Goal: Information Seeking & Learning: Learn about a topic

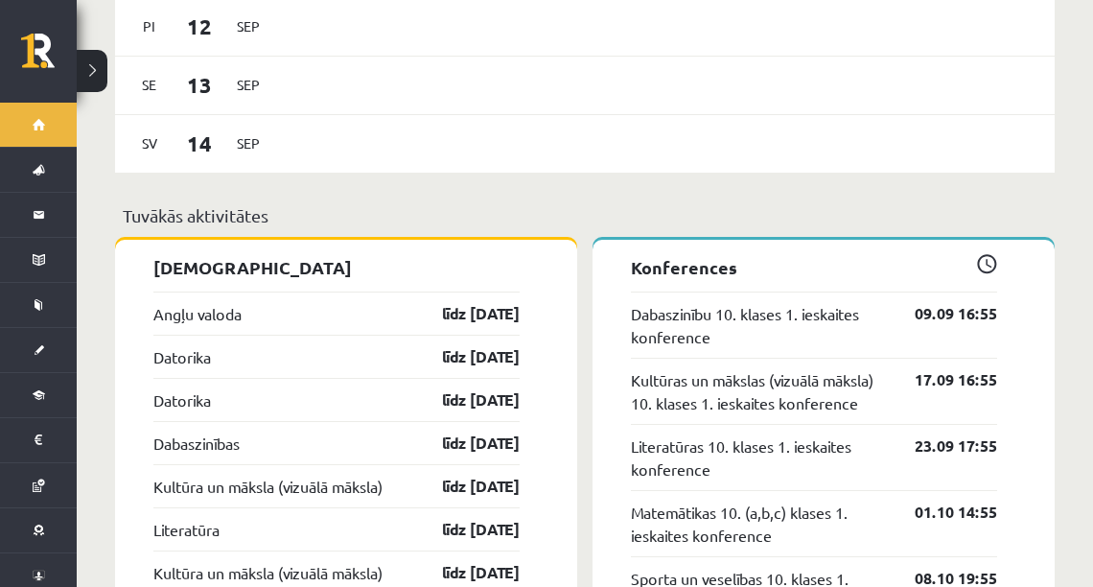
scroll to position [1380, 0]
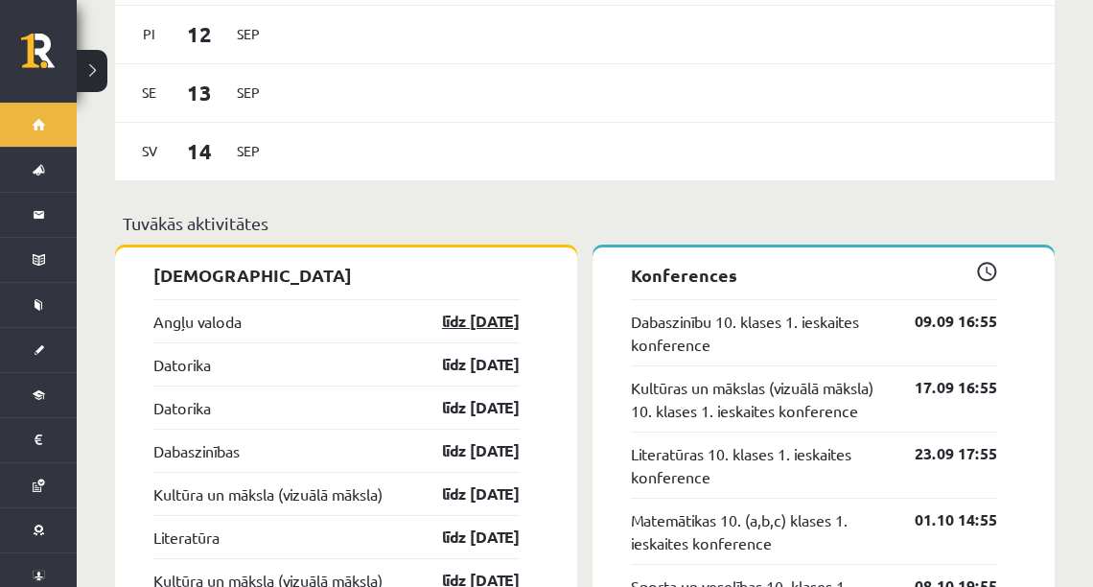
click at [434, 310] on link "līdz 15.09.25" at bounding box center [463, 321] width 111 height 23
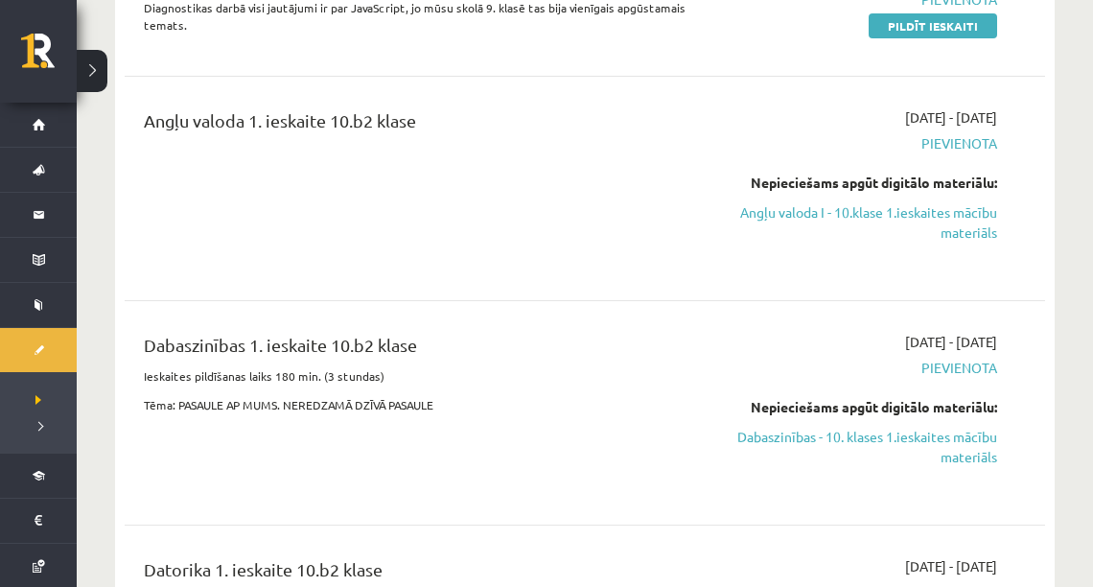
scroll to position [383, 0]
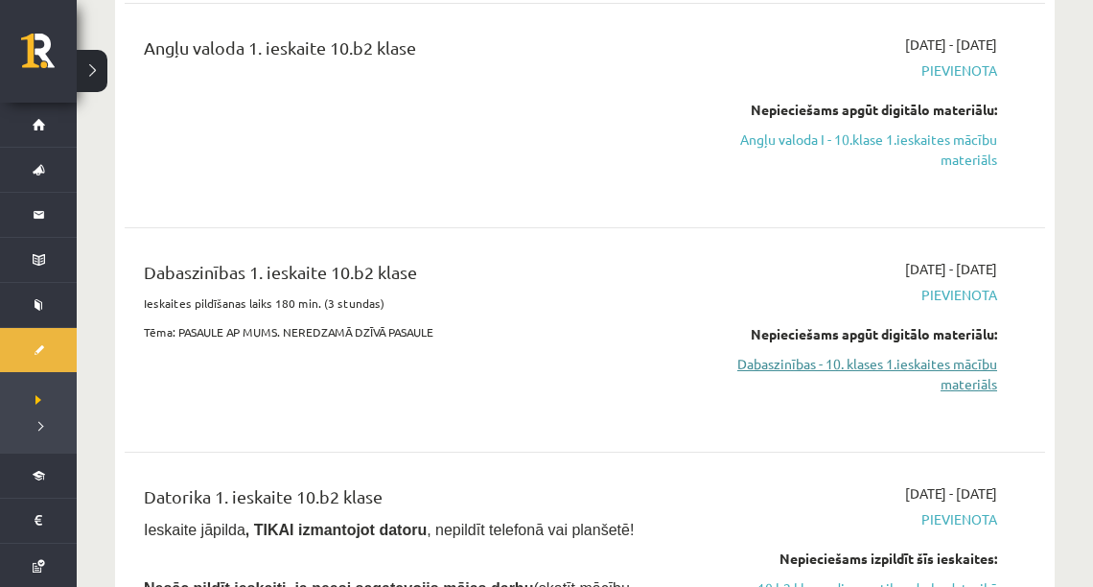
click at [840, 357] on link "Dabaszinības - 10. klases 1.ieskaites mācību materiāls" at bounding box center [864, 374] width 266 height 40
click at [831, 372] on link "Dabaszinības - 10. klases 1.ieskaites mācību materiāls" at bounding box center [864, 374] width 266 height 40
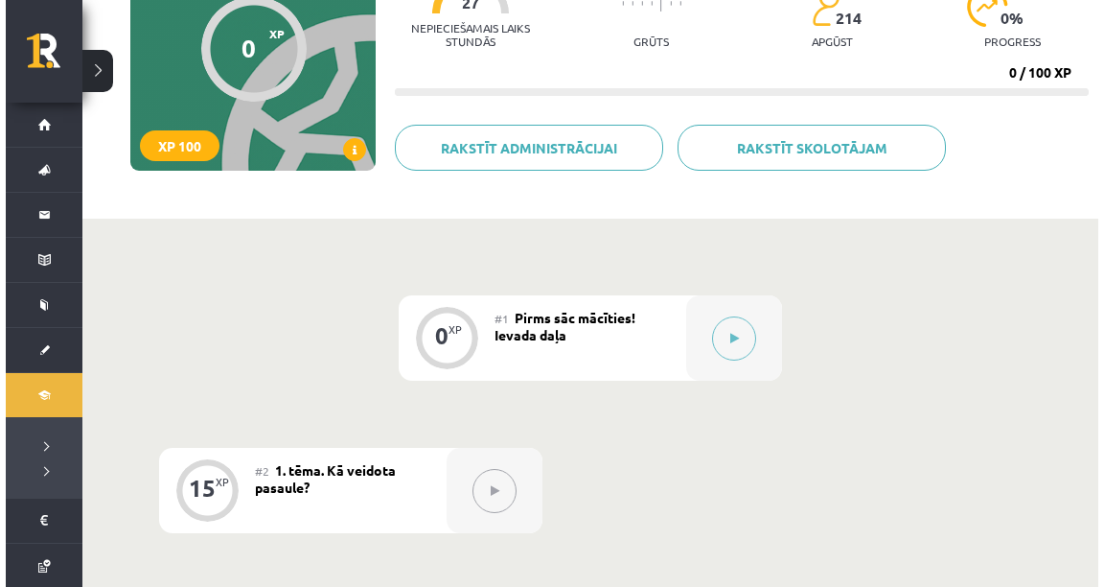
scroll to position [230, 0]
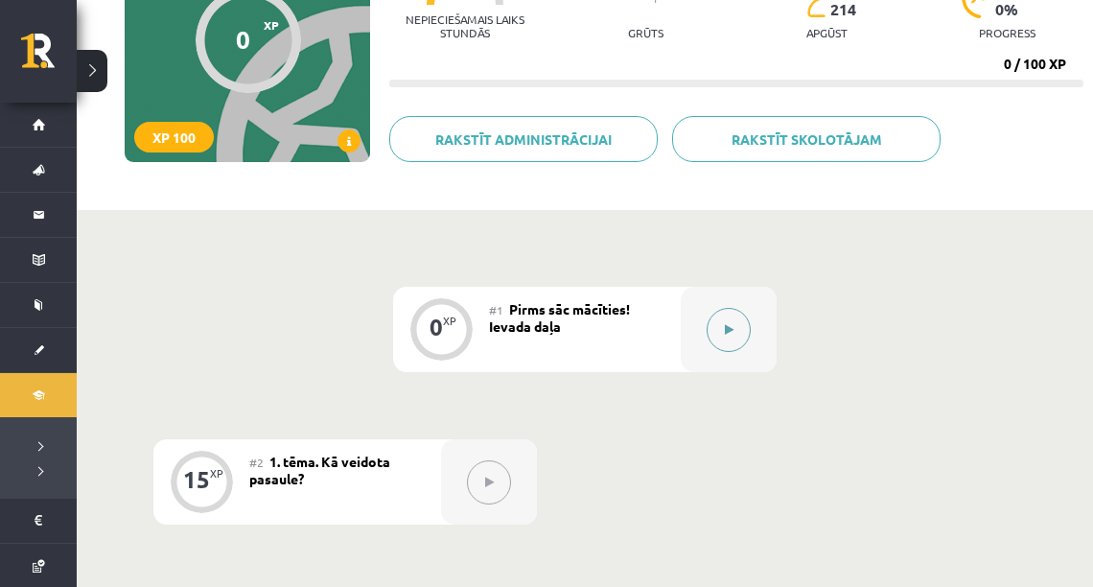
click at [697, 324] on div at bounding box center [729, 329] width 96 height 85
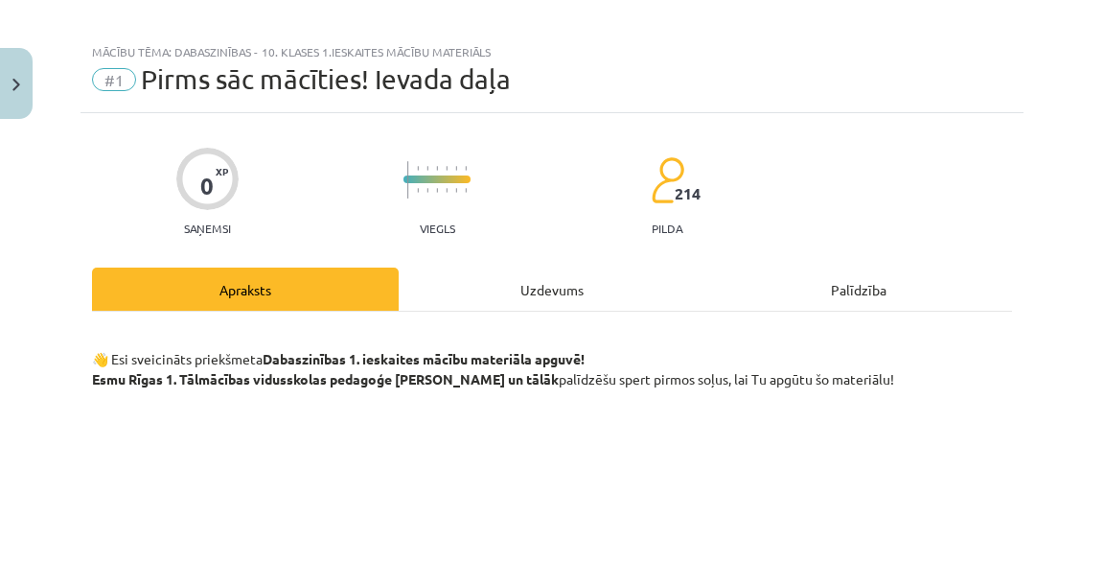
scroll to position [0, 0]
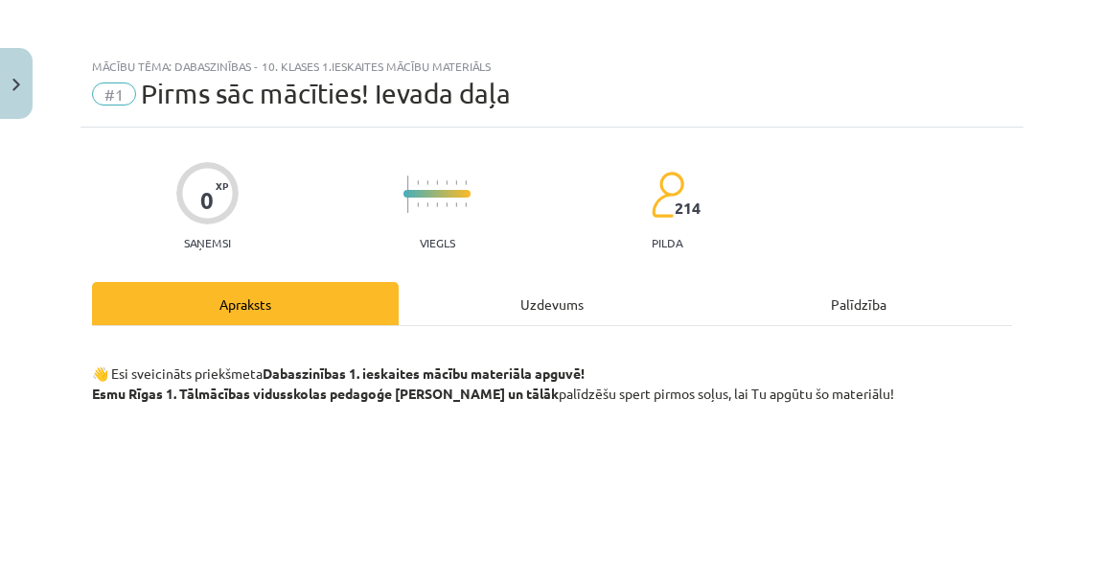
click at [544, 303] on div "Uzdevums" at bounding box center [552, 303] width 307 height 43
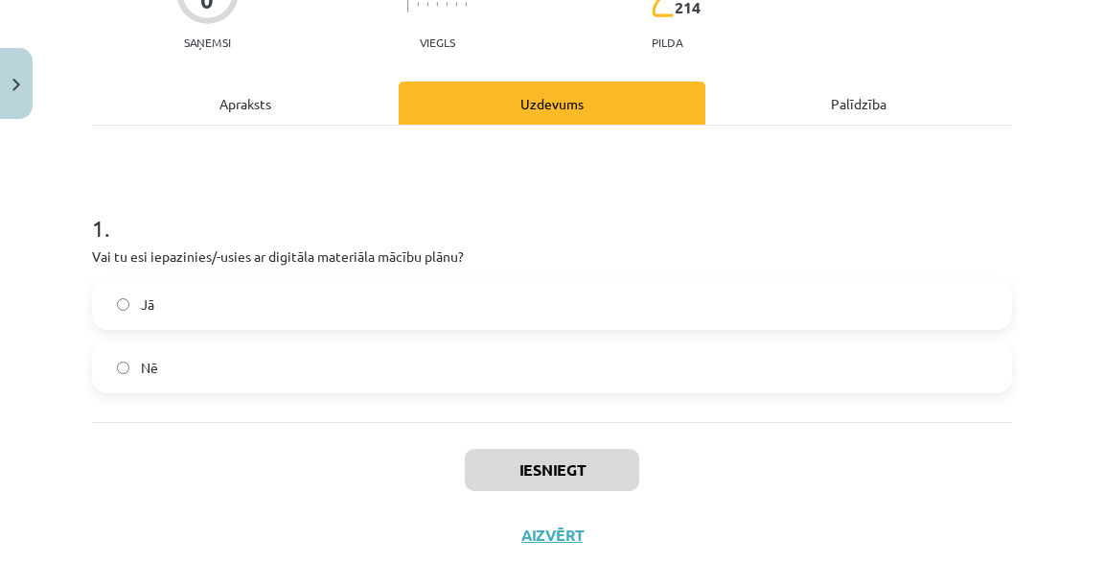
scroll to position [201, 0]
click at [251, 111] on div "Apraksts" at bounding box center [245, 102] width 307 height 43
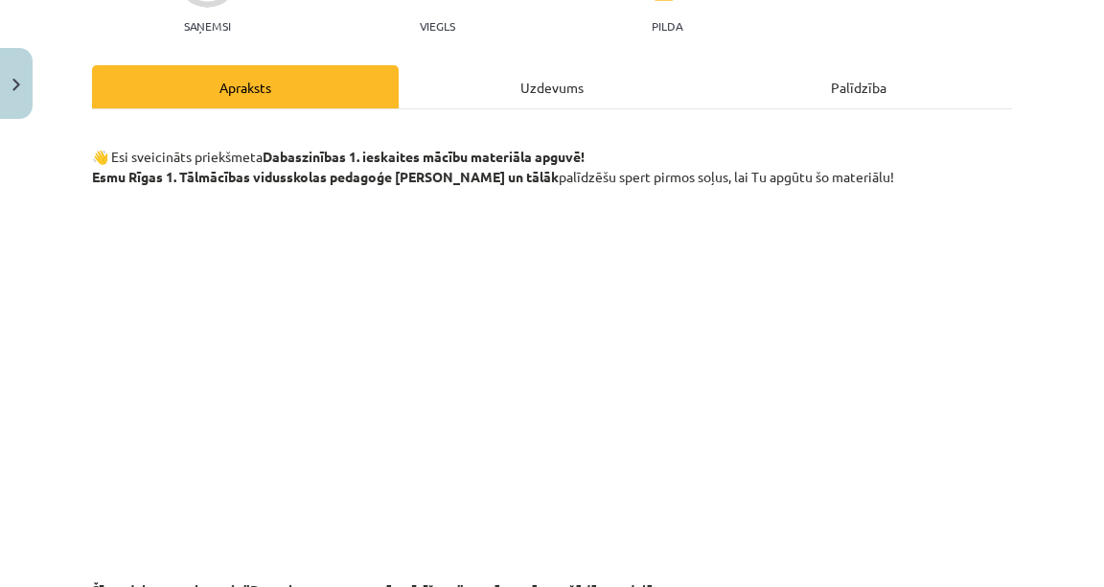
scroll to position [293, 0]
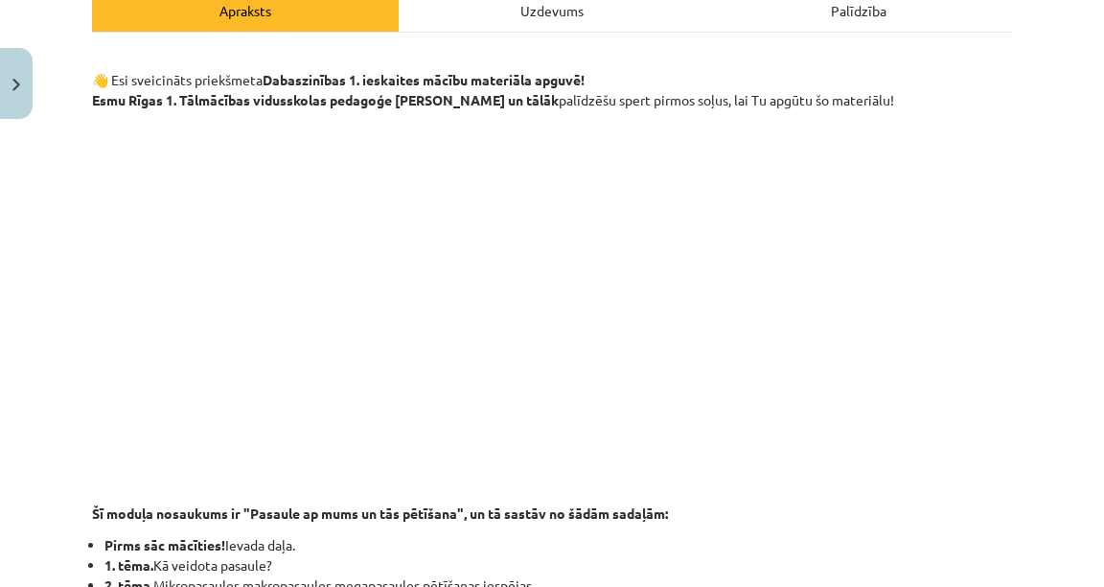
click at [533, 12] on div "Uzdevums" at bounding box center [552, 9] width 307 height 43
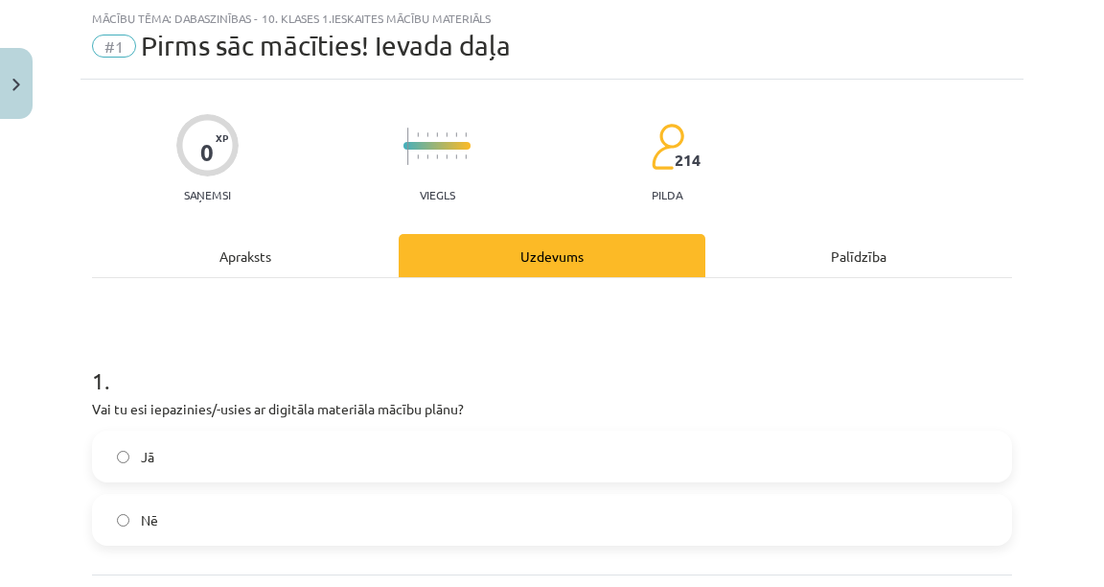
scroll to position [48, 0]
click at [148, 472] on label "Jā" at bounding box center [552, 456] width 916 height 48
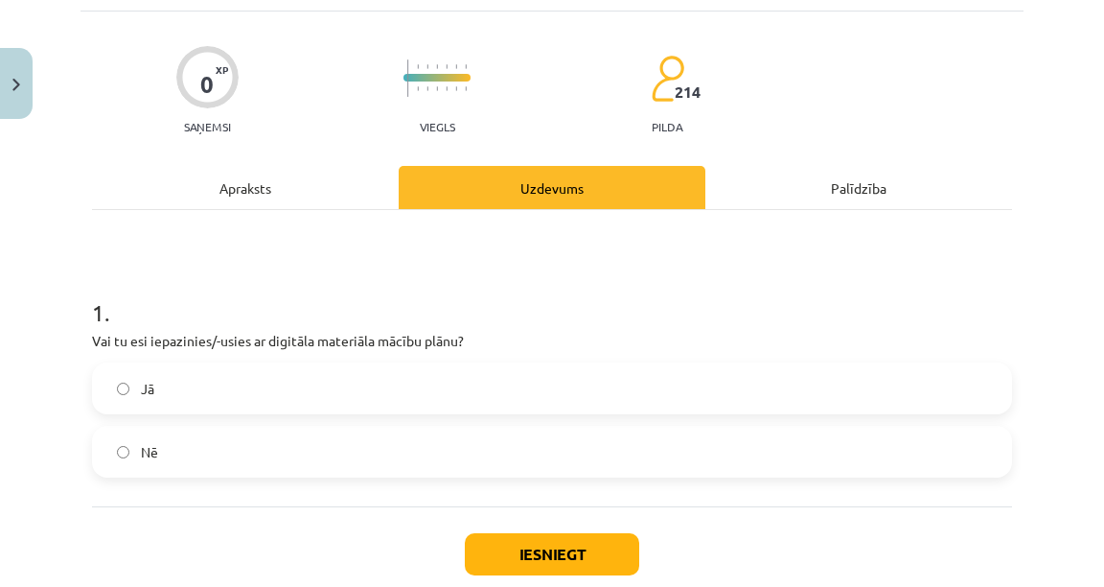
scroll to position [228, 0]
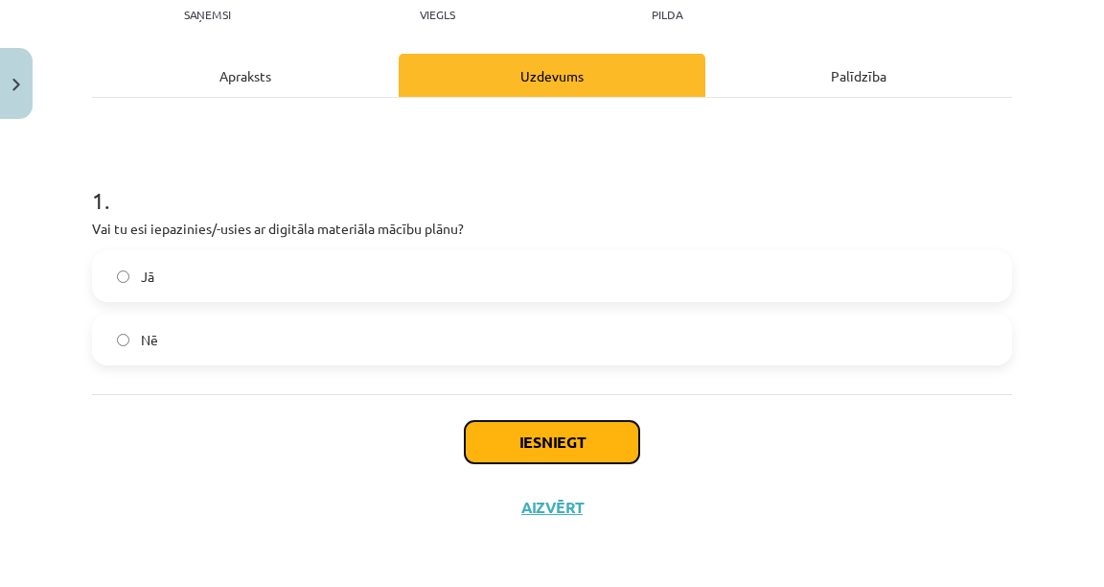
click at [594, 452] on button "Iesniegt" at bounding box center [552, 442] width 174 height 42
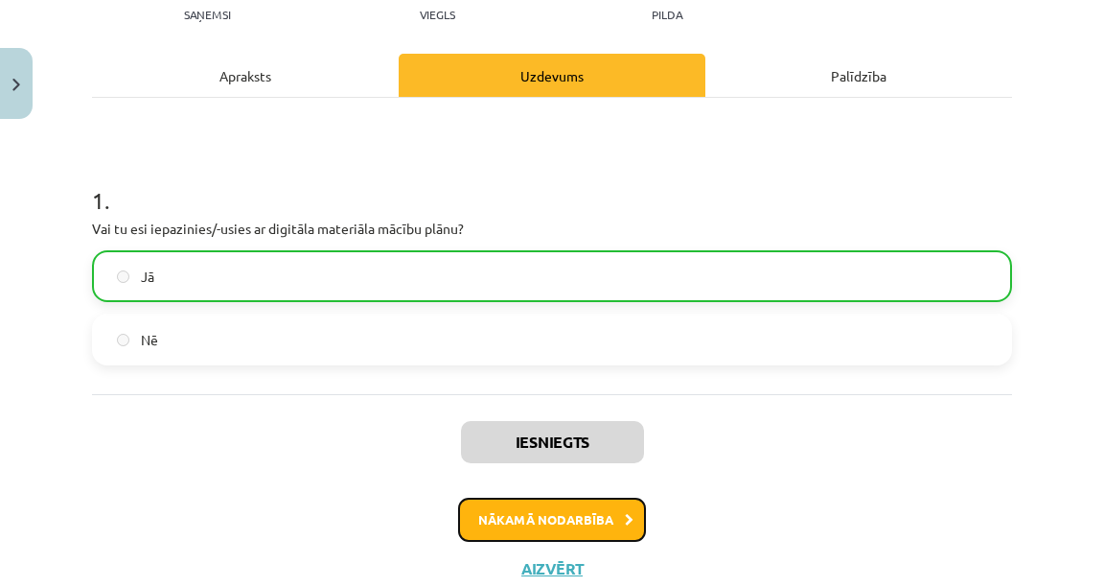
click at [573, 528] on button "Nākamā nodarbība" at bounding box center [552, 520] width 188 height 44
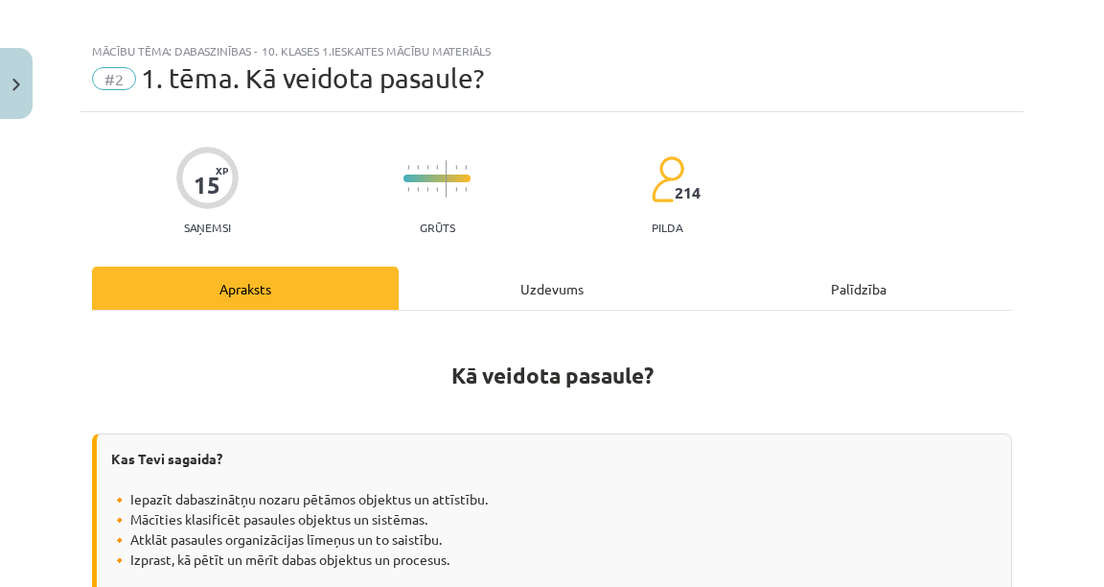
scroll to position [0, 0]
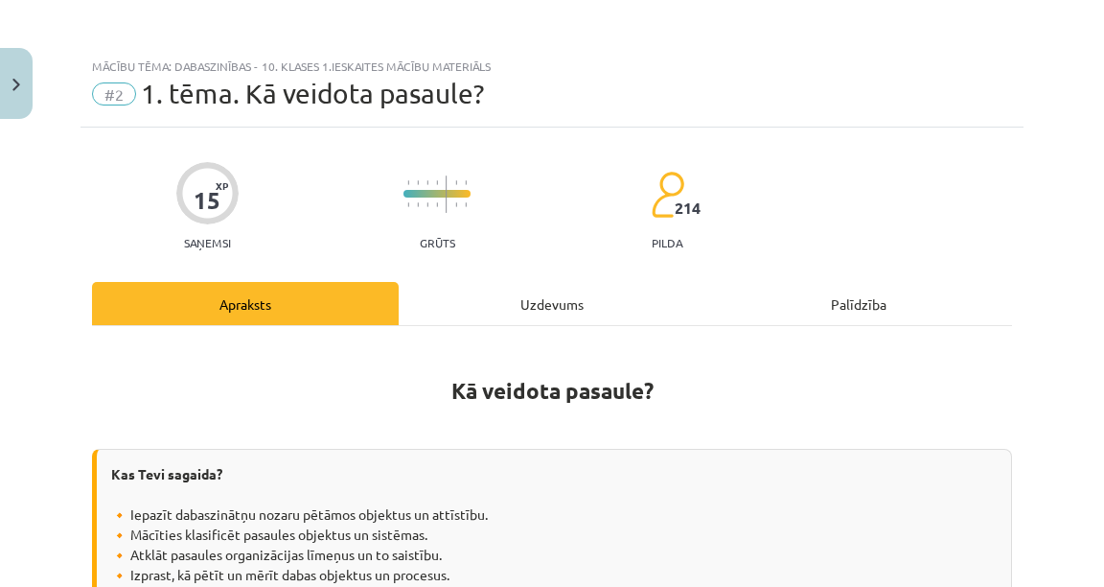
click at [487, 320] on div "Uzdevums" at bounding box center [552, 303] width 307 height 43
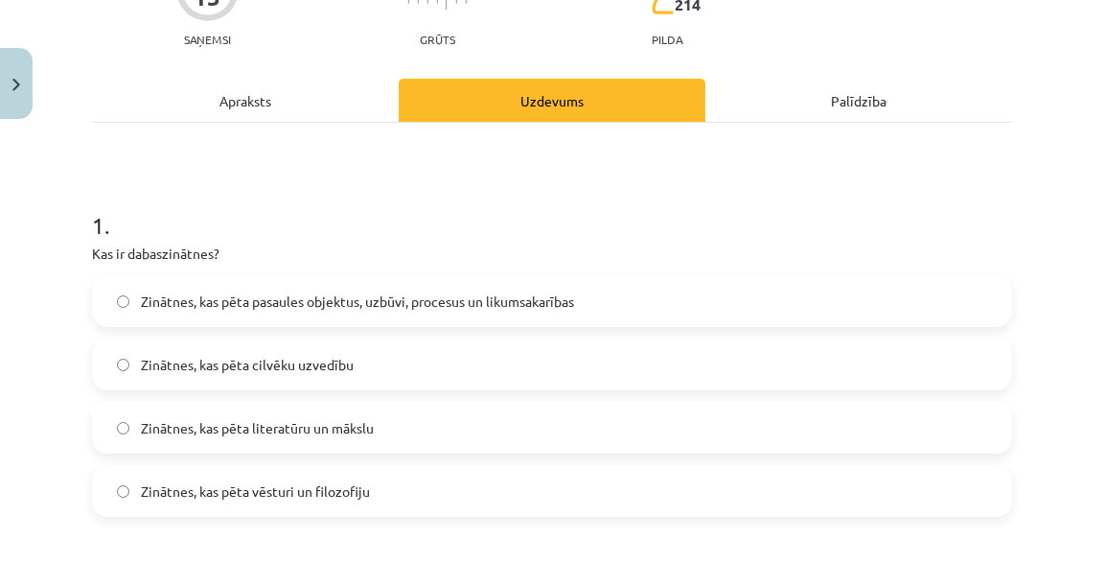
scroll to position [201, 0]
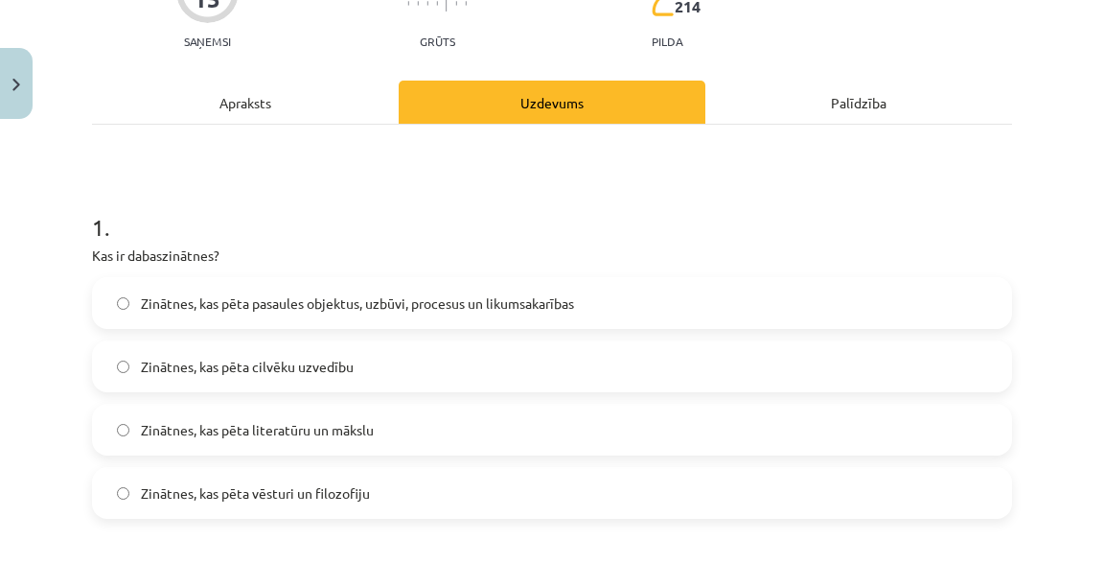
click at [317, 104] on div "Apraksts" at bounding box center [245, 102] width 307 height 43
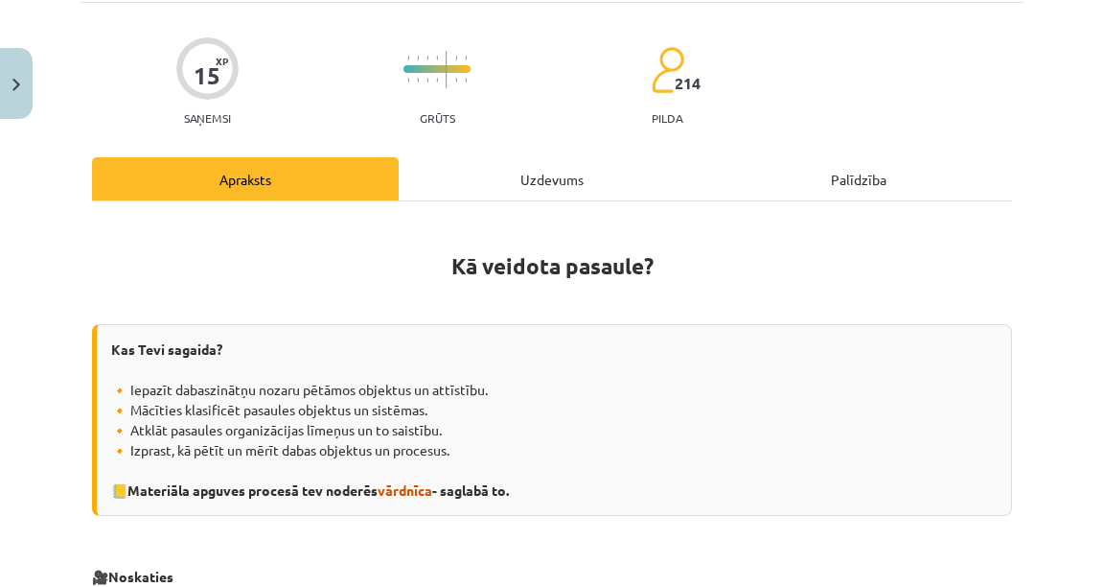
scroll to position [0, 0]
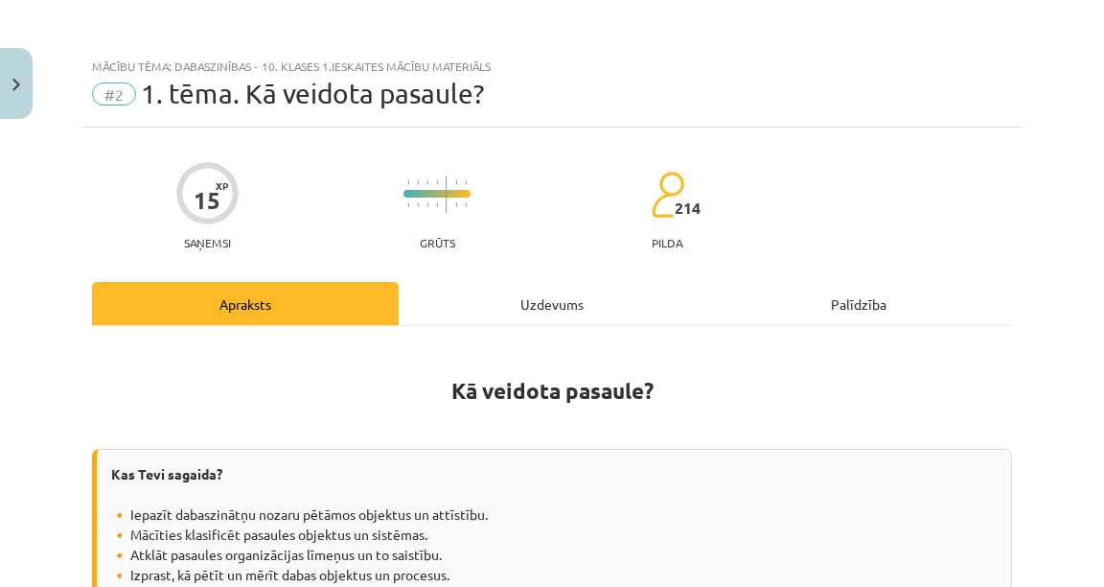
click at [531, 282] on div "Uzdevums" at bounding box center [552, 303] width 307 height 43
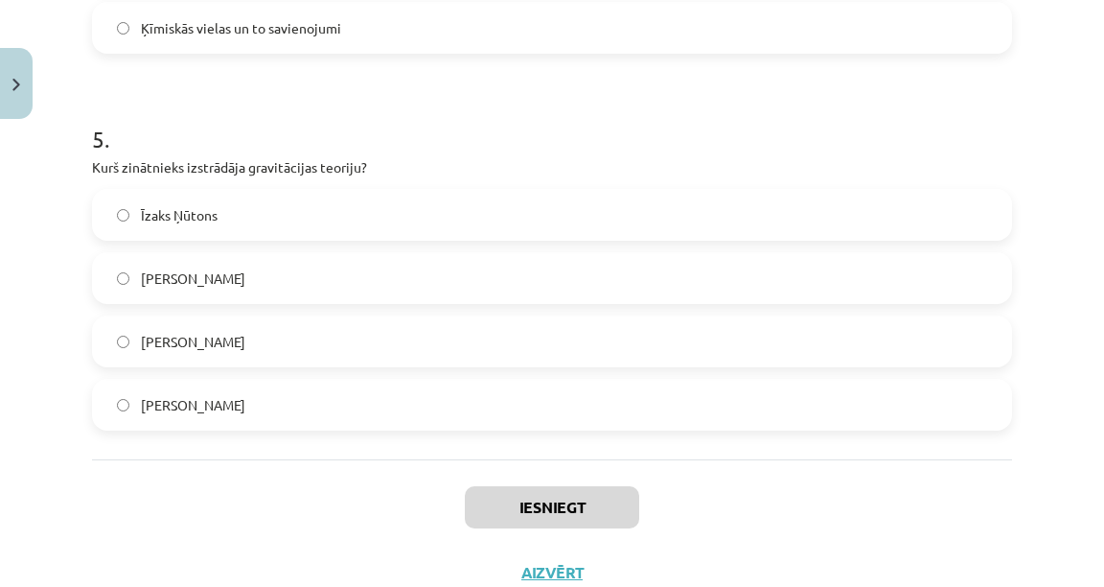
scroll to position [1862, 0]
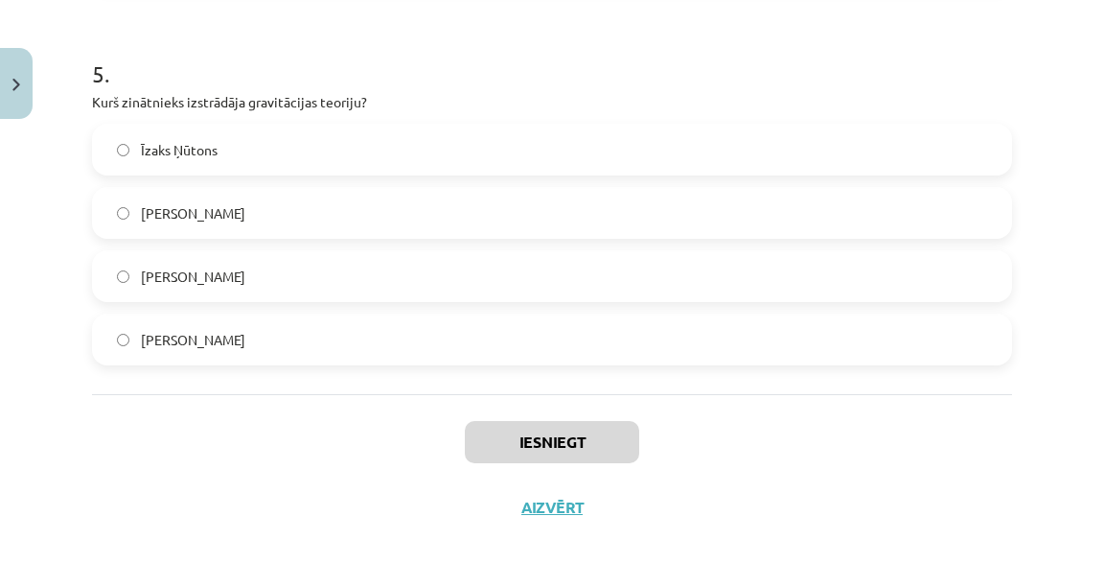
drag, startPoint x: 75, startPoint y: 153, endPoint x: 338, endPoint y: 328, distance: 316.1
click at [338, 328] on div "Mācību tēma: Dabaszinības - 10. klases 1.ieskaites mācību materiāls #2 1. tēma.…" at bounding box center [552, 293] width 1104 height 587
copy form "1 . Kas ir dabaszinātnes? Zinātnes, kas pēta pasaules objektus, uzbūvi, procesu…"
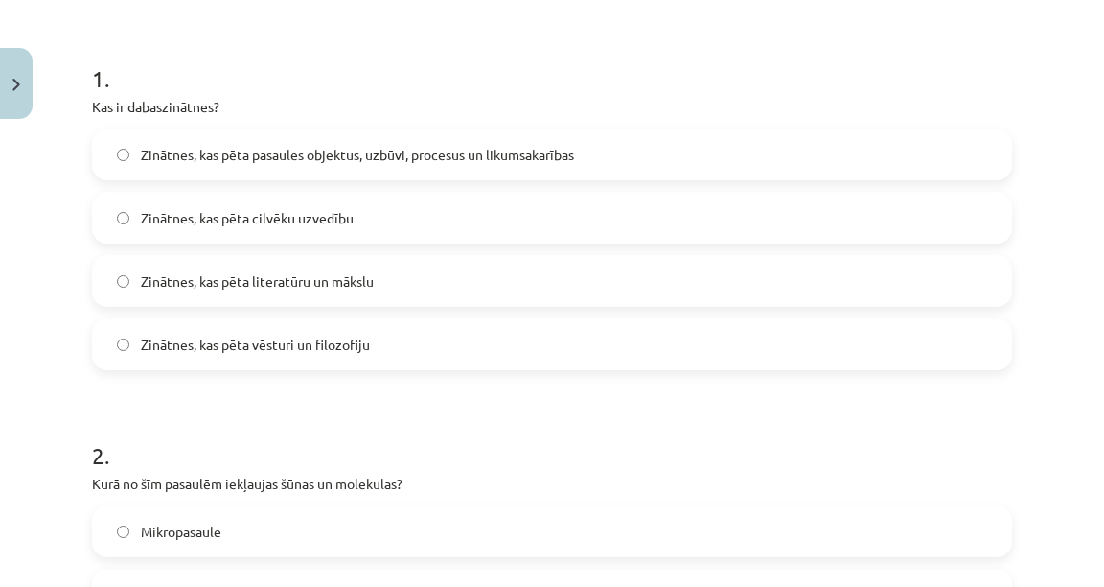
scroll to position [251, 0]
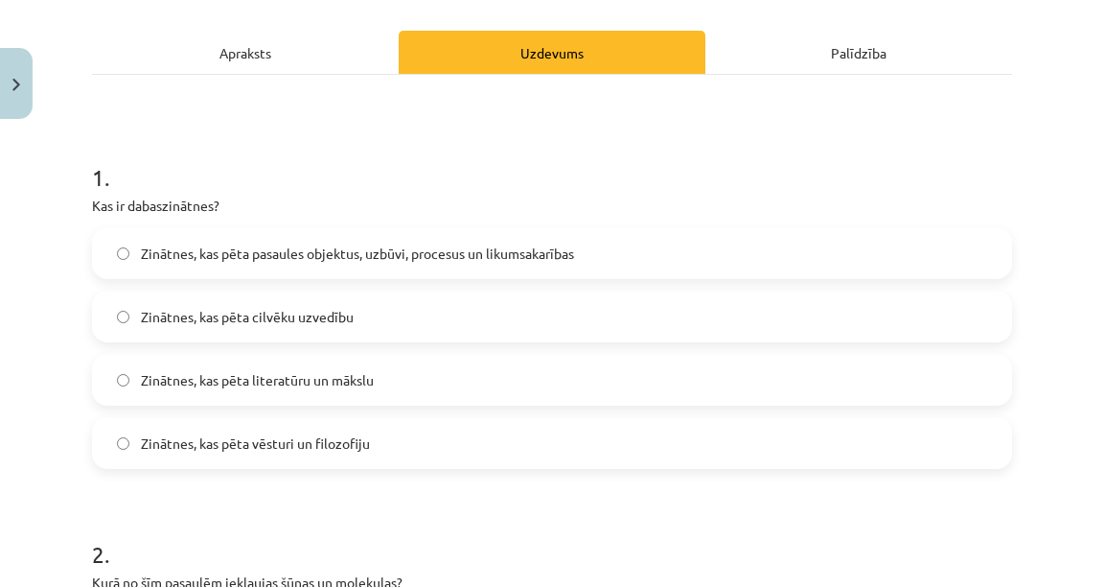
click at [266, 174] on h1 "1 ." at bounding box center [552, 159] width 920 height 59
click at [137, 261] on label "Zinātnes, kas pēta pasaules objektus, uzbūvi, procesus un likumsakarības" at bounding box center [552, 253] width 916 height 48
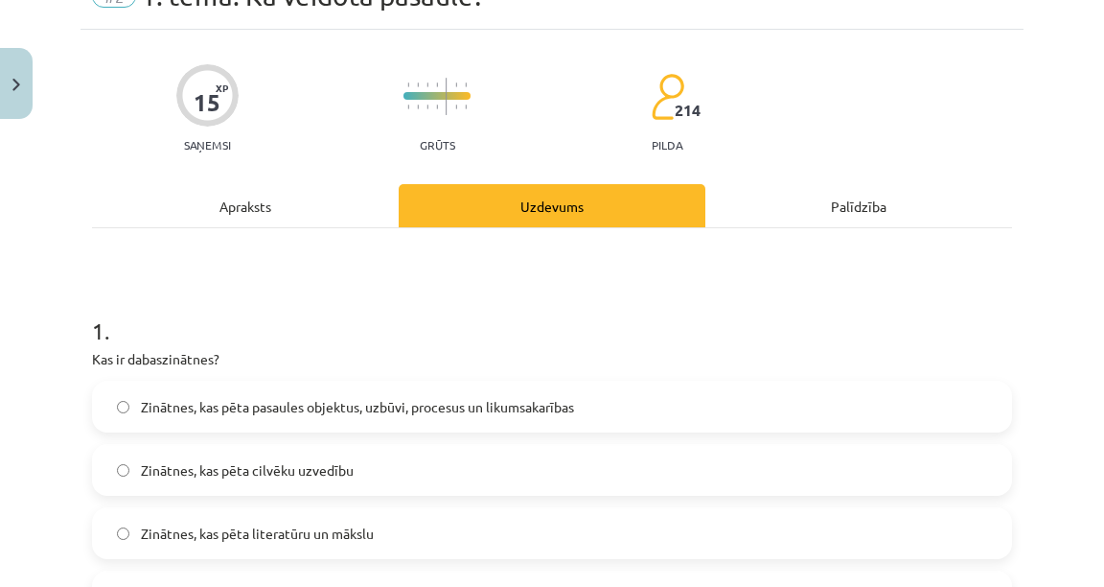
scroll to position [0, 0]
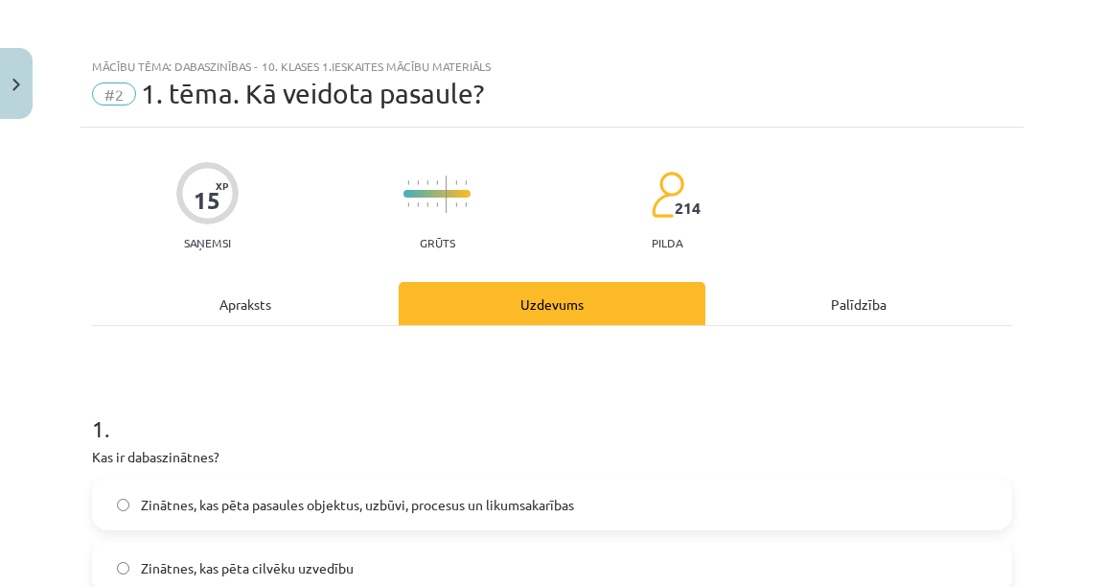
click at [300, 321] on div "Apraksts" at bounding box center [245, 303] width 307 height 43
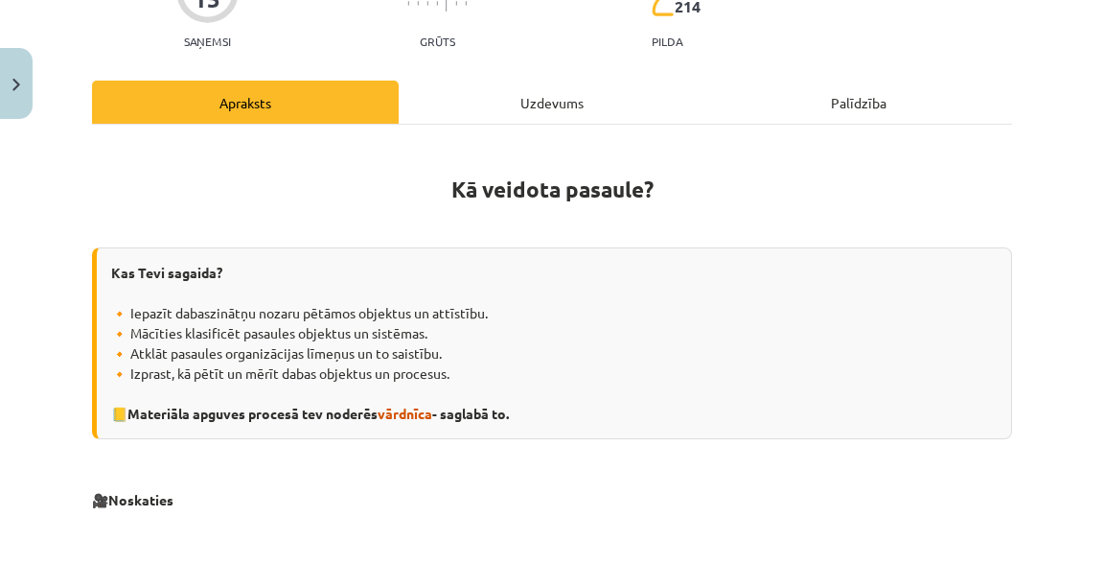
scroll to position [661, 0]
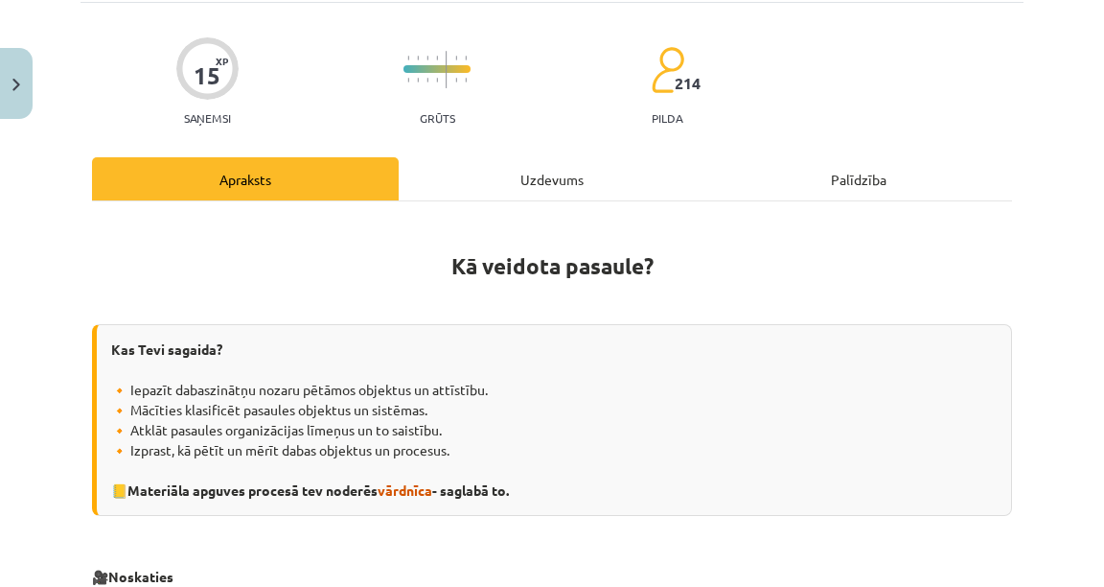
click at [514, 192] on div "Uzdevums" at bounding box center [552, 178] width 307 height 43
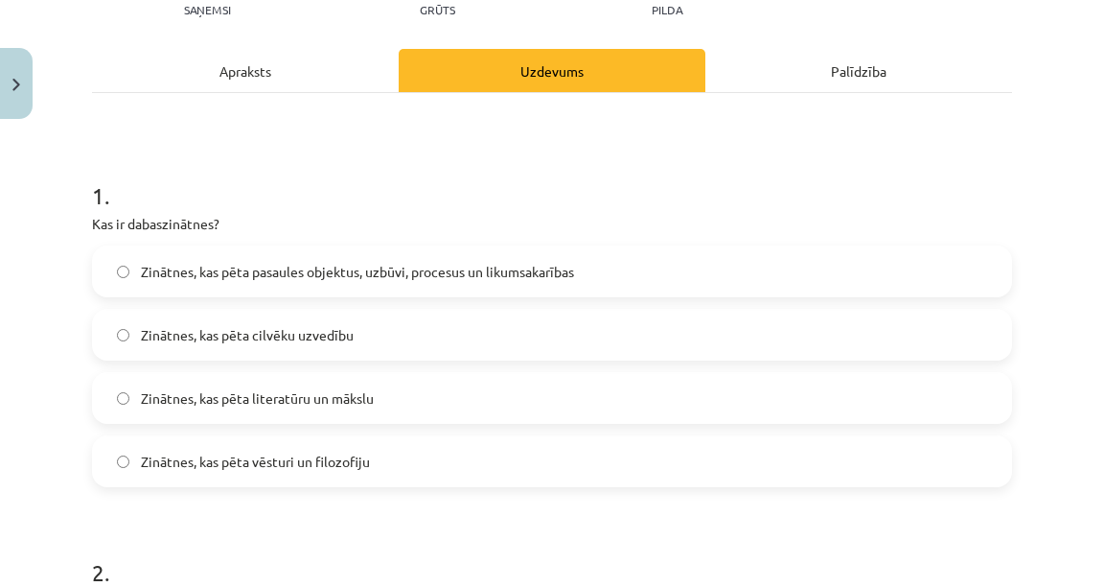
scroll to position [537, 0]
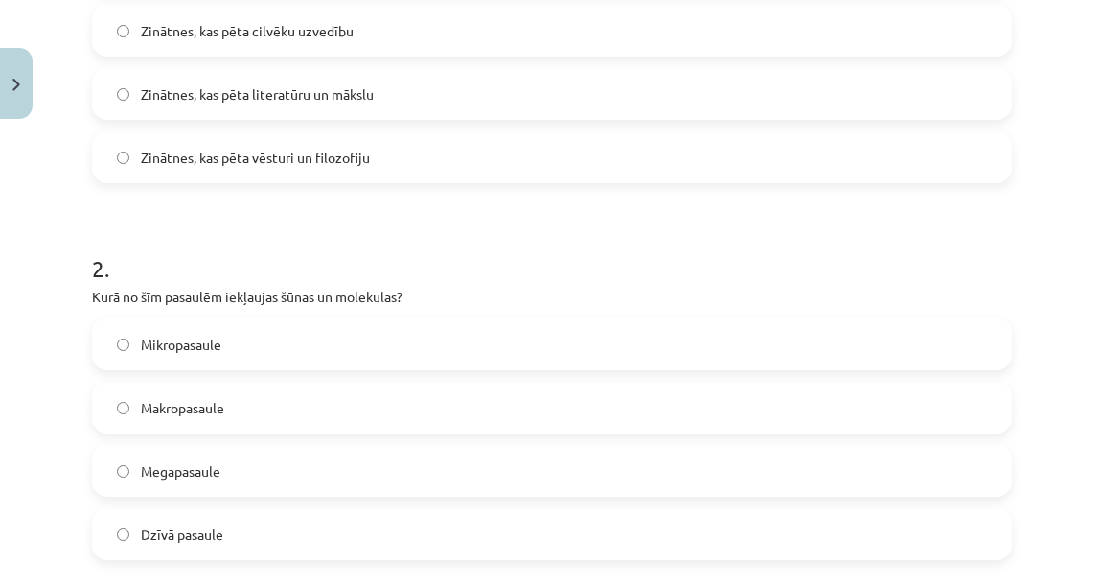
click at [319, 350] on label "Mikropasaule" at bounding box center [552, 344] width 916 height 48
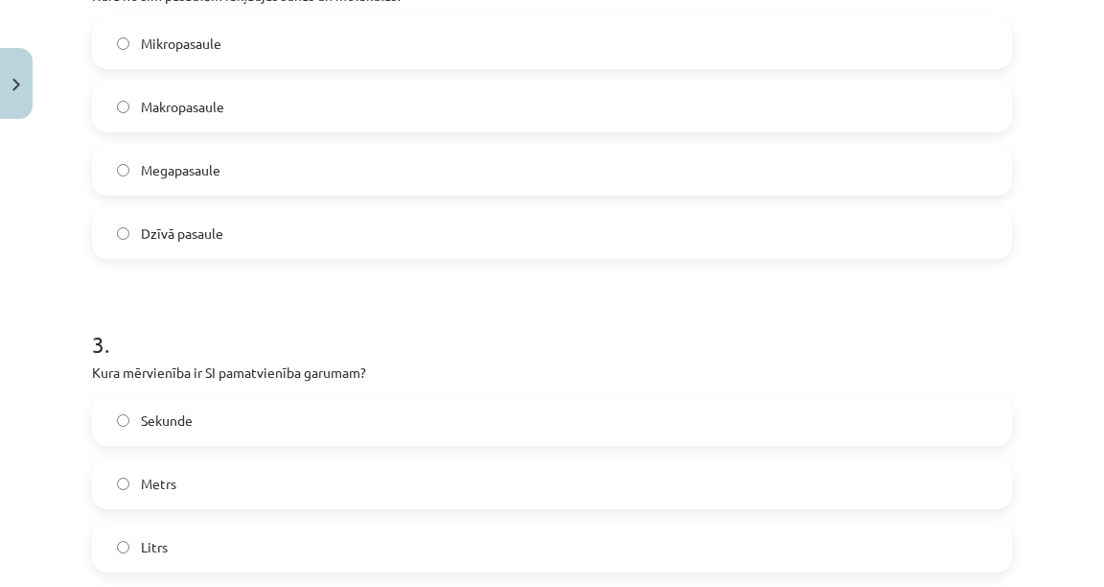
scroll to position [997, 0]
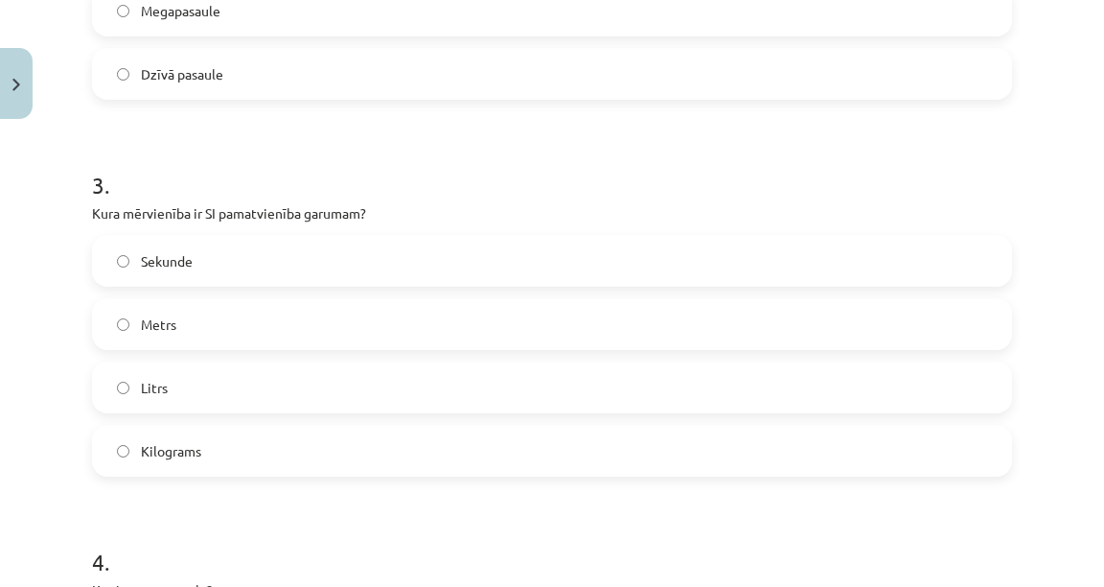
click at [325, 324] on label "Metrs" at bounding box center [552, 324] width 916 height 48
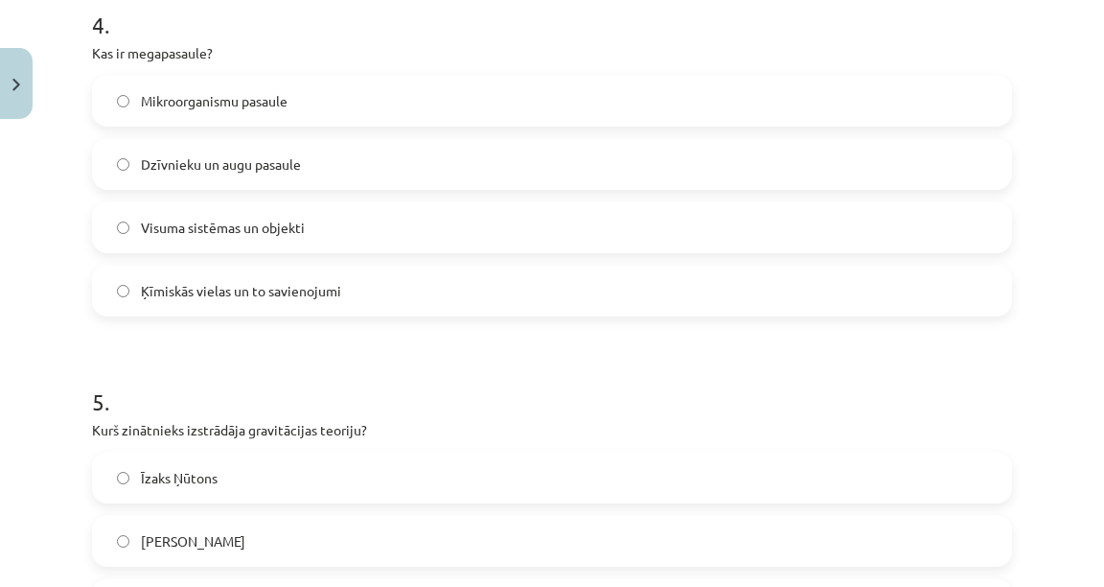
click at [281, 237] on label "Visuma sistēmas un objekti" at bounding box center [552, 227] width 916 height 48
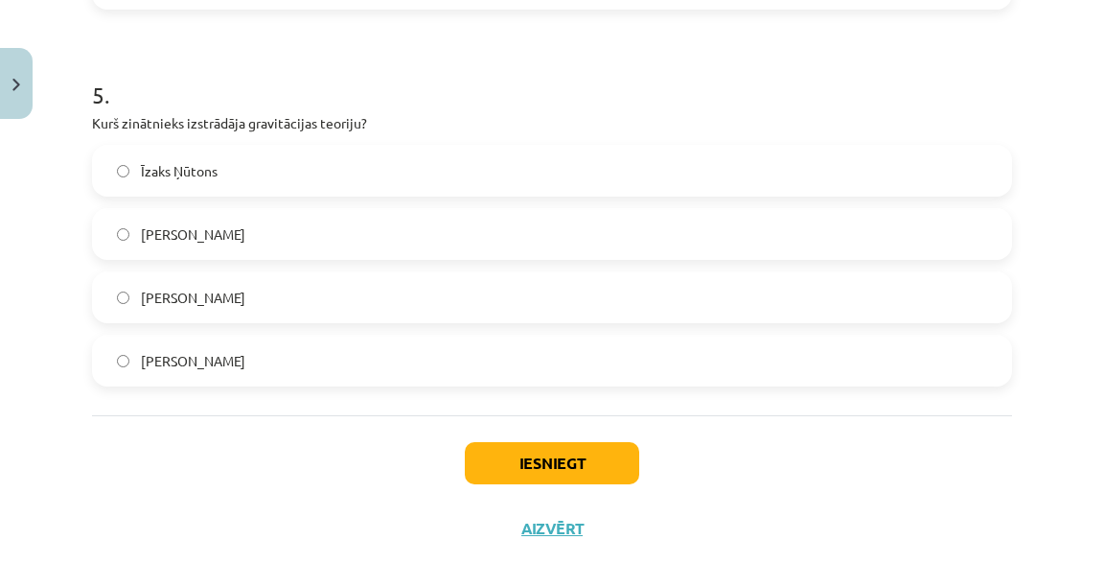
click at [248, 172] on label "Īzaks Ņūtons" at bounding box center [552, 171] width 916 height 48
click at [531, 475] on button "Iesniegt" at bounding box center [552, 463] width 174 height 42
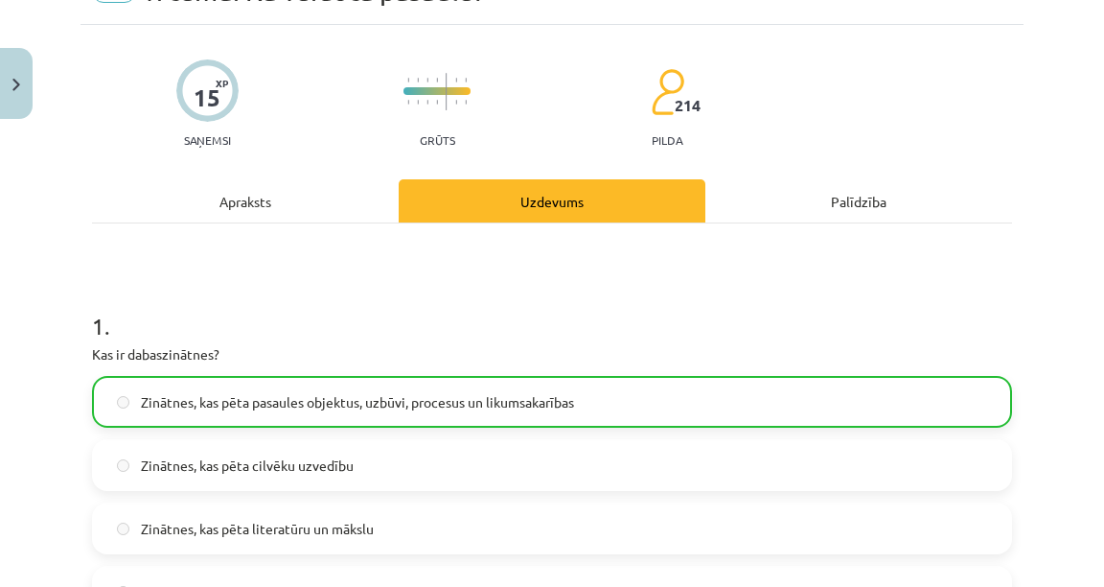
scroll to position [0, 0]
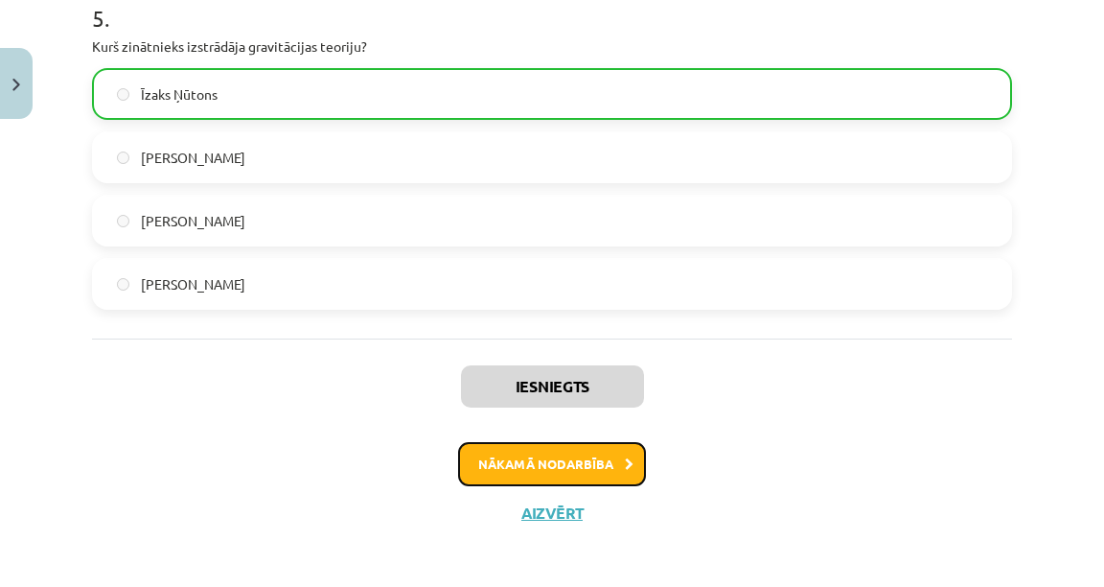
click at [517, 481] on button "Nākamā nodarbība" at bounding box center [552, 464] width 188 height 44
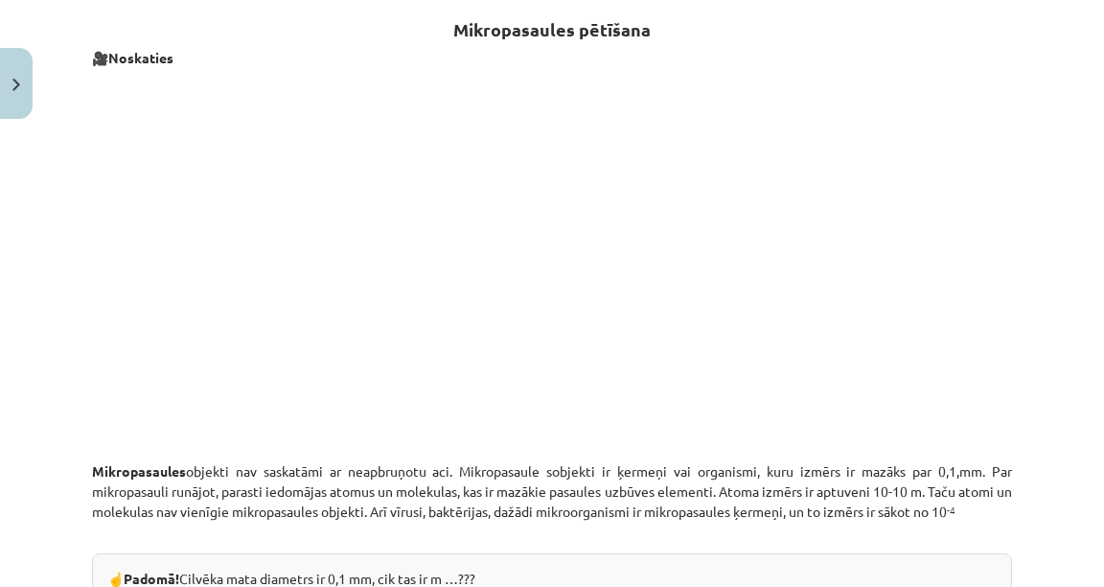
scroll to position [1045, 0]
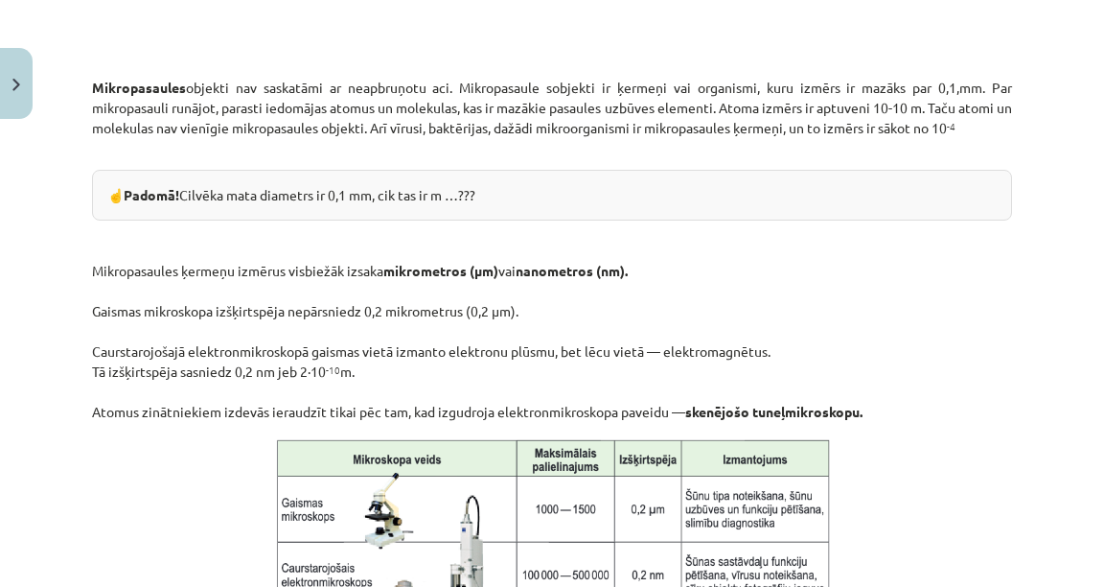
drag, startPoint x: 964, startPoint y: 405, endPoint x: 663, endPoint y: 482, distance: 310.6
click at [671, 481] on img at bounding box center [551, 562] width 567 height 258
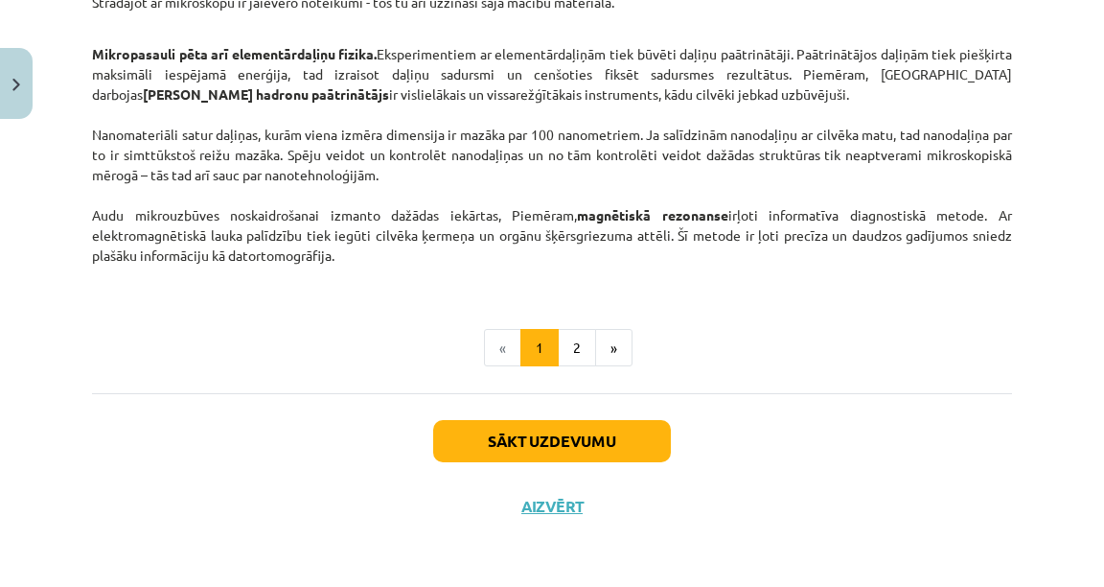
scroll to position [1772, 0]
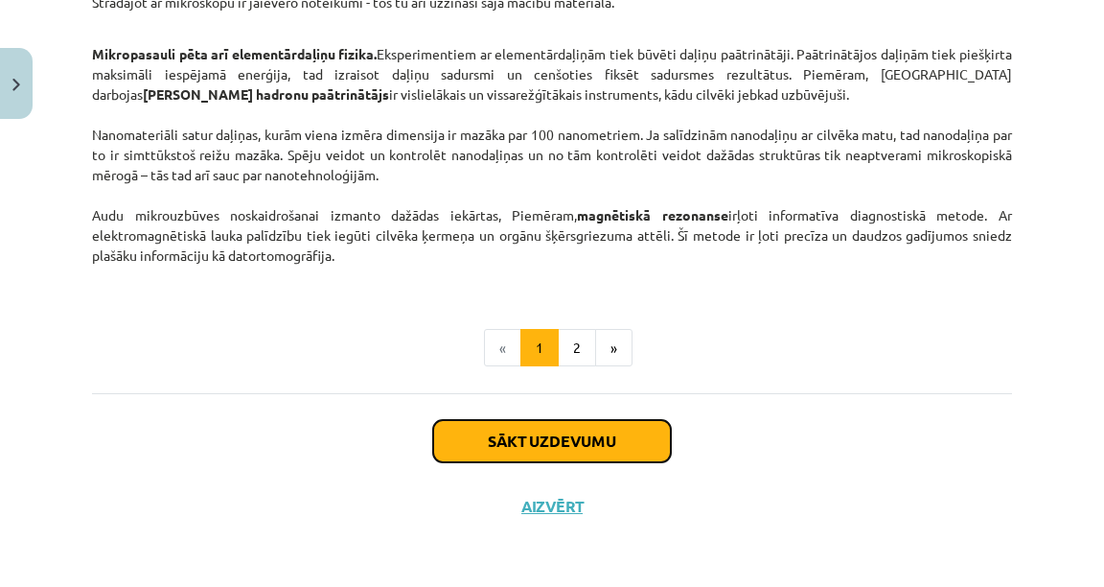
click at [571, 427] on button "Sākt uzdevumu" at bounding box center [552, 441] width 238 height 42
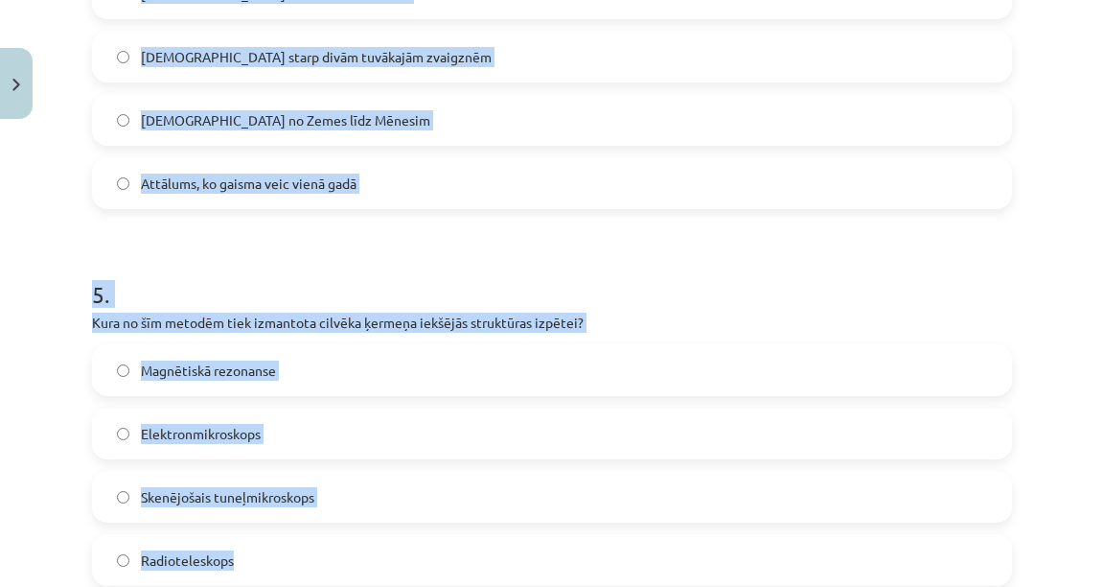
scroll to position [1812, 0]
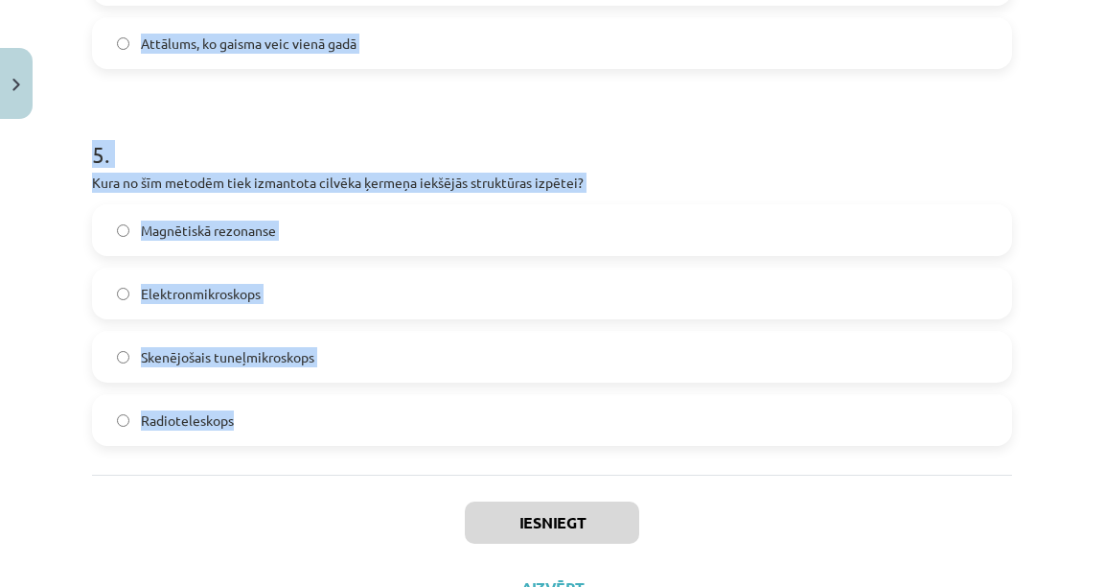
drag, startPoint x: 84, startPoint y: 416, endPoint x: 290, endPoint y: 423, distance: 206.2
copy form "1 . Kādu izmēru objekti pieder mikropasaules kategorijai? Mazāki par 0,1 mm No …"
click at [633, 111] on h1 "5 ." at bounding box center [552, 136] width 920 height 59
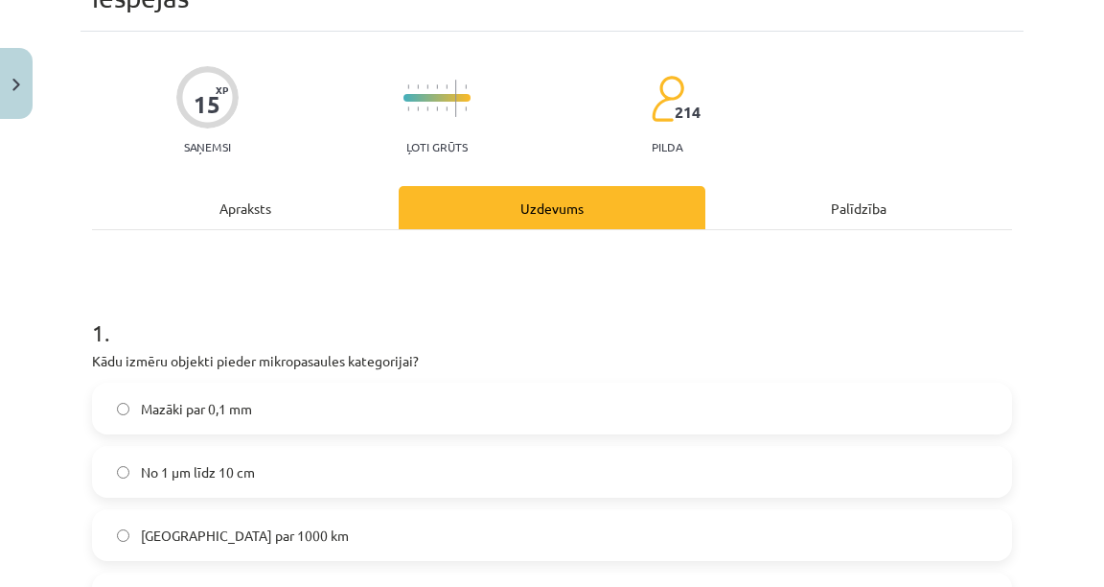
scroll to position [307, 0]
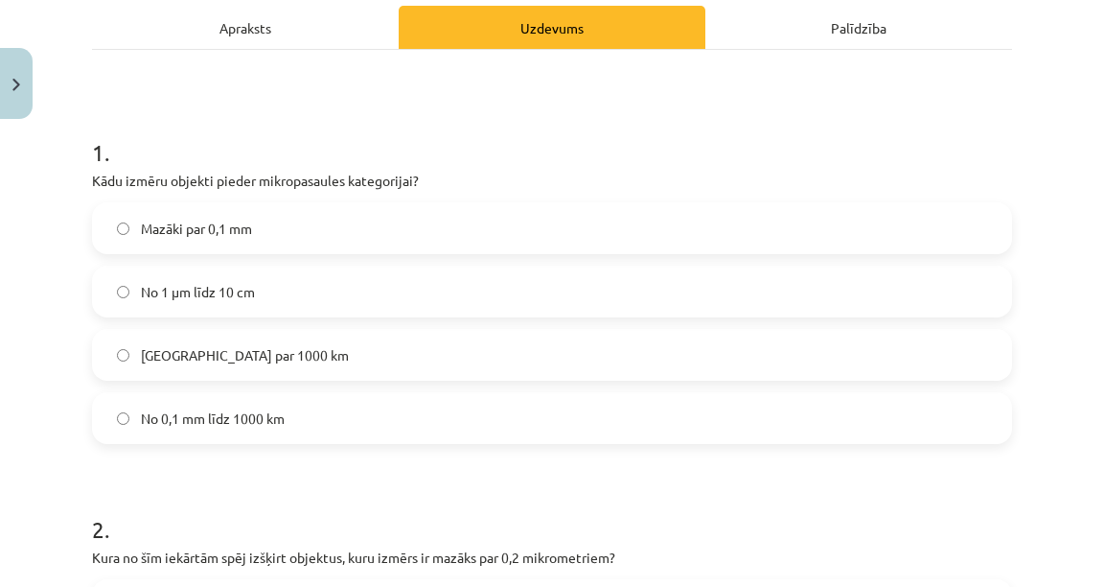
click at [266, 215] on label "Mazāki par 0,1 mm" at bounding box center [552, 228] width 916 height 48
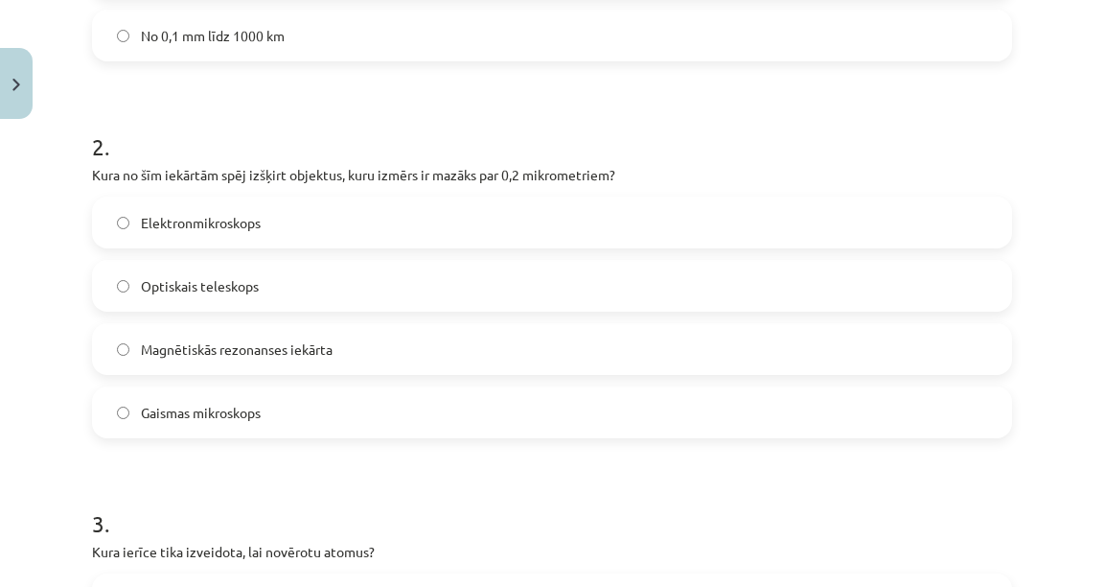
scroll to position [690, 0]
click at [242, 223] on span "Elektronmikroskops" at bounding box center [201, 222] width 120 height 20
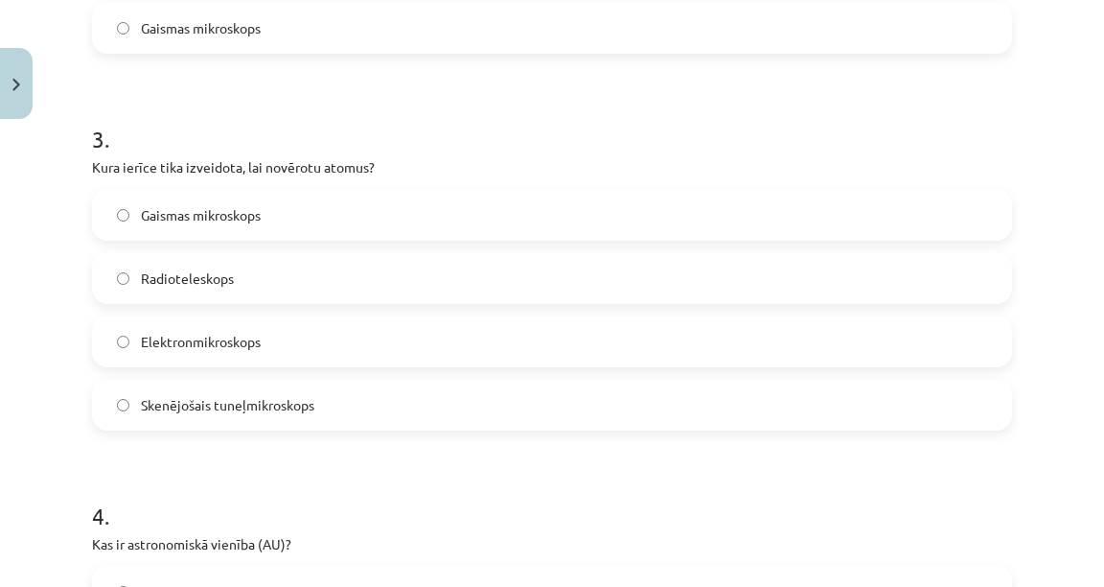
click at [226, 390] on label "Skenējošais tuneļmikroskops" at bounding box center [552, 405] width 916 height 48
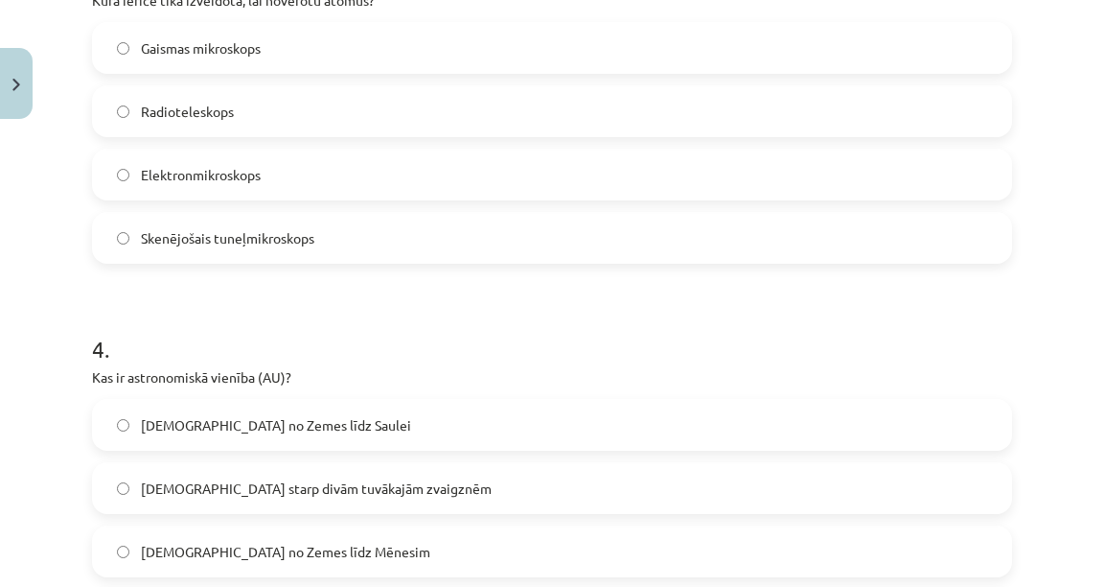
scroll to position [1380, 0]
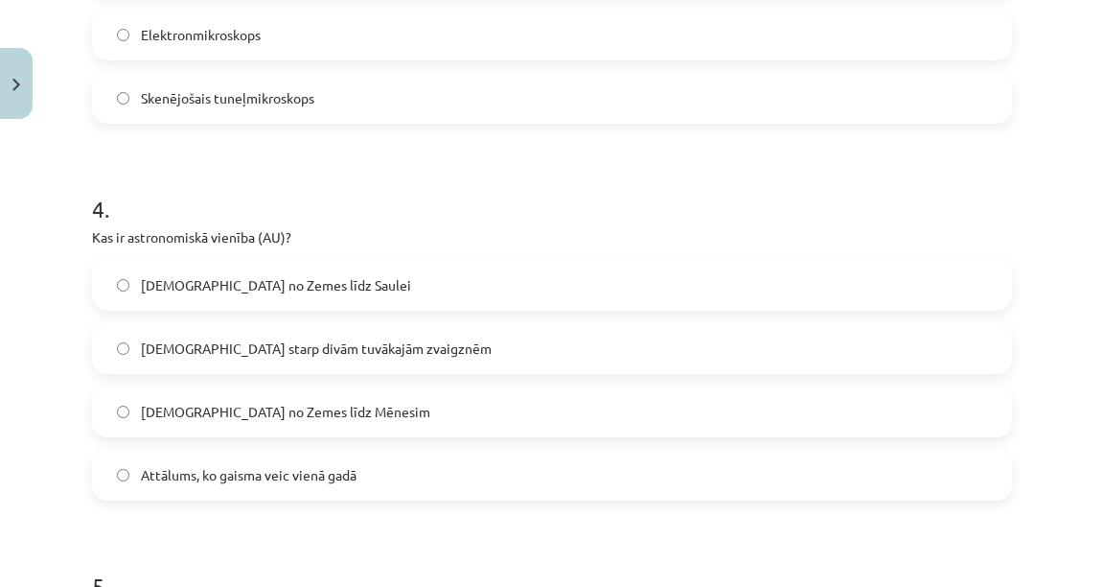
click at [337, 273] on label "Attālums no Zemes līdz Saulei" at bounding box center [552, 285] width 916 height 48
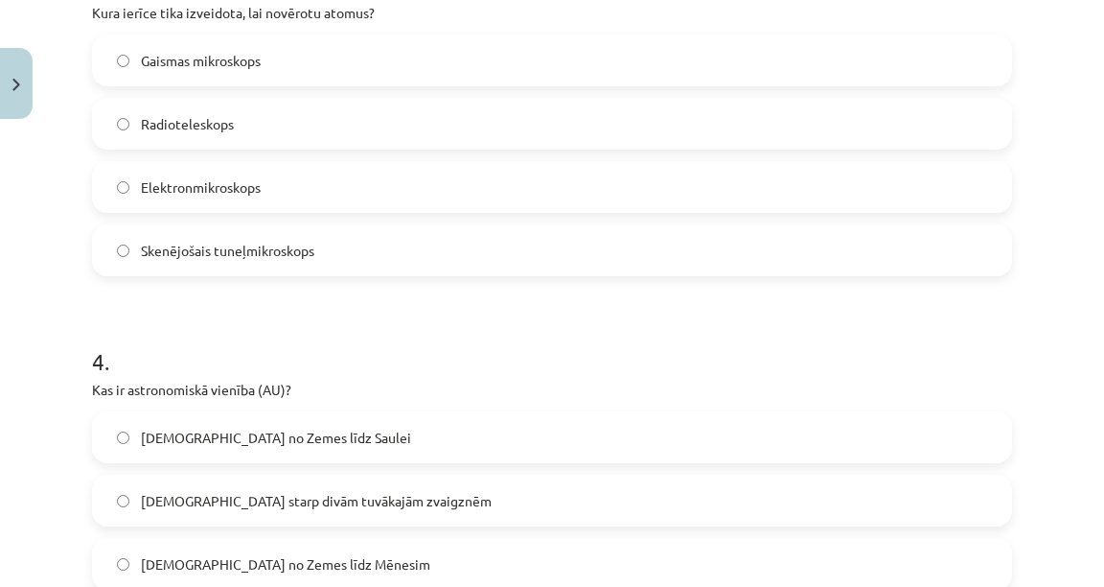
scroll to position [1227, 0]
click at [278, 55] on label "Gaismas mikroskops" at bounding box center [552, 61] width 916 height 48
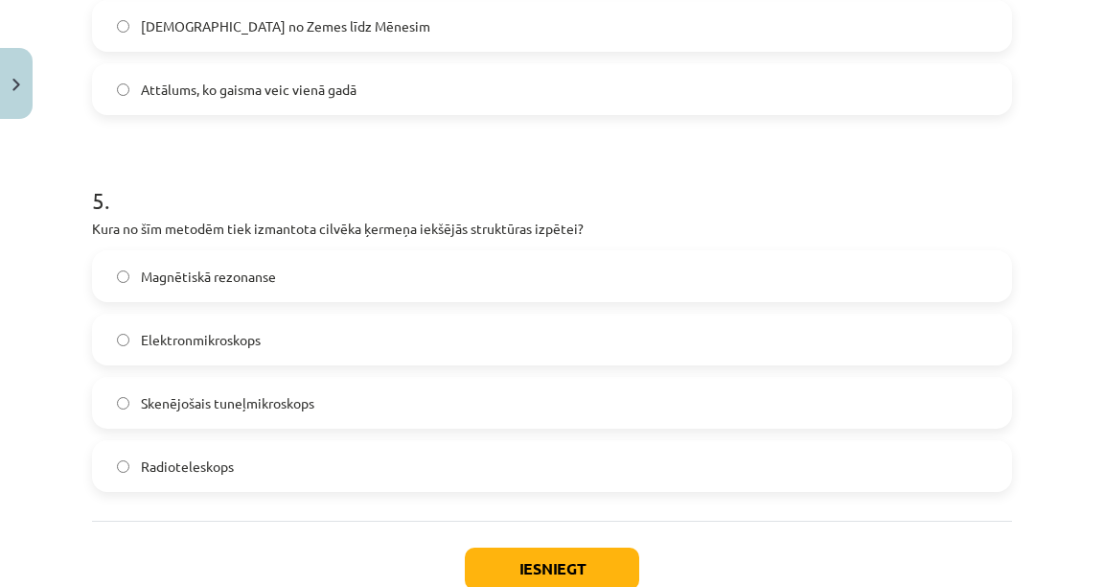
scroll to position [1841, 0]
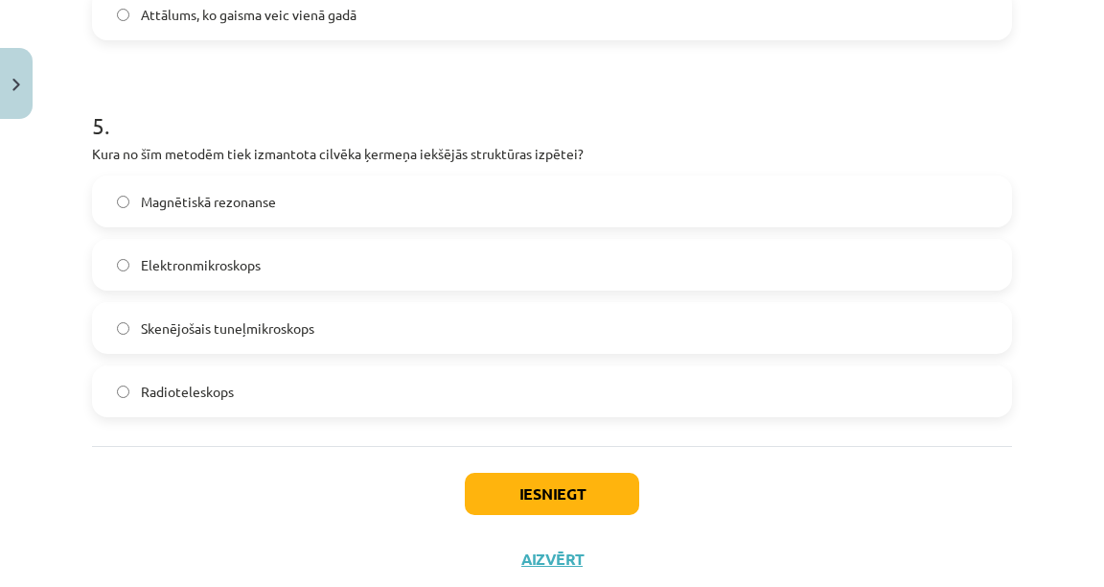
click at [286, 222] on label "Magnētiskā rezonanse" at bounding box center [552, 201] width 916 height 48
click at [555, 472] on div "Iesniegt Aizvērt" at bounding box center [552, 513] width 920 height 134
click at [562, 481] on button "Iesniegt" at bounding box center [552, 494] width 174 height 42
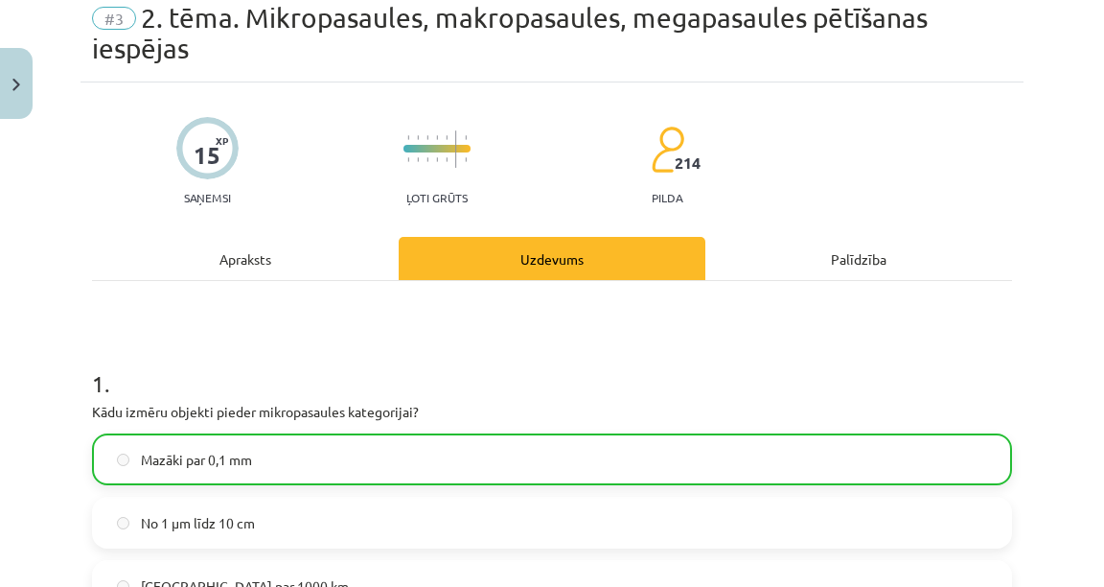
scroll to position [77, 0]
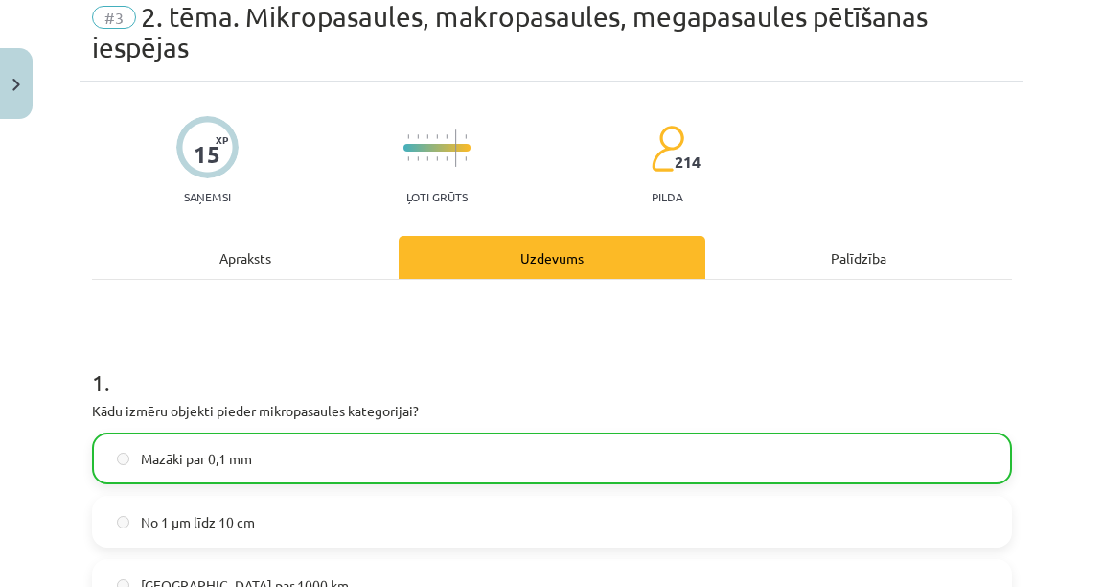
click at [397, 161] on div "15 XP Saņemsi Ļoti grūts 214 pilda" at bounding box center [552, 153] width 920 height 99
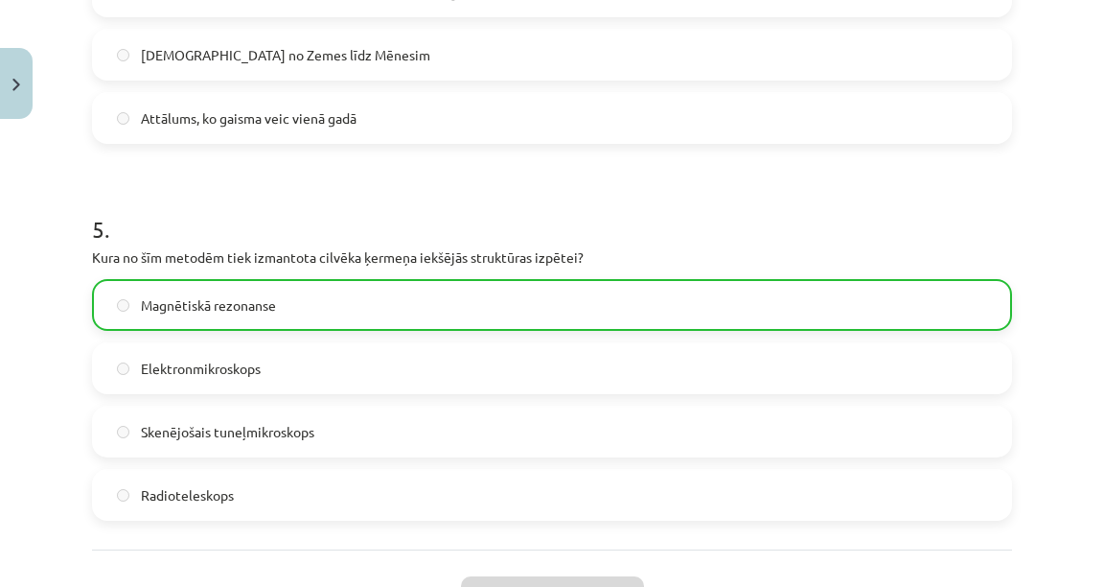
scroll to position [1953, 0]
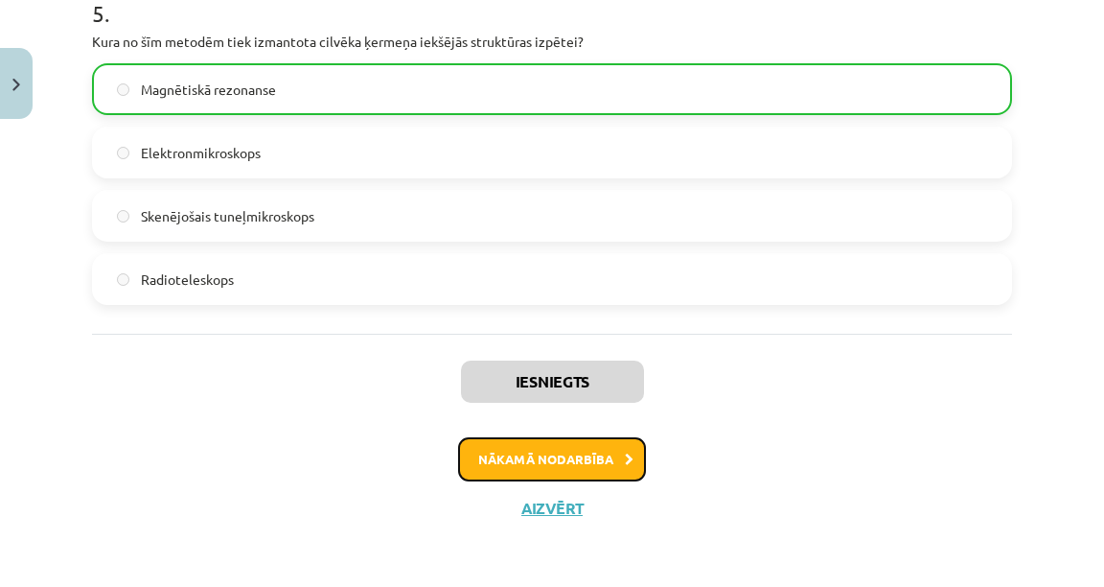
click at [552, 474] on button "Nākamā nodarbība" at bounding box center [552, 459] width 188 height 44
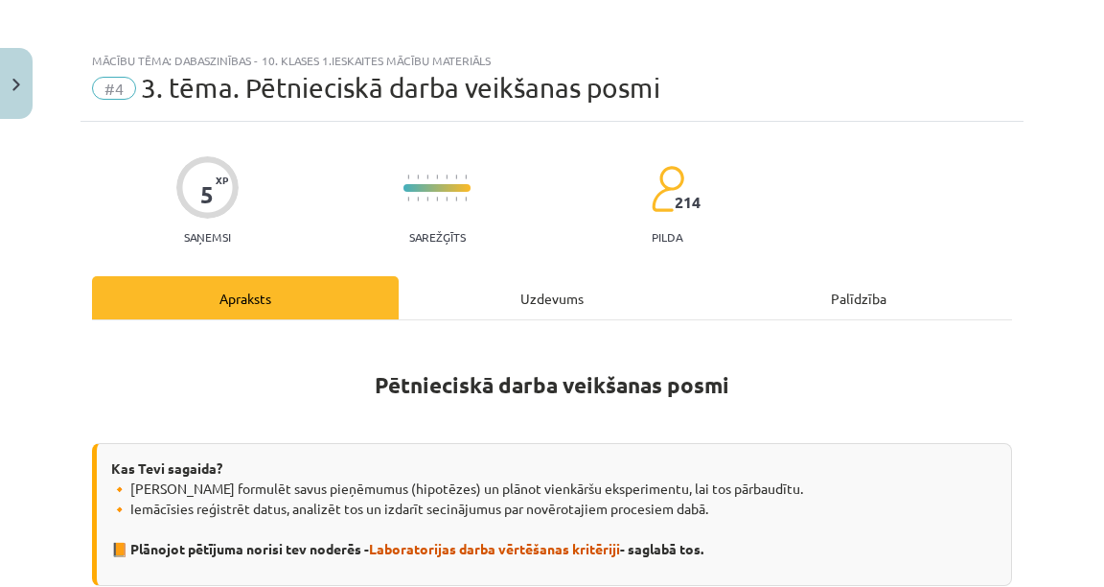
scroll to position [0, 0]
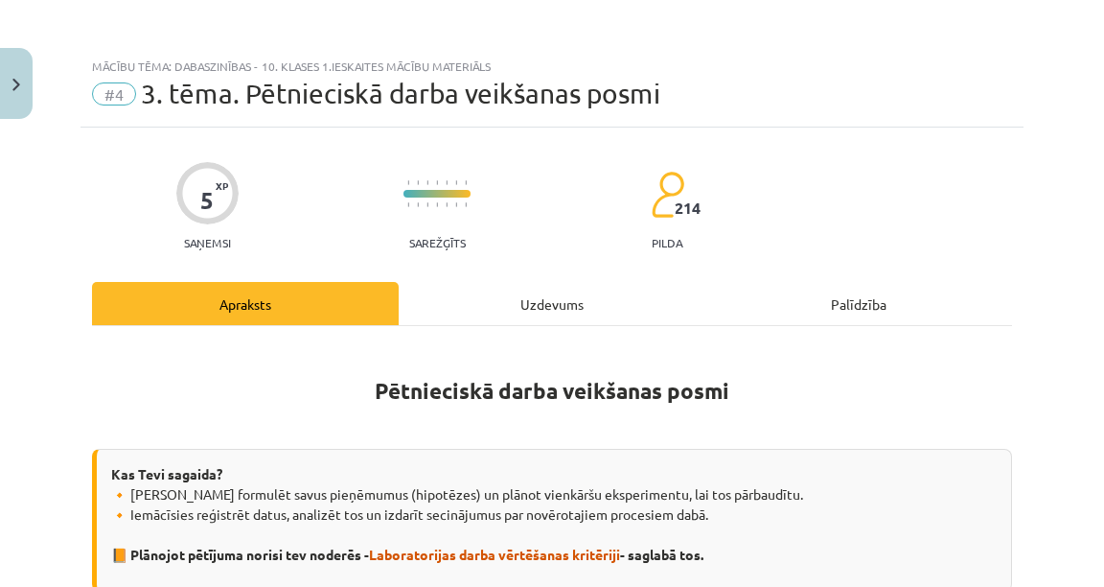
drag, startPoint x: 516, startPoint y: 299, endPoint x: 498, endPoint y: 319, distance: 26.5
click at [514, 304] on div "Uzdevums" at bounding box center [552, 303] width 307 height 43
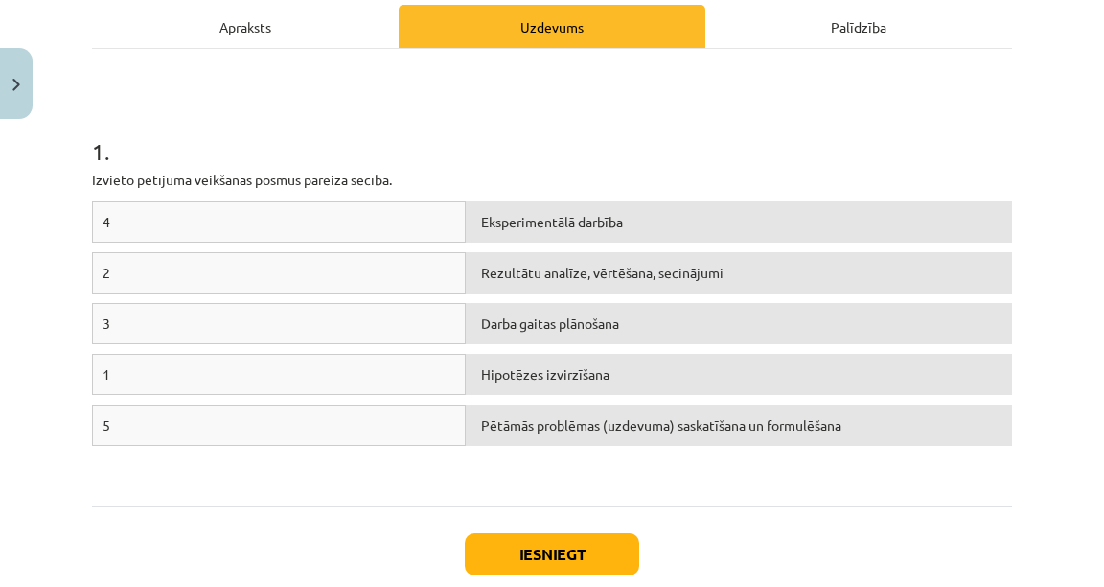
scroll to position [278, 0]
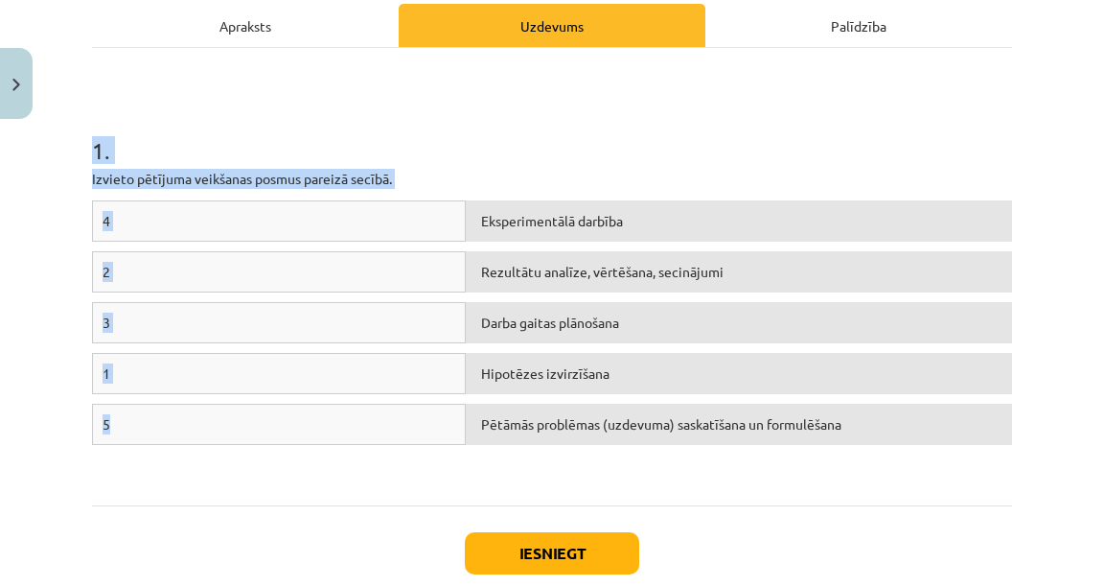
drag, startPoint x: 96, startPoint y: 149, endPoint x: 282, endPoint y: 456, distance: 359.5
click at [282, 456] on div "1 . Izvieto pētījuma veikšanas posmus pareizā secībā. 4 Eksperimentālā darbība …" at bounding box center [552, 276] width 920 height 423
copy div "1 . Izvieto pētījuma veikšanas posmus pareizā secībā. 4 Eksperimentālā darbība …"
click at [499, 117] on h1 "1 ." at bounding box center [552, 133] width 920 height 59
copy div "1 . Izvieto pētījuma veikšanas posmus pareizā secībā. 4 Eksperimentālā darbība …"
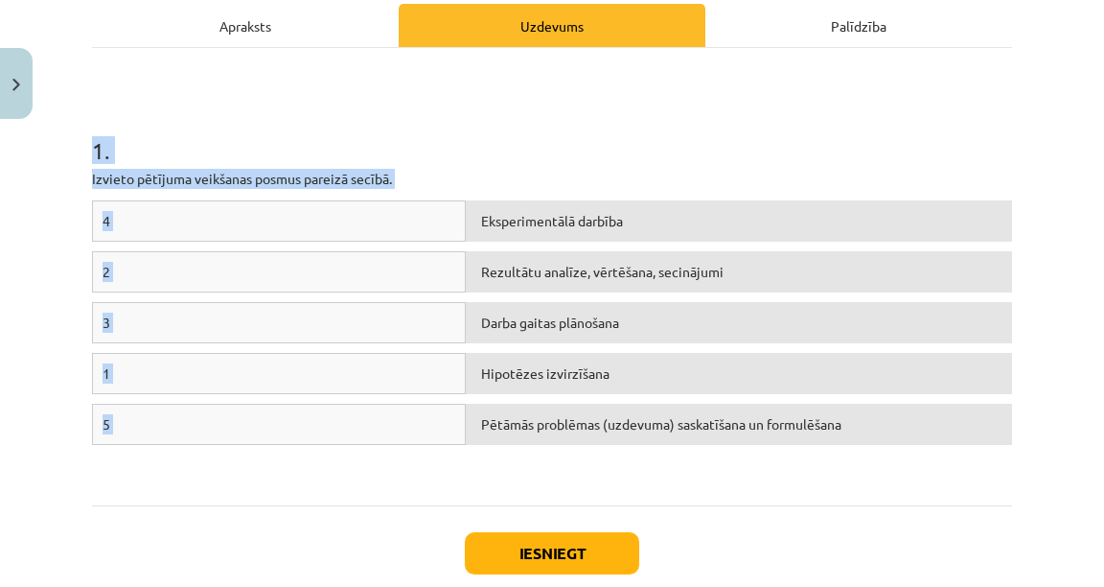
drag, startPoint x: 88, startPoint y: 141, endPoint x: 943, endPoint y: 443, distance: 906.8
click at [943, 443] on div "5 XP Saņemsi Sarežģīts 214 pilda Apraksts Uzdevums Palīdzība 1 . Izvieto pētīju…" at bounding box center [552, 249] width 943 height 801
click at [601, 223] on div "Eksperimentālā darbība" at bounding box center [739, 220] width 546 height 41
click at [663, 212] on div "Eksperimentālā darbība" at bounding box center [739, 220] width 546 height 41
click at [660, 214] on div "Eksperimentālā darbība" at bounding box center [739, 220] width 546 height 41
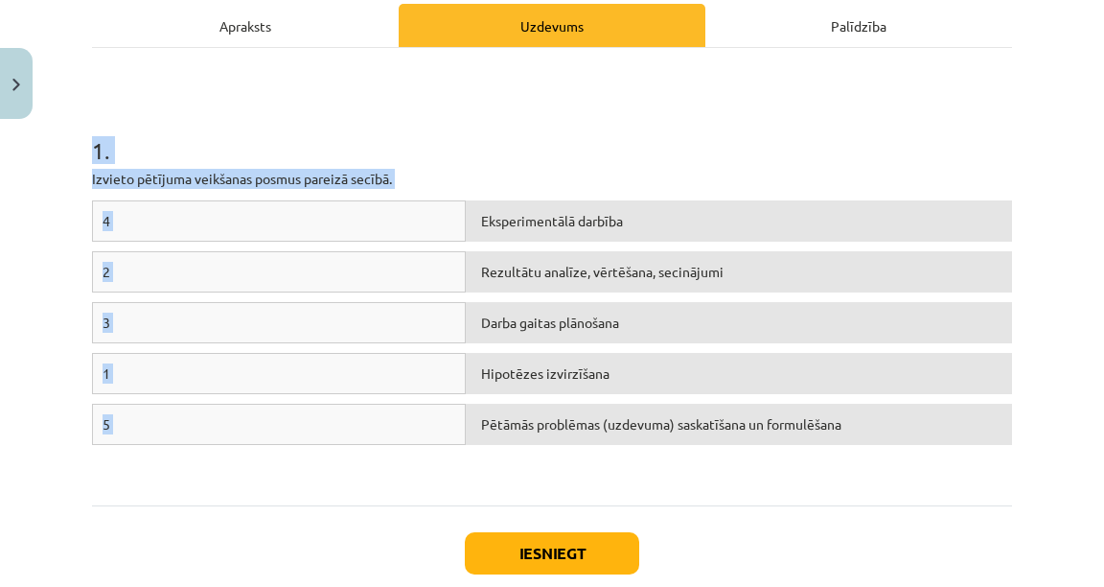
click at [420, 155] on h1 "1 ." at bounding box center [552, 133] width 920 height 59
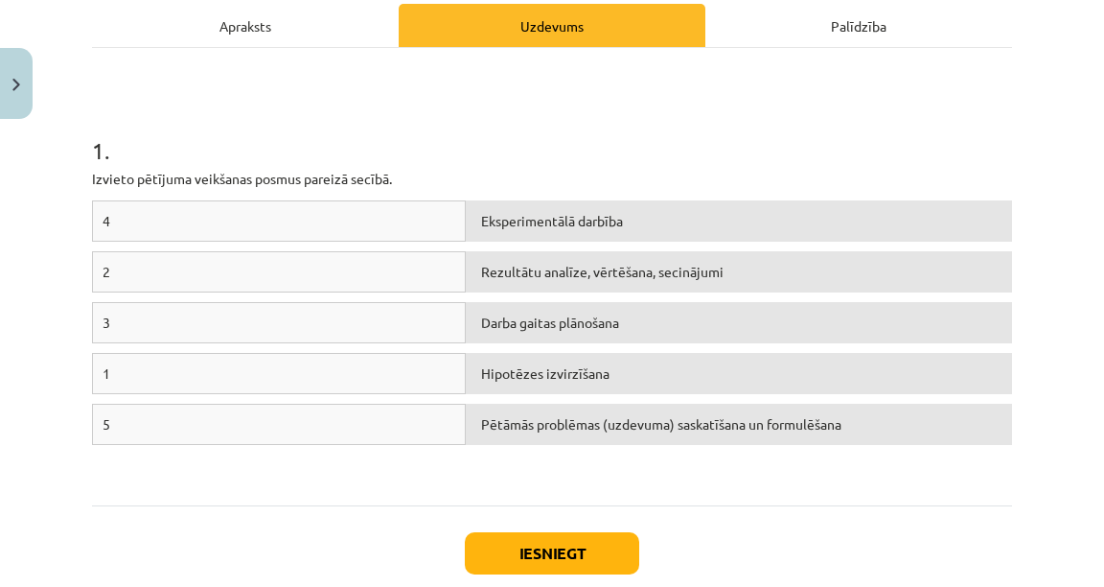
click at [420, 155] on h1 "1 ." at bounding box center [552, 133] width 920 height 59
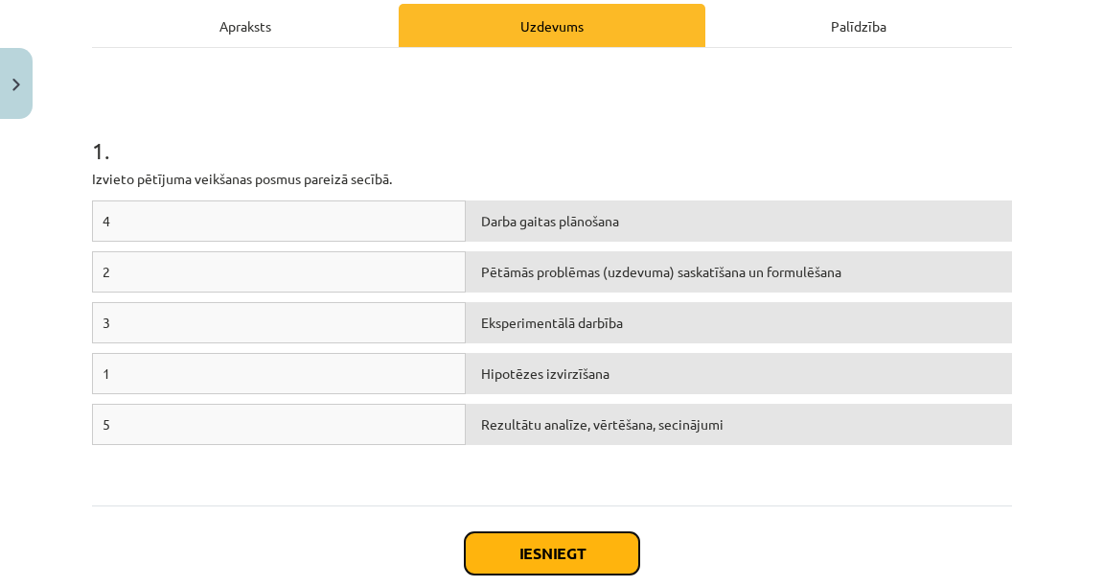
click at [581, 549] on button "Iesniegt" at bounding box center [552, 553] width 174 height 42
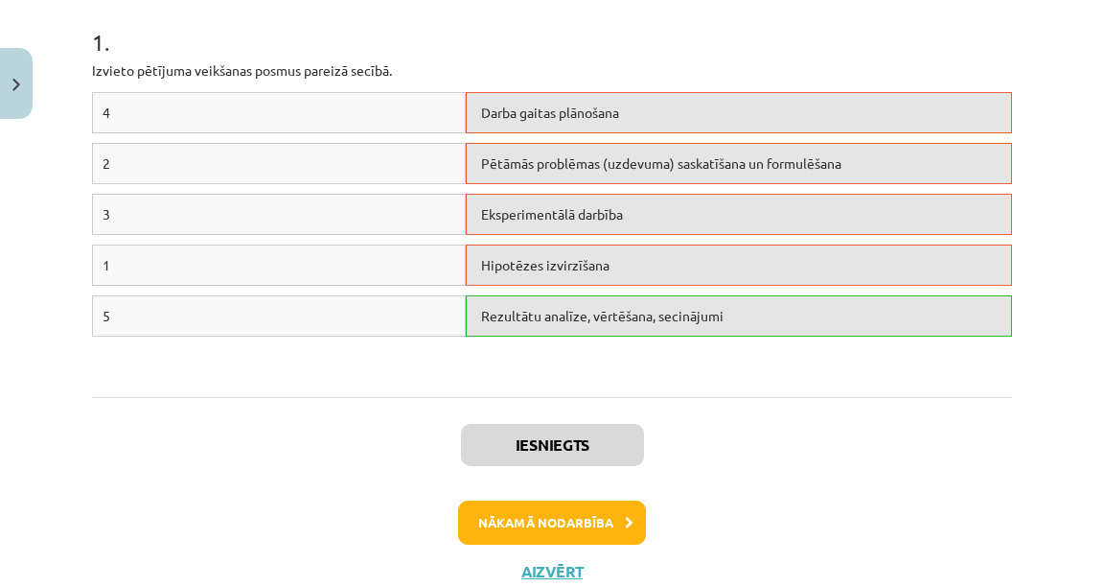
scroll to position [431, 0]
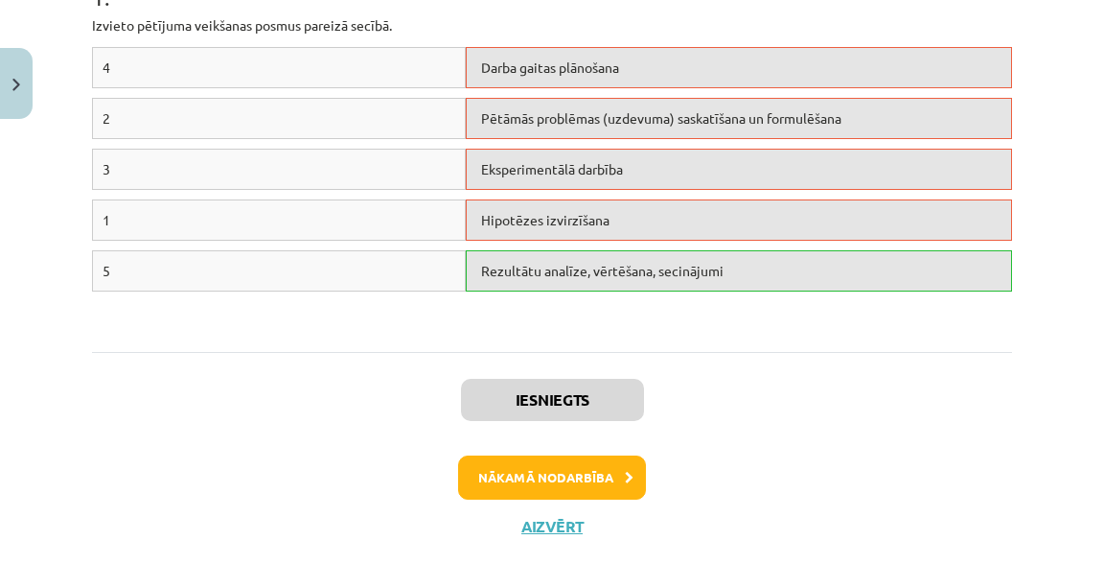
click at [602, 222] on div "Hipotēzes izvirzīšana" at bounding box center [739, 219] width 546 height 41
click at [548, 473] on button "Nākamā nodarbība" at bounding box center [552, 477] width 188 height 44
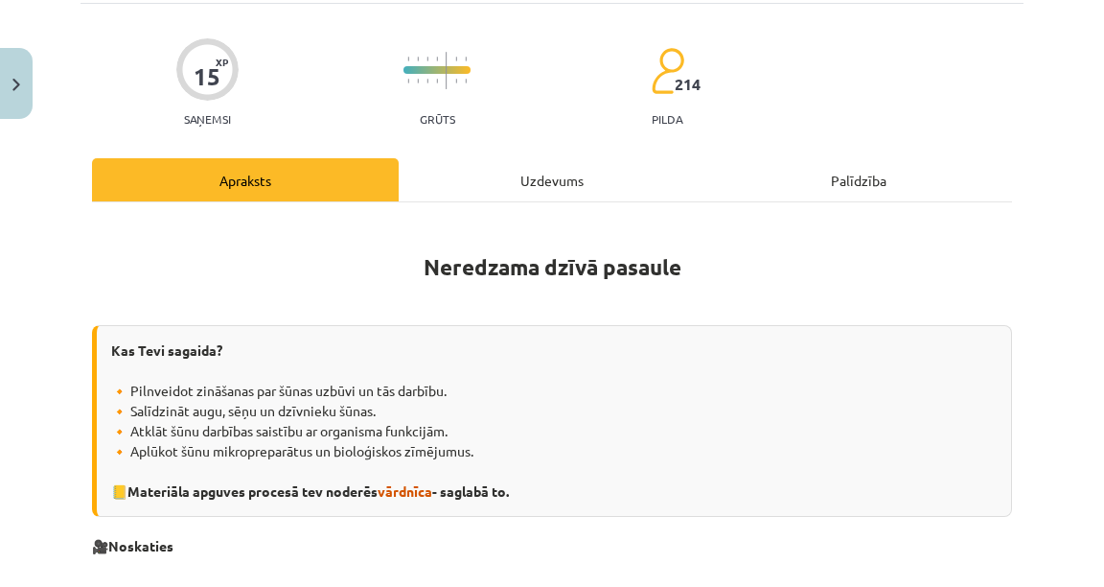
scroll to position [125, 0]
click at [515, 200] on hr at bounding box center [552, 200] width 920 height 1
click at [527, 189] on div "Uzdevums" at bounding box center [552, 178] width 307 height 43
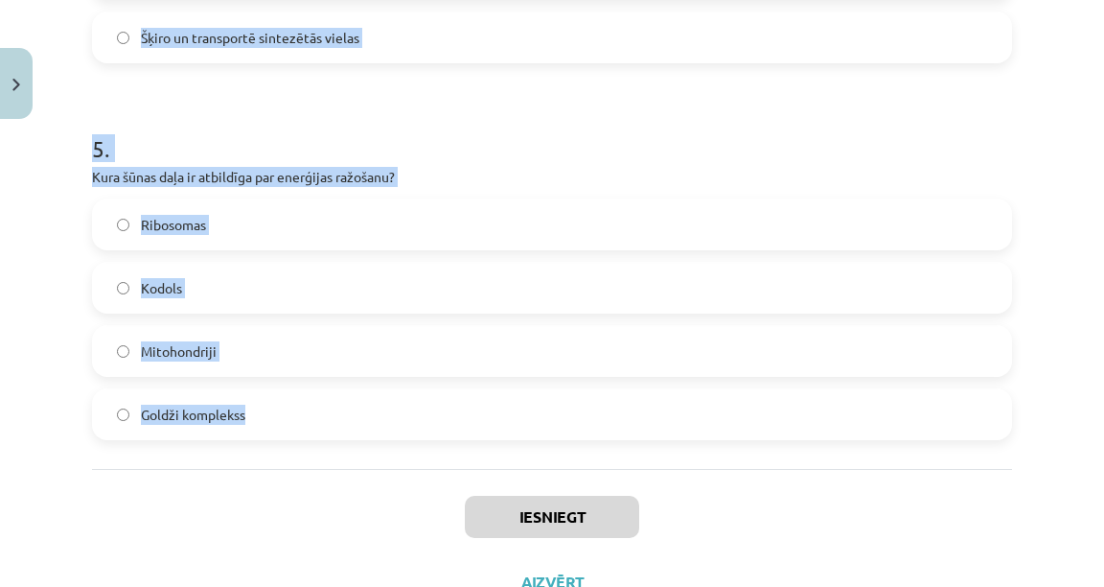
scroll to position [1862, 0]
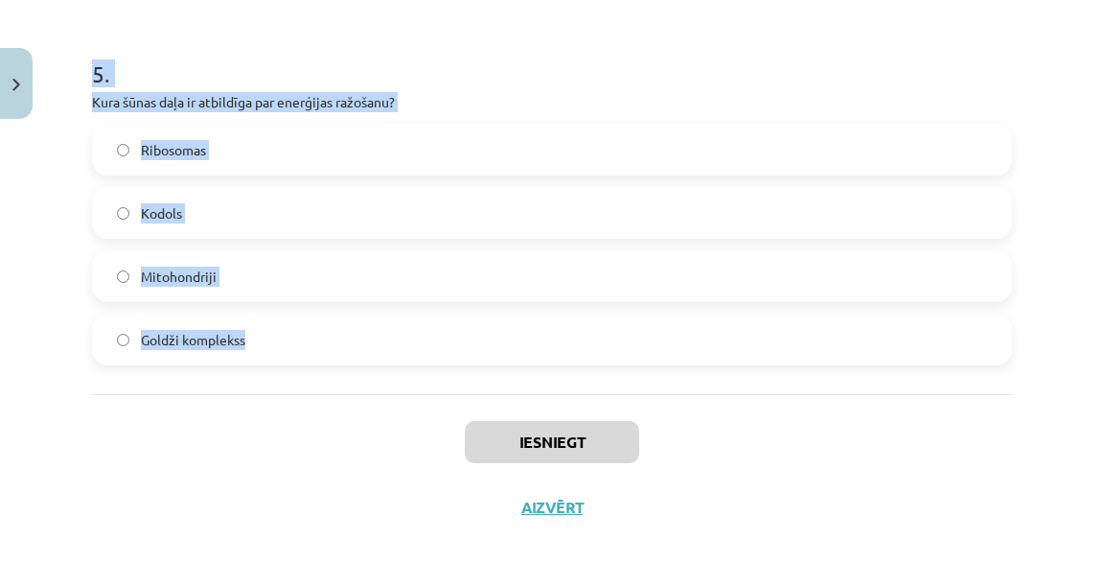
drag, startPoint x: 54, startPoint y: 343, endPoint x: 259, endPoint y: 393, distance: 211.1
click at [259, 393] on div "Mācību tēma: Dabaszinības - 10. klases 1.ieskaites mācību materiāls #5 4. tēma.…" at bounding box center [552, 293] width 1104 height 587
copy form "1 . Kādu funkciju veic plazmatiskā membrāna? Sintezē olbaltumvielas Saglabā ied…"
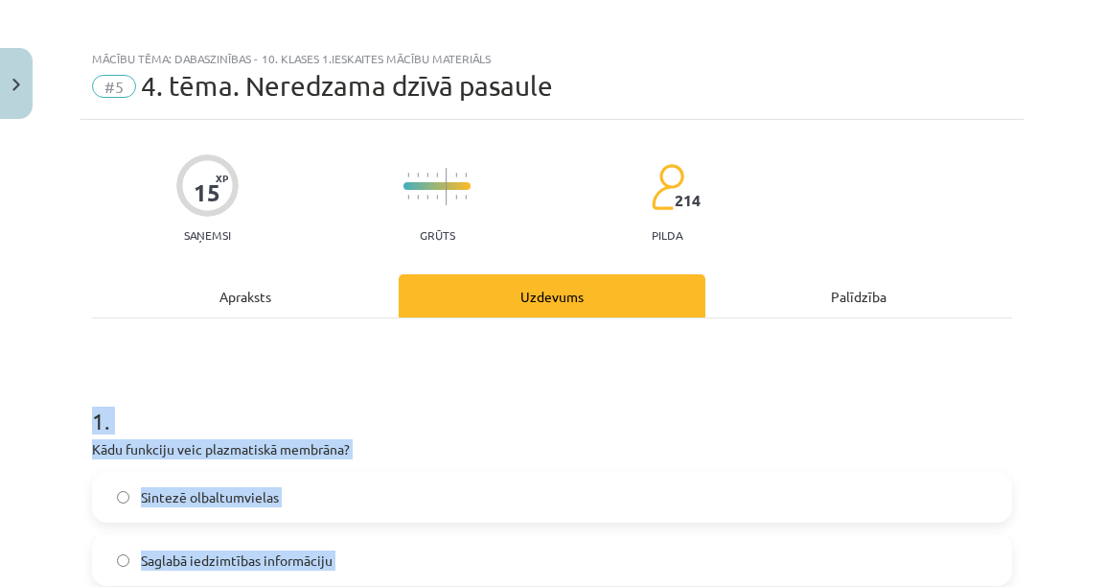
scroll to position [0, 0]
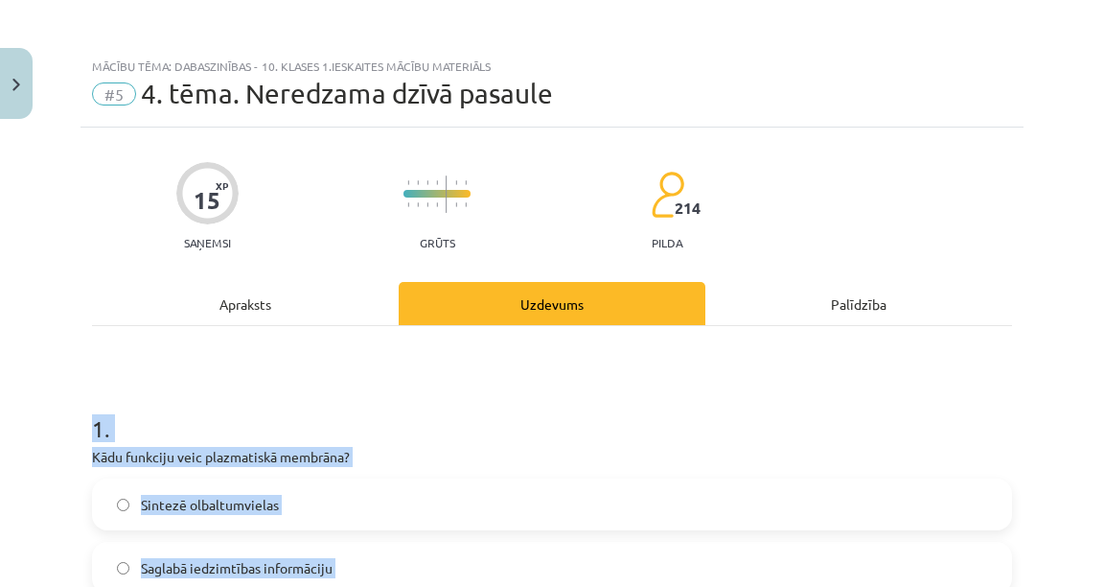
click at [564, 400] on h1 "1 ." at bounding box center [552, 411] width 920 height 59
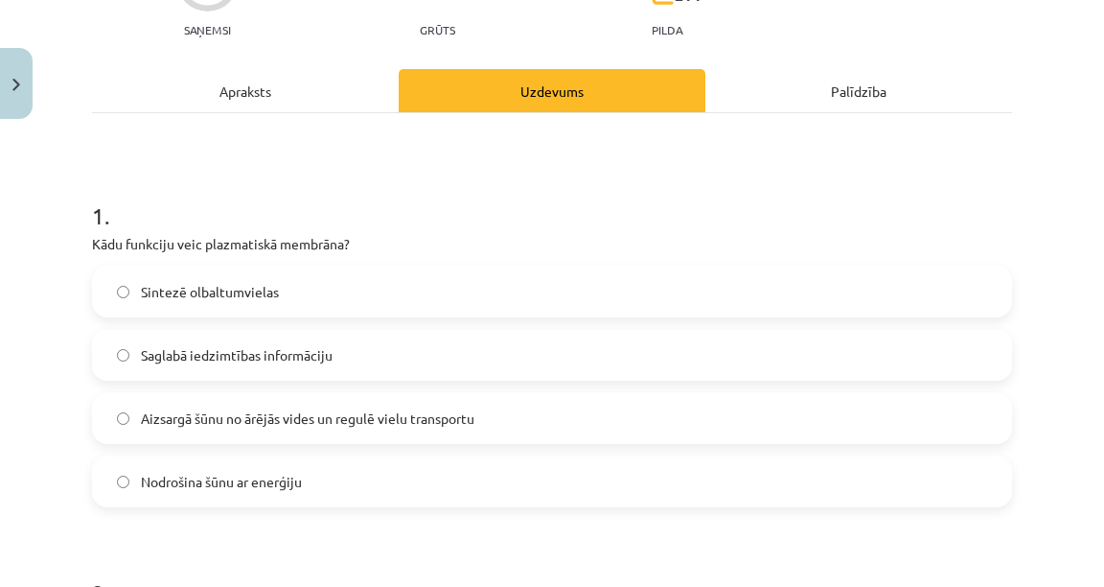
scroll to position [230, 0]
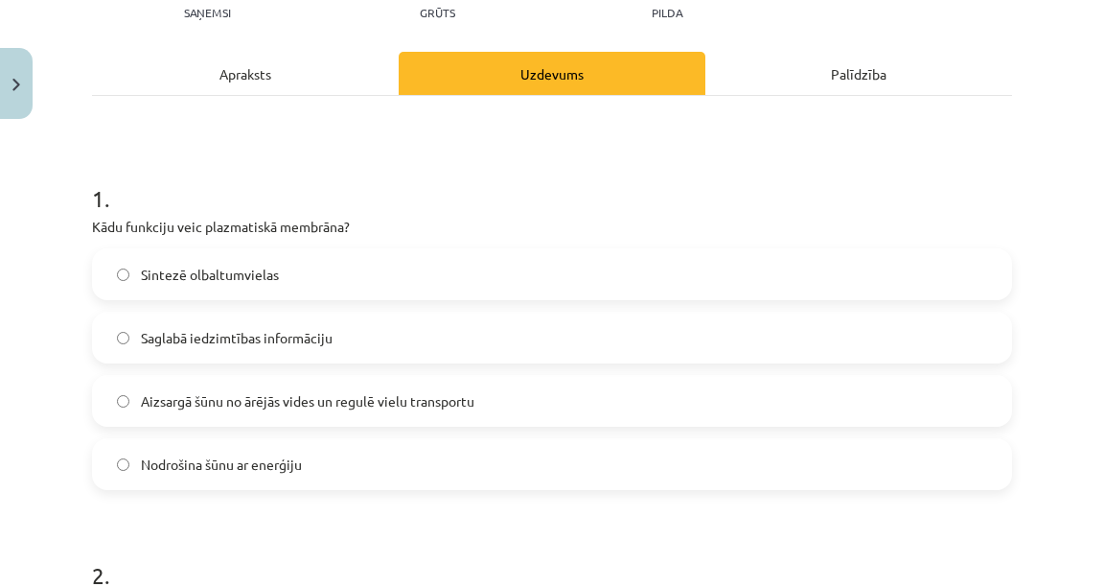
click at [192, 417] on label "Aizsargā šūnu no ārējās vides un regulē vielu transportu" at bounding box center [552, 401] width 916 height 48
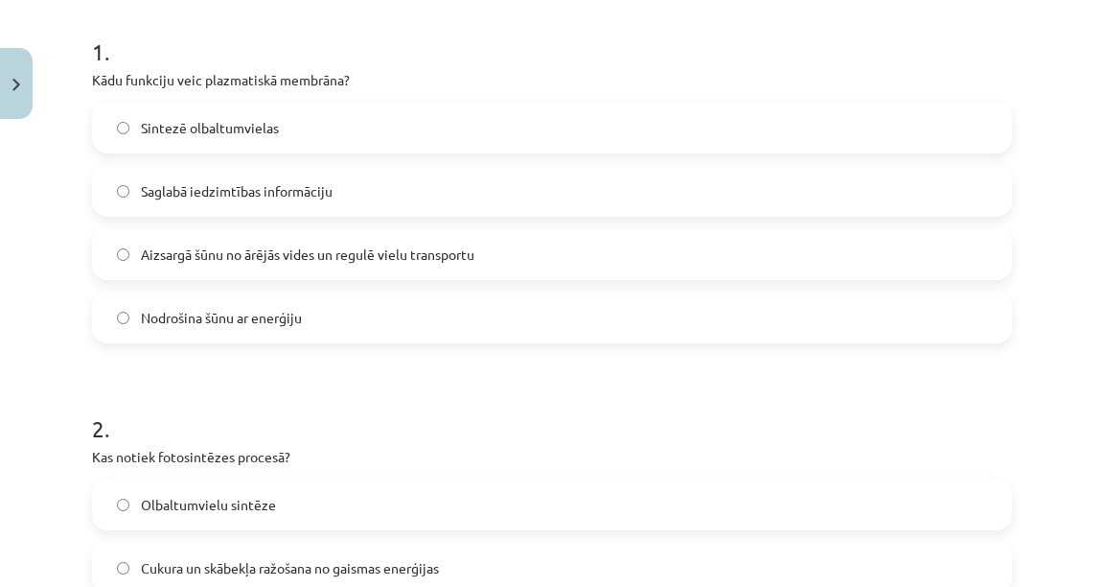
scroll to position [614, 0]
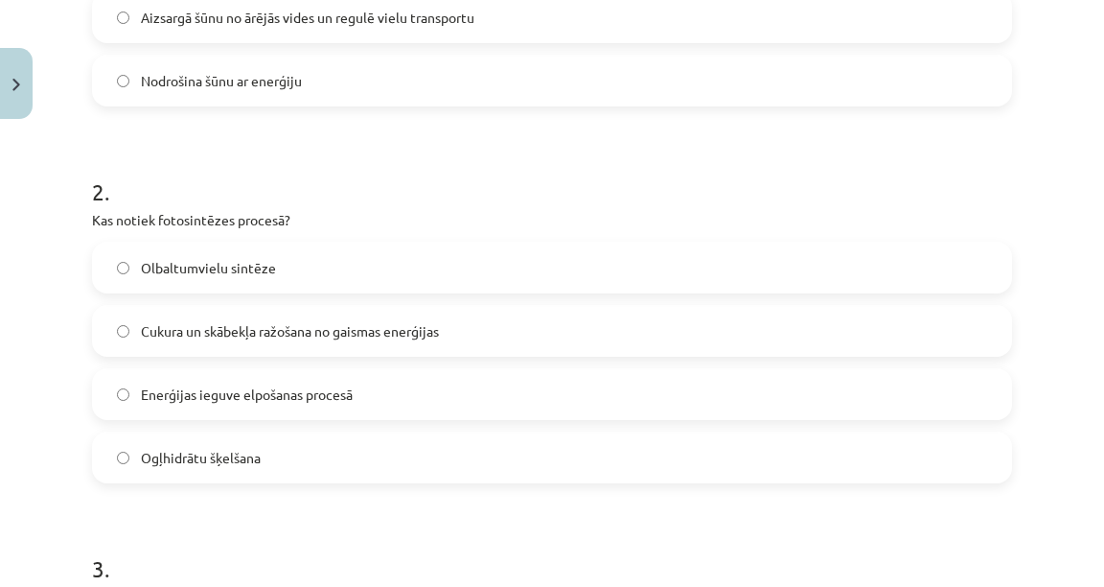
click at [177, 318] on label "Cukura un skābekļa ražošana no gaismas enerģijas" at bounding box center [552, 331] width 916 height 48
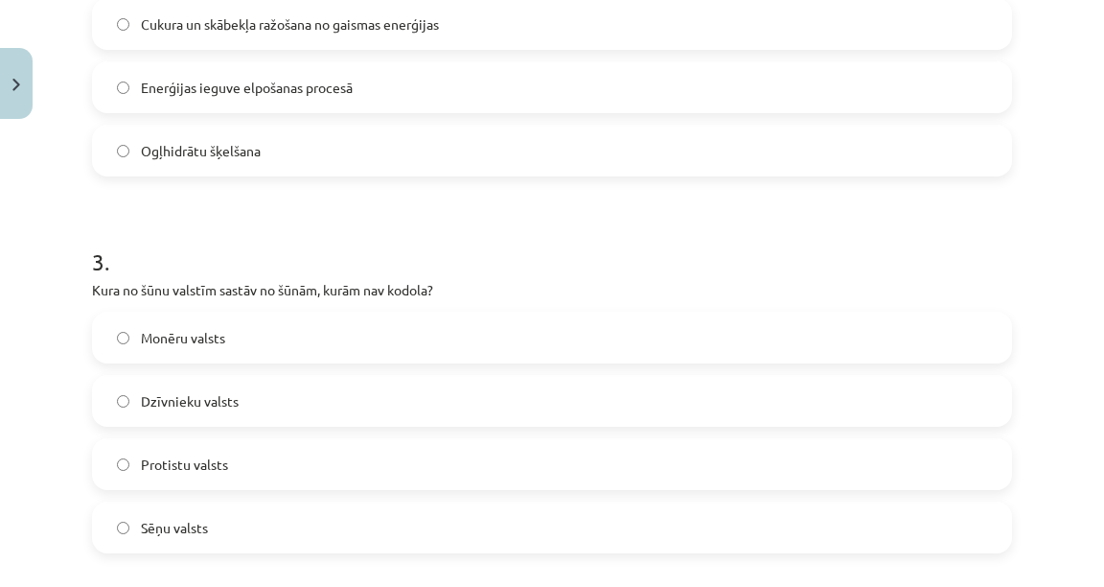
scroll to position [997, 0]
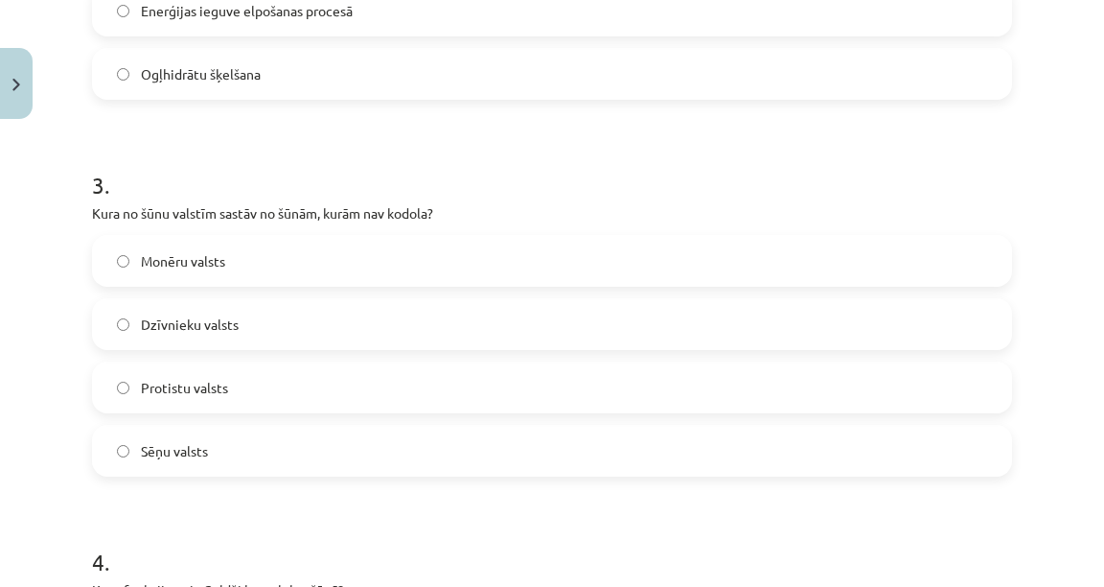
click at [186, 398] on label "Protistu valsts" at bounding box center [552, 387] width 916 height 48
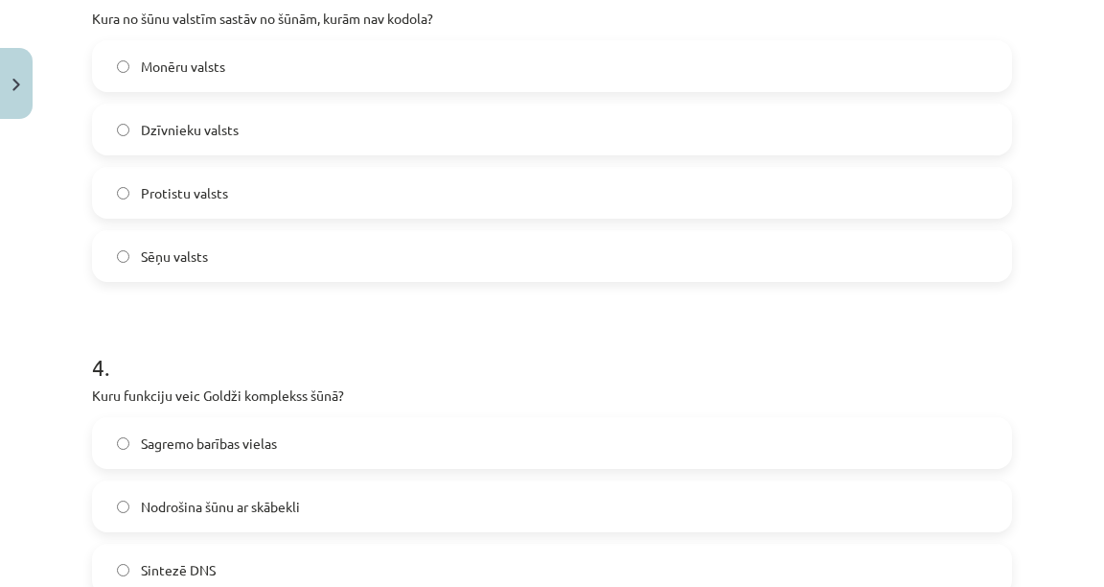
scroll to position [1074, 0]
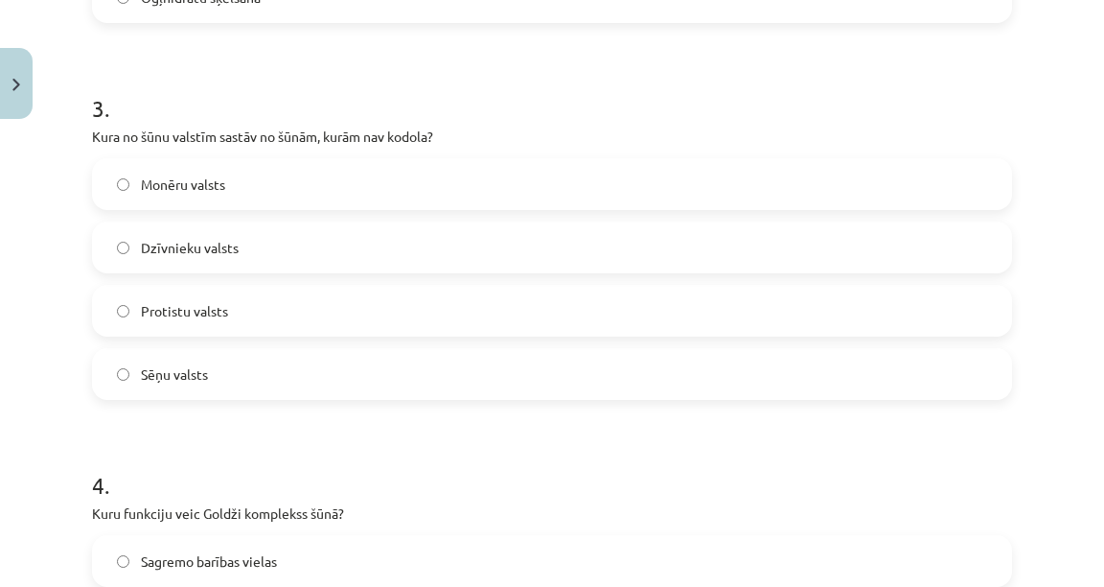
click at [166, 291] on label "Protistu valsts" at bounding box center [552, 311] width 916 height 48
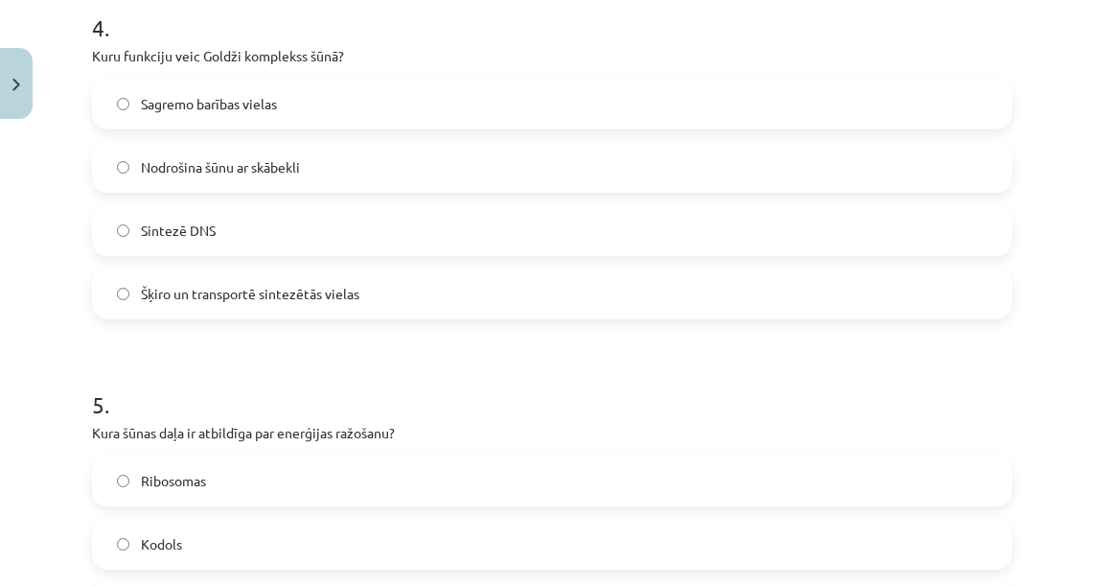
scroll to position [1534, 0]
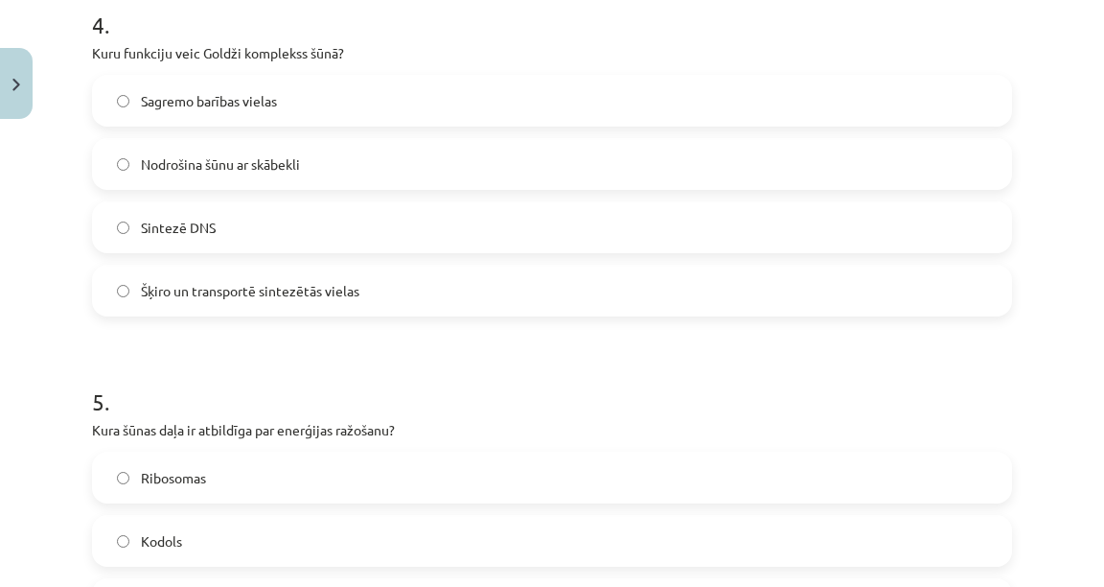
click at [180, 306] on label "Šķiro un transportē sintezētās vielas" at bounding box center [552, 290] width 916 height 48
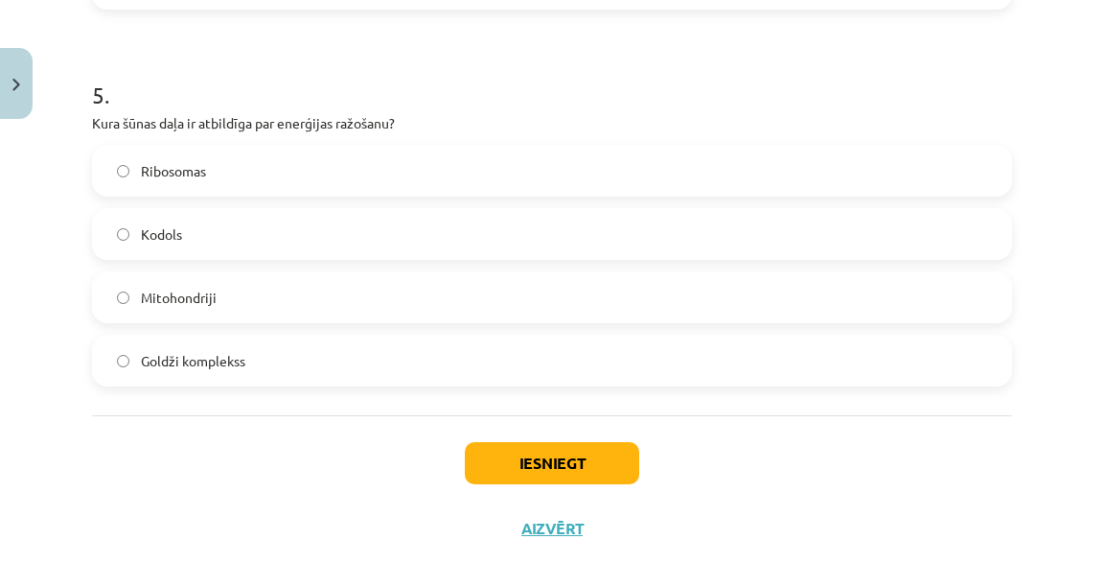
drag, startPoint x: 187, startPoint y: 291, endPoint x: 257, endPoint y: 345, distance: 88.2
click at [188, 291] on span "Mitohondriji" at bounding box center [179, 298] width 76 height 20
click at [529, 475] on button "Iesniegt" at bounding box center [552, 463] width 174 height 42
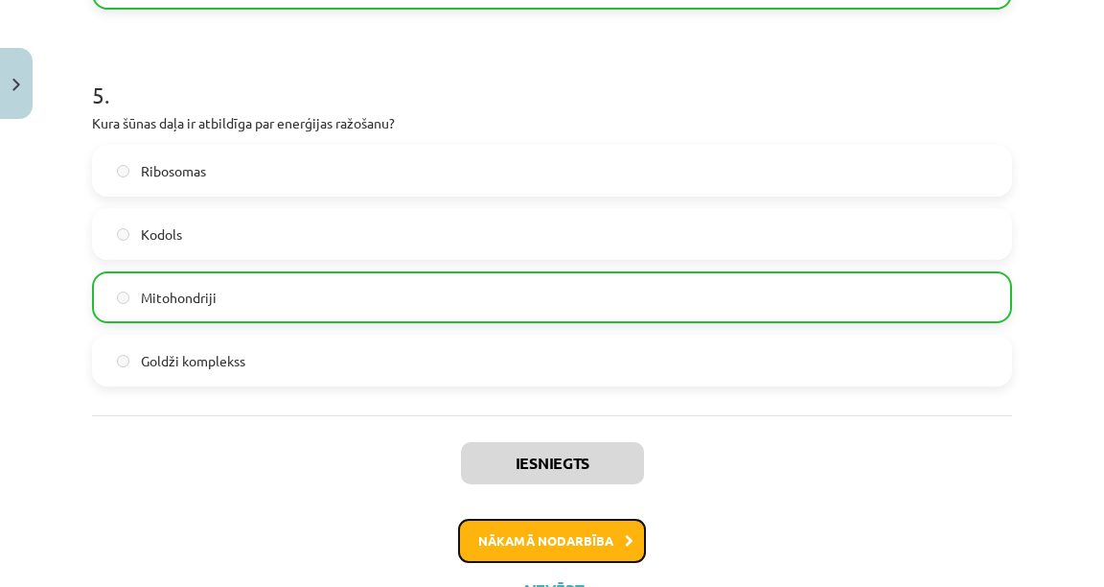
click at [523, 545] on button "Nākamā nodarbība" at bounding box center [552, 541] width 188 height 44
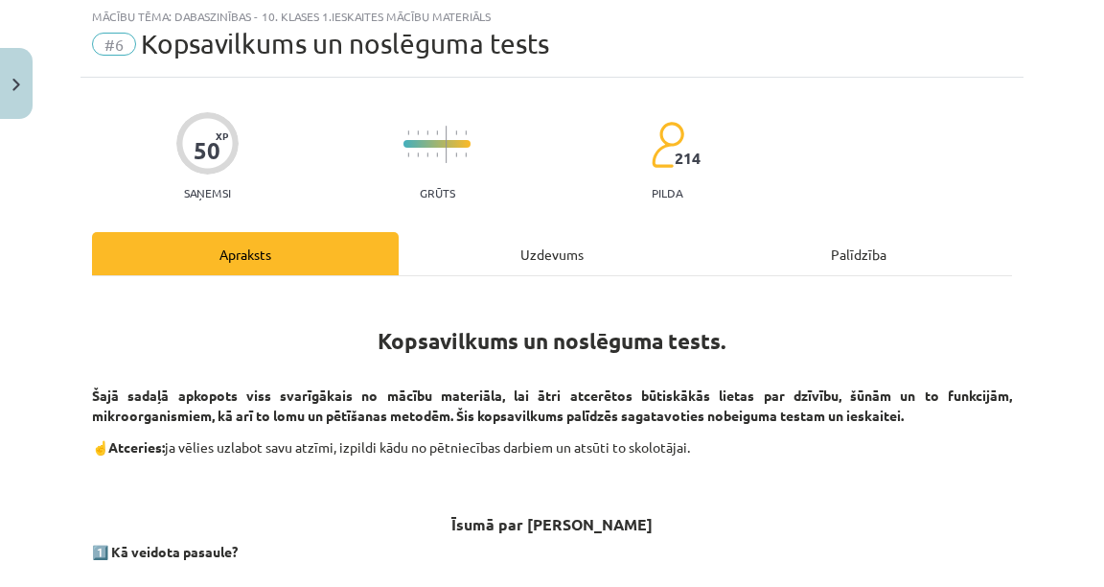
scroll to position [48, 0]
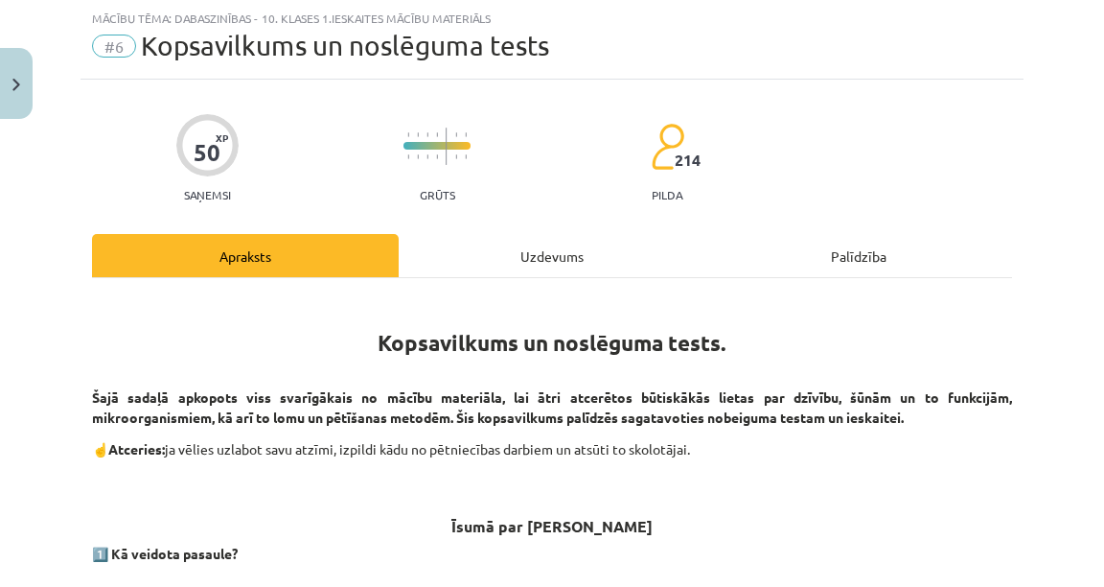
click at [552, 272] on div "Uzdevums" at bounding box center [552, 255] width 307 height 43
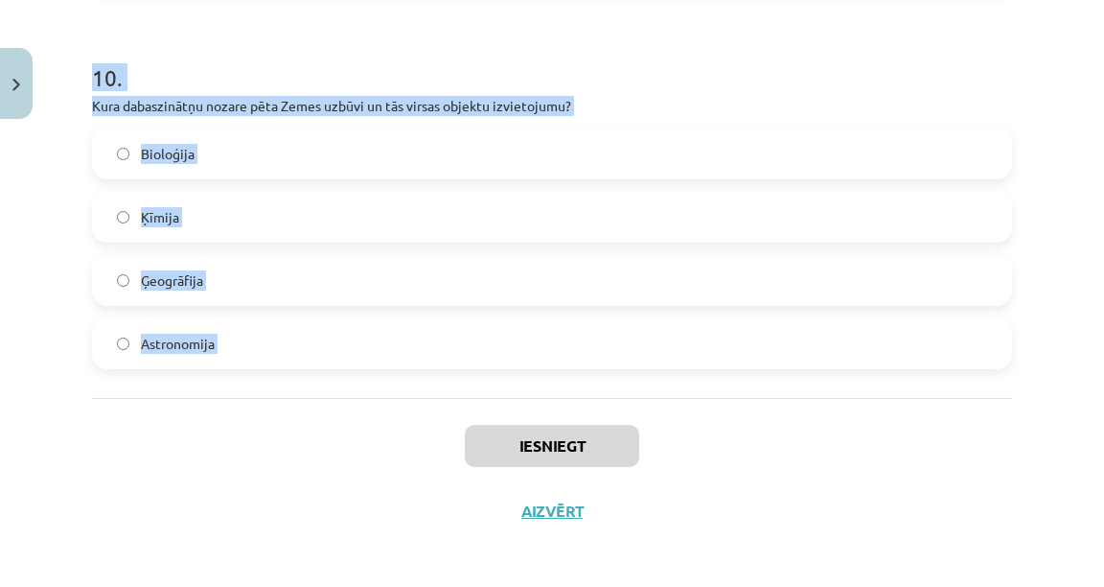
scroll to position [3745, 0]
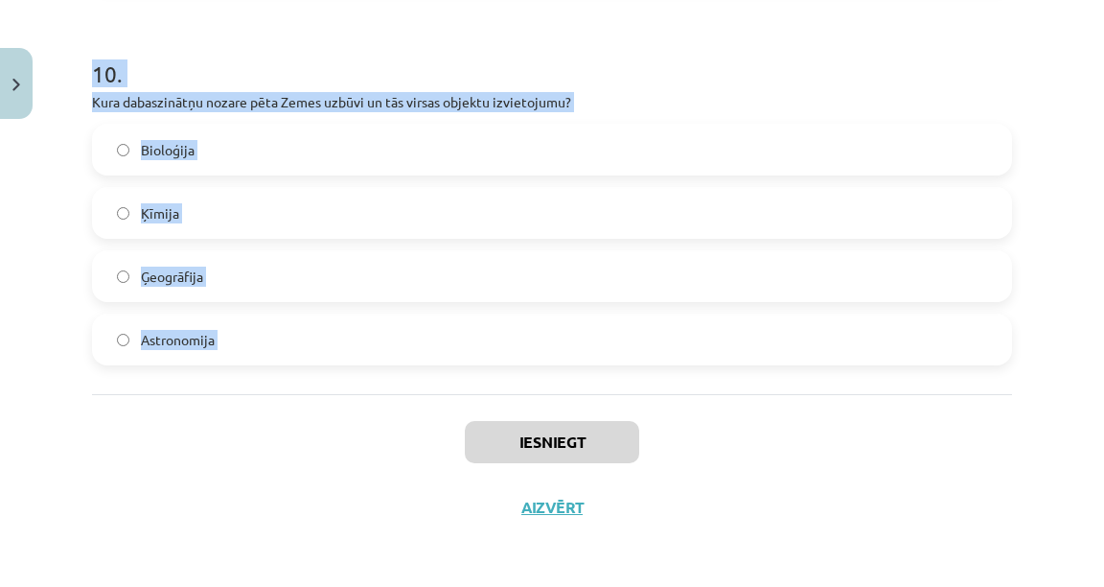
drag, startPoint x: 35, startPoint y: 148, endPoint x: 393, endPoint y: 406, distance: 442.2
click at [393, 406] on div "Mācību tēma: Dabaszinības - 10. klases 1.ieskaites mācību materiāls #6 Kopsavil…" at bounding box center [552, 293] width 1104 height 587
copy form "1 . Kas ir SI mērvienība temperatūras mērīšanai? Kandela Metrs Kelvins Sekunde …"
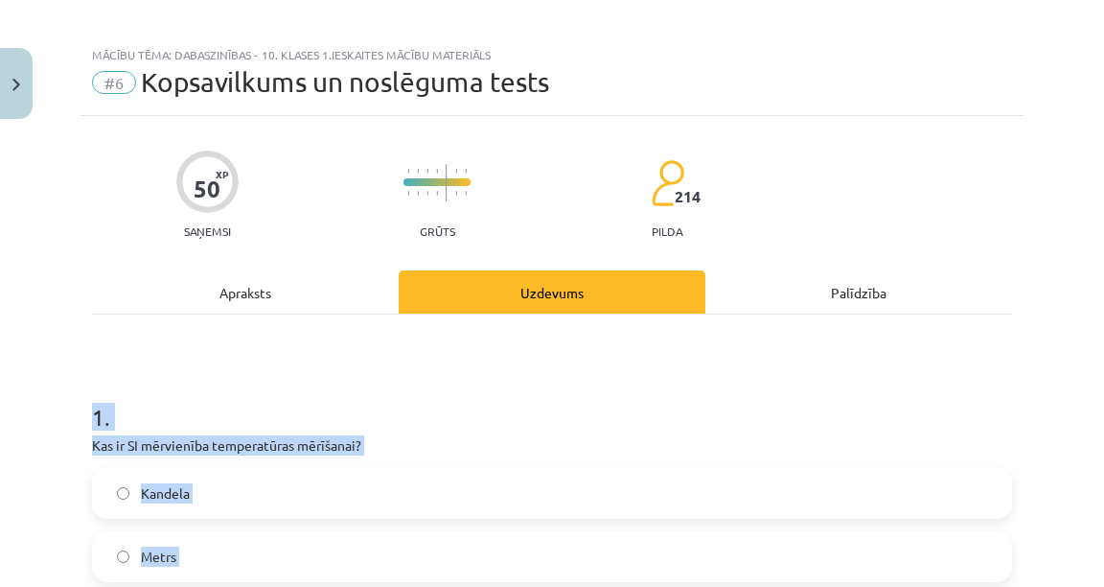
scroll to position [0, 0]
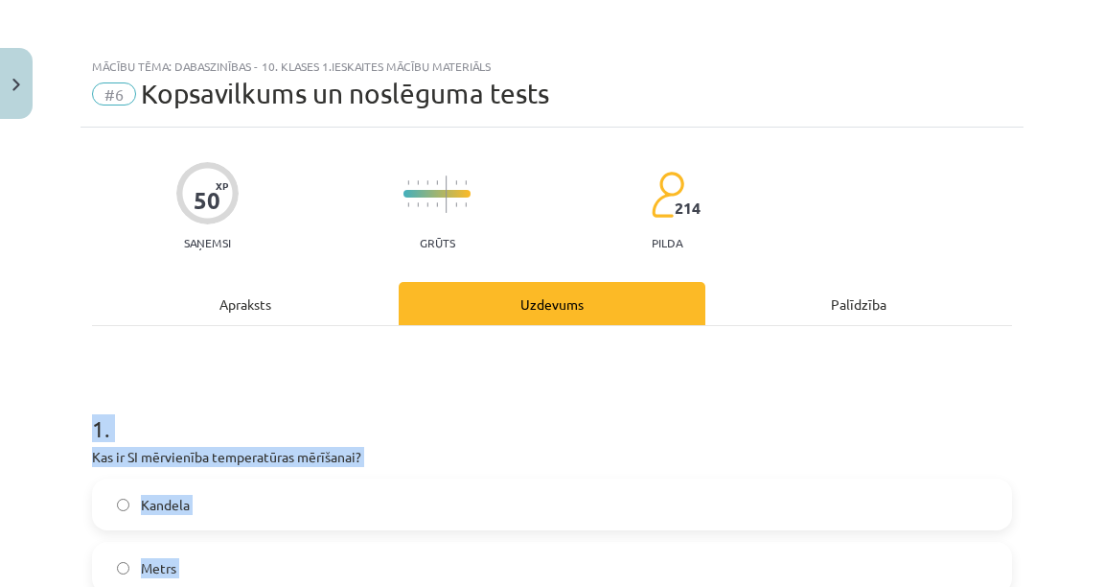
click at [469, 461] on p "Kas ir SI mērvienība temperatūras mērīšanai?" at bounding box center [552, 457] width 920 height 20
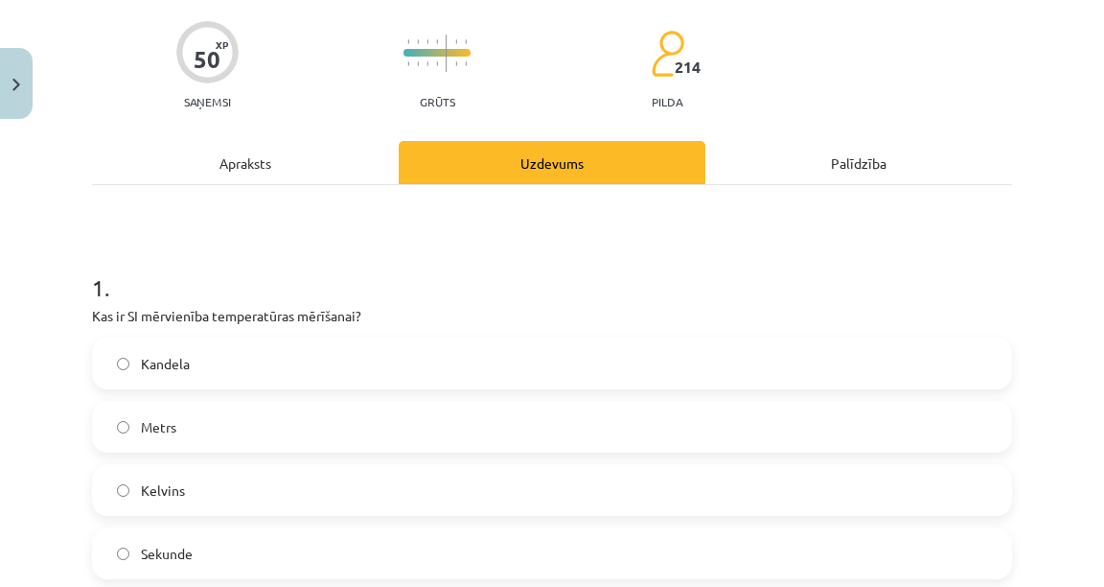
scroll to position [307, 0]
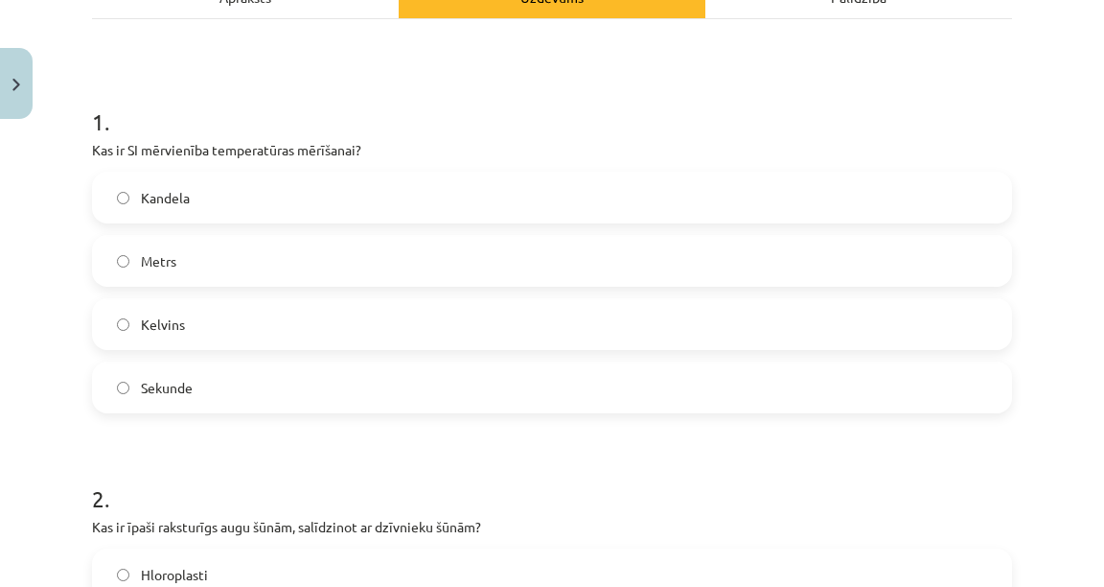
click at [276, 195] on label "Kandela" at bounding box center [552, 198] width 916 height 48
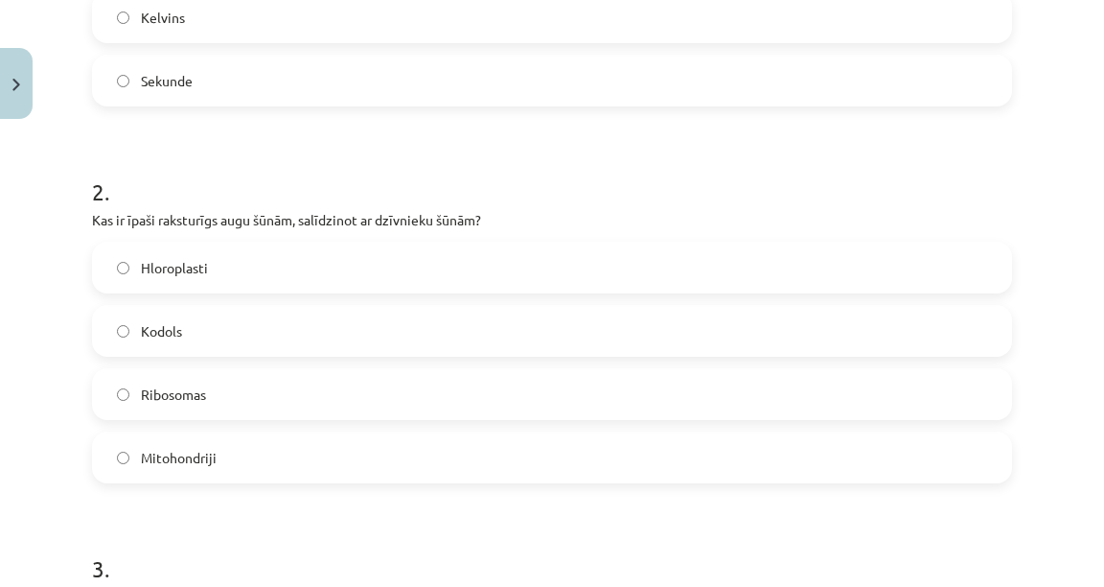
click at [306, 270] on label "Hloroplasti" at bounding box center [552, 267] width 916 height 48
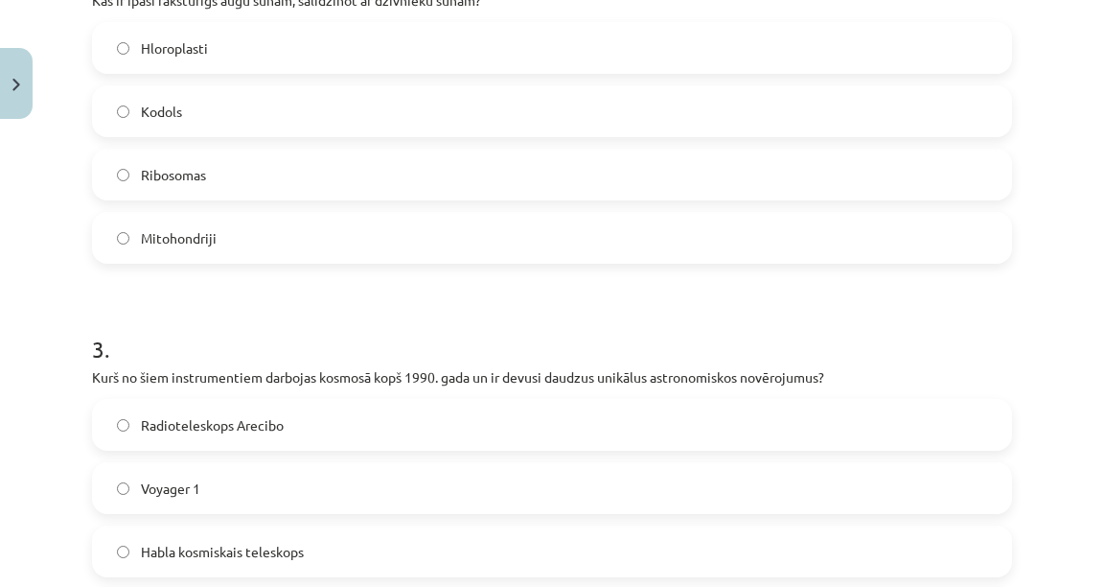
scroll to position [1074, 0]
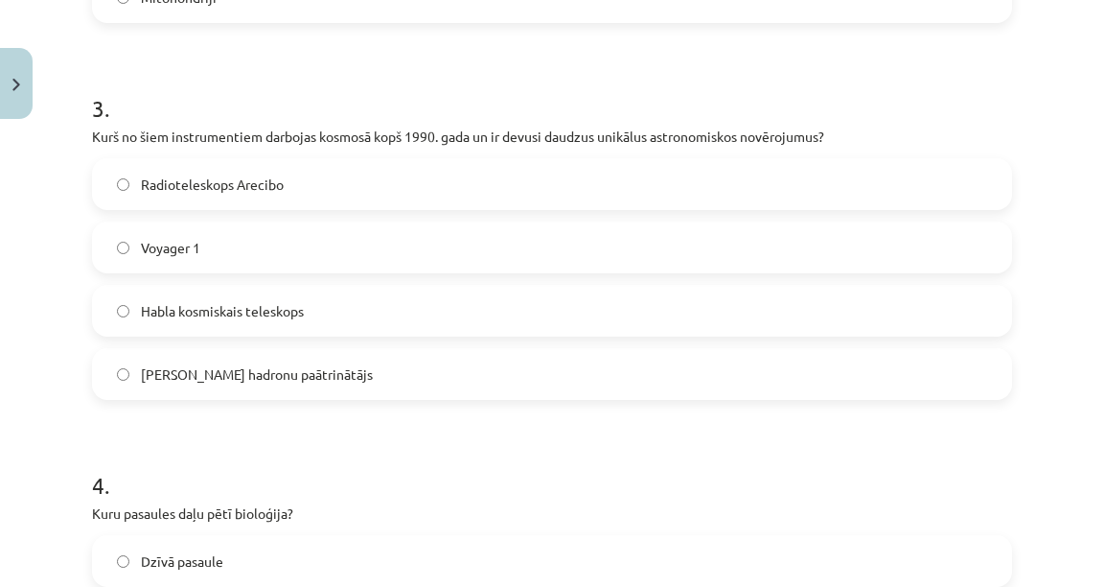
click at [237, 319] on span "Habla kosmiskais teleskops" at bounding box center [222, 311] width 163 height 20
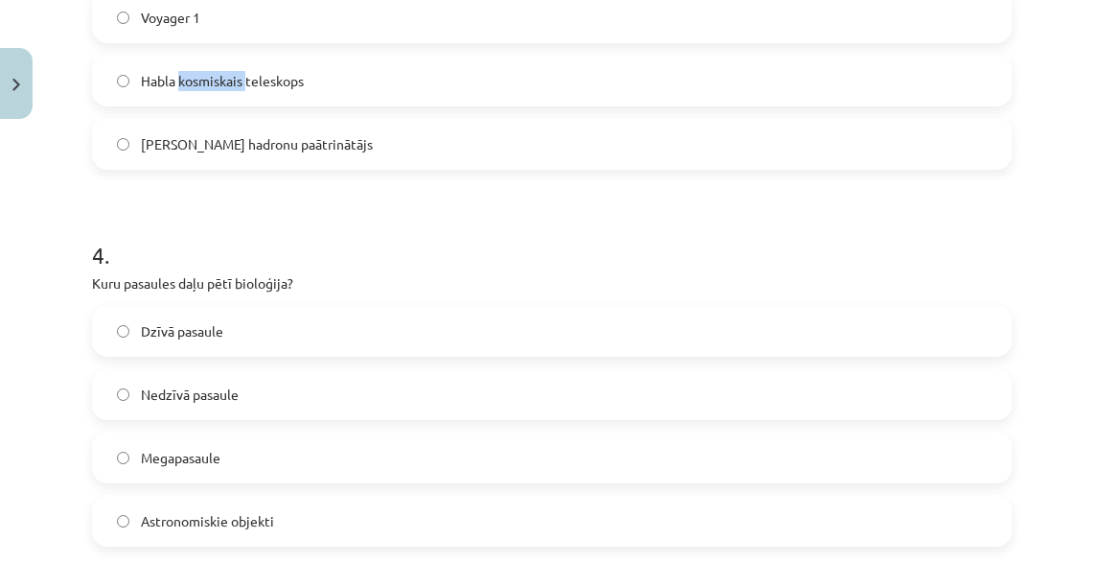
scroll to position [1534, 0]
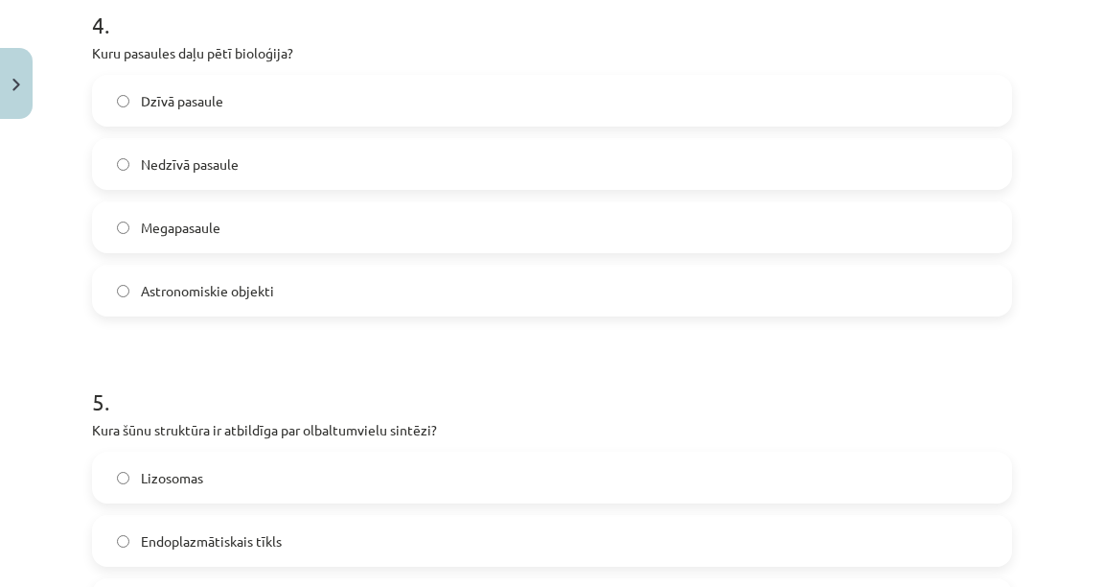
click at [235, 84] on label "Dzīvā pasaule" at bounding box center [552, 101] width 916 height 48
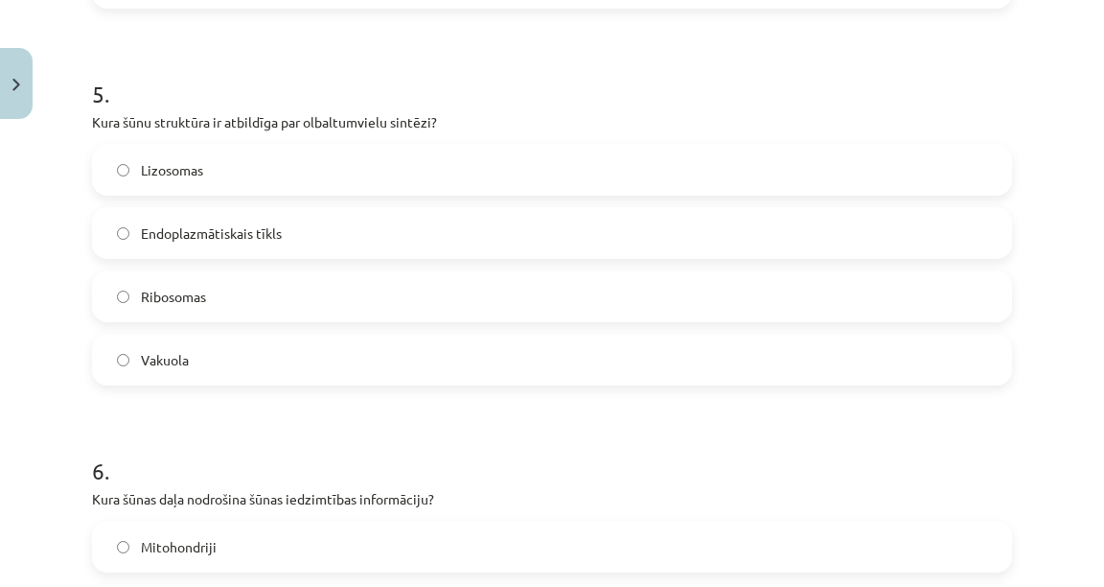
scroll to position [1841, 0]
click at [278, 360] on label "Vakuola" at bounding box center [552, 360] width 916 height 48
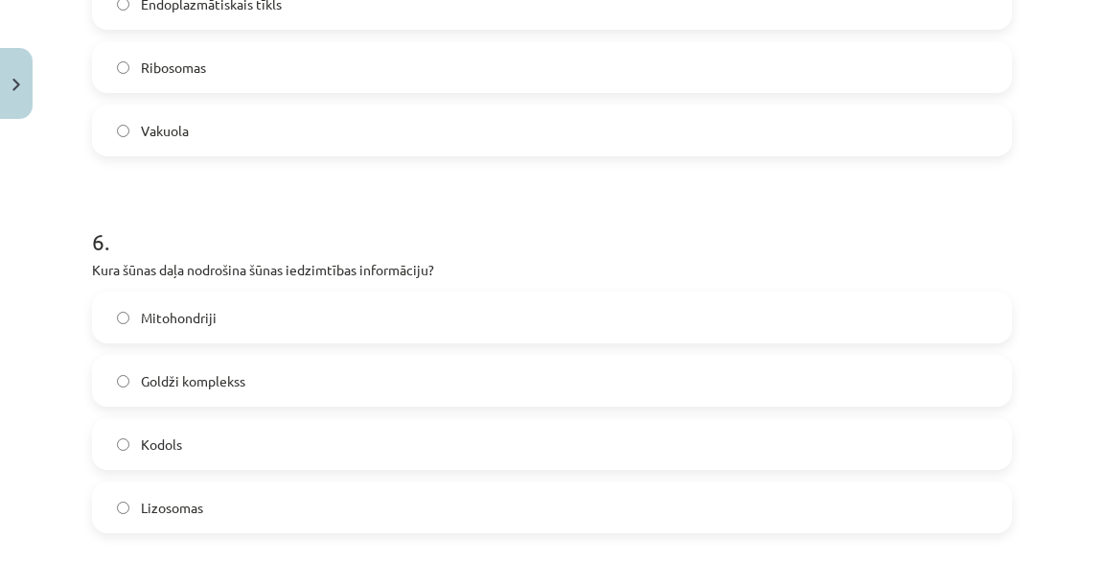
scroll to position [2301, 0]
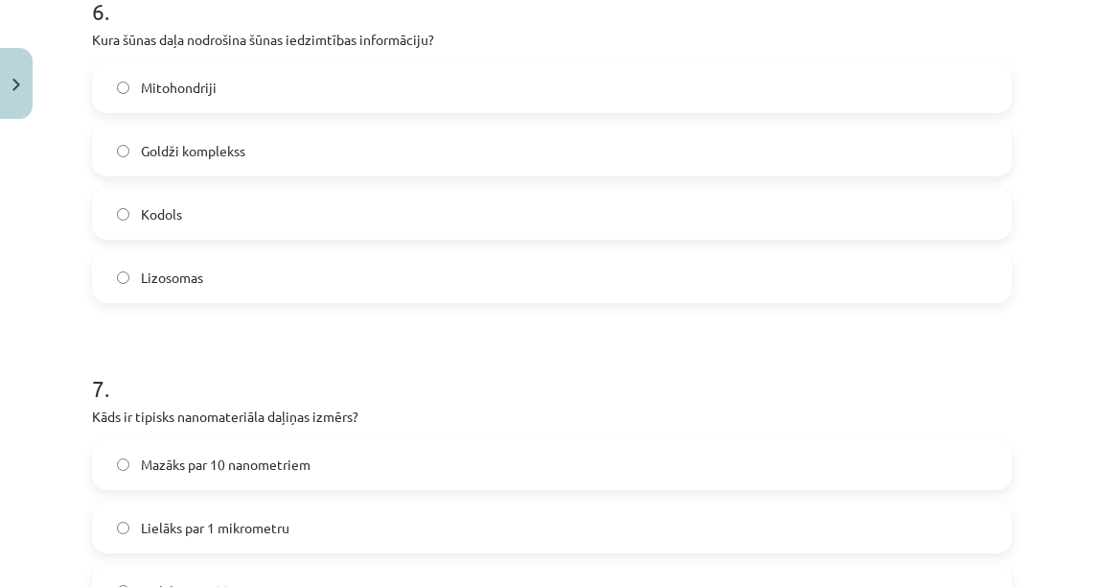
click at [222, 212] on label "Kodols" at bounding box center [552, 214] width 916 height 48
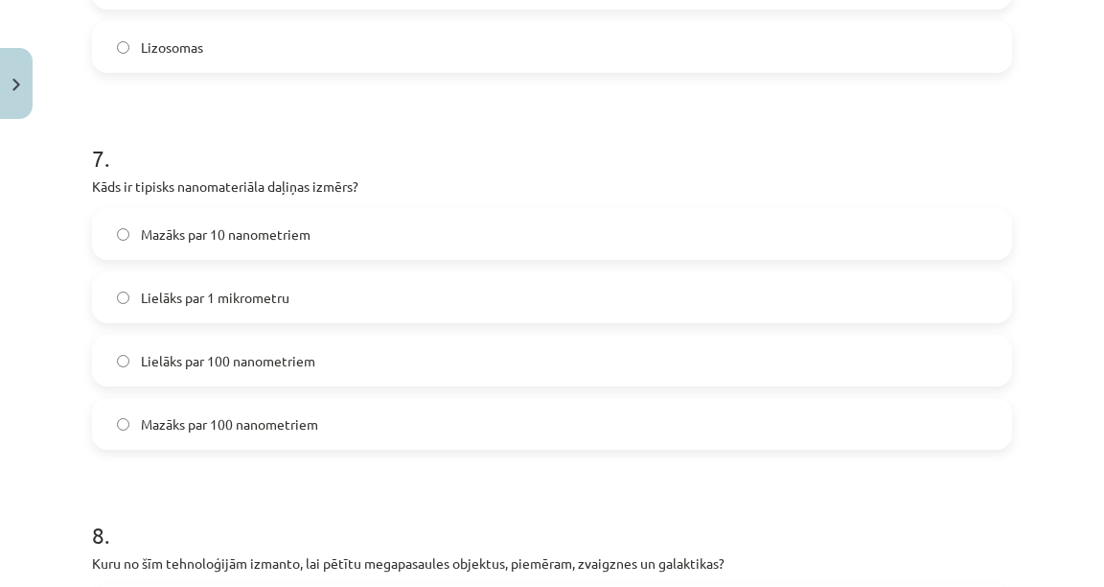
click at [245, 429] on span "Mazāks par 100 nanometriem" at bounding box center [229, 424] width 177 height 20
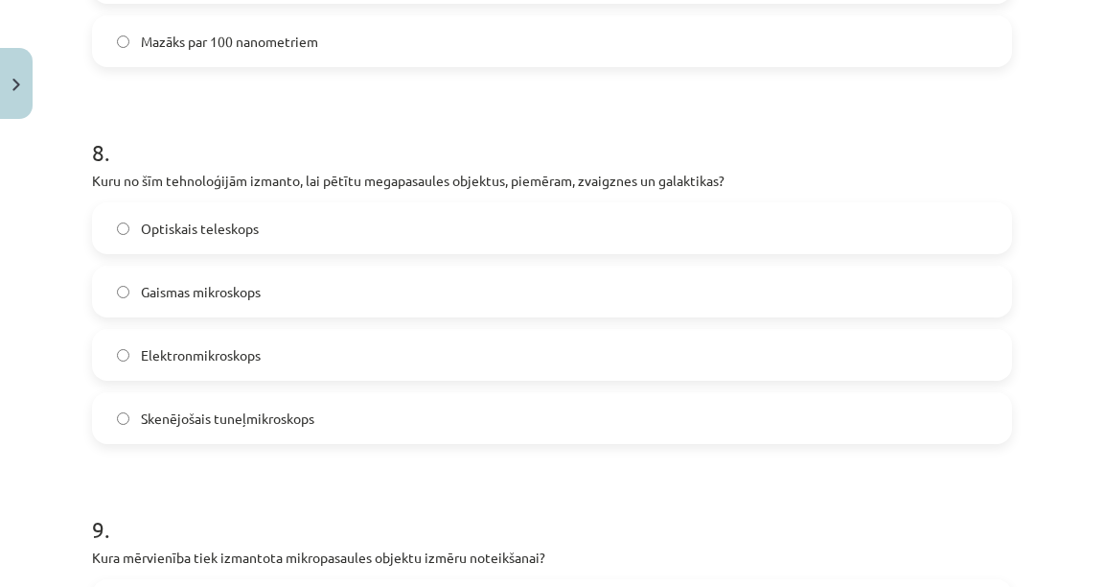
scroll to position [2991, 0]
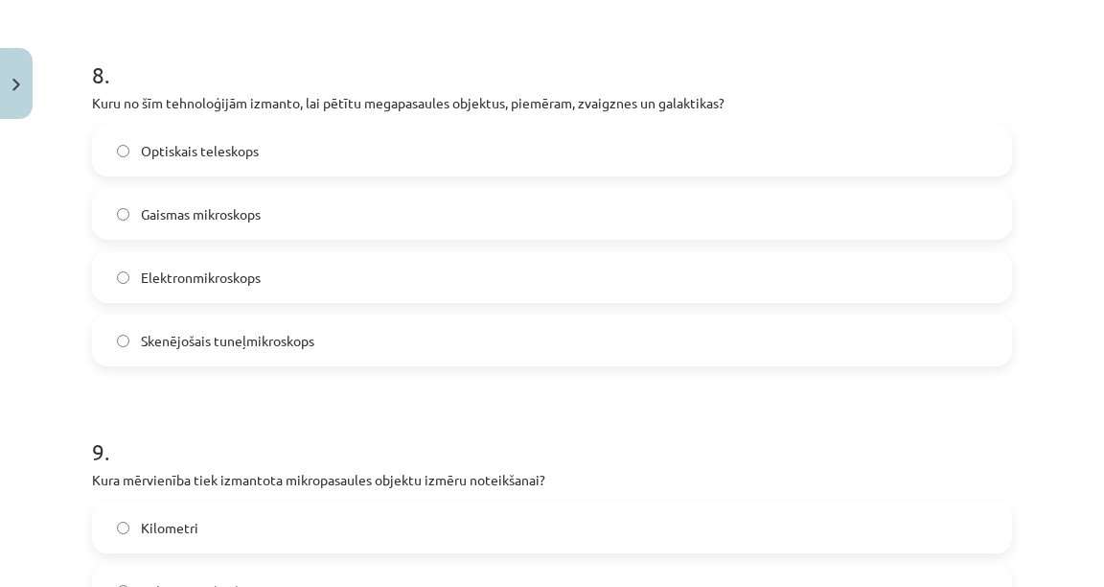
click at [322, 140] on label "Optiskais teleskops" at bounding box center [552, 151] width 916 height 48
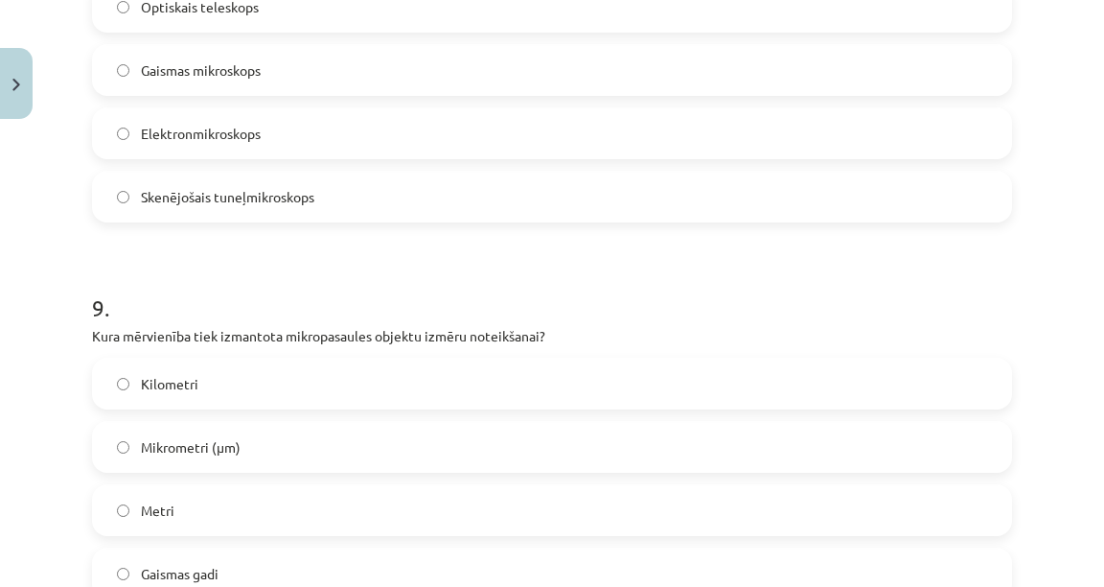
scroll to position [3221, 0]
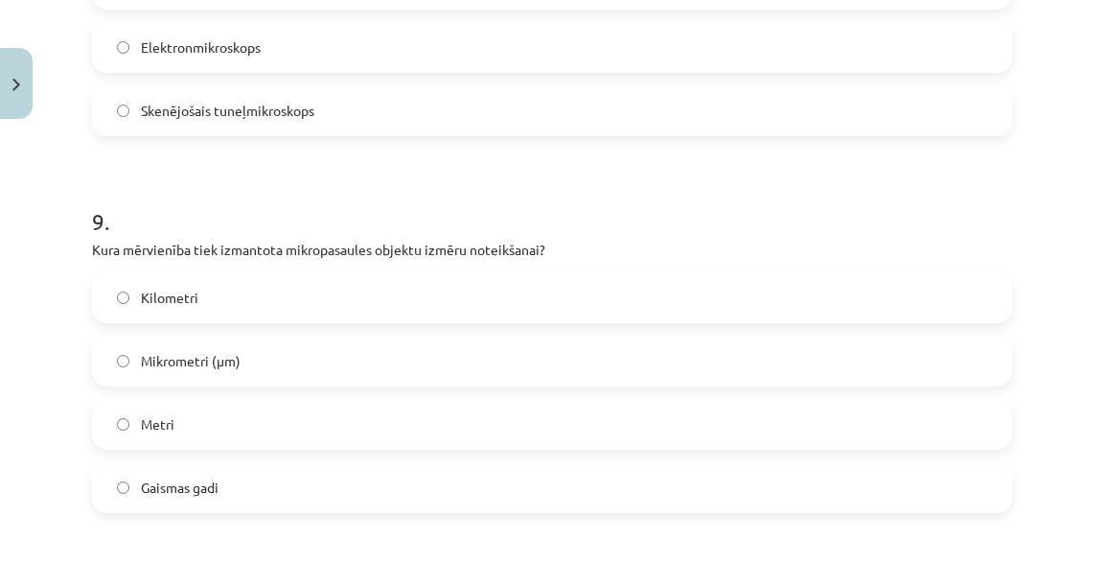
click at [359, 352] on label "Mikrometri (μm)" at bounding box center [552, 360] width 916 height 48
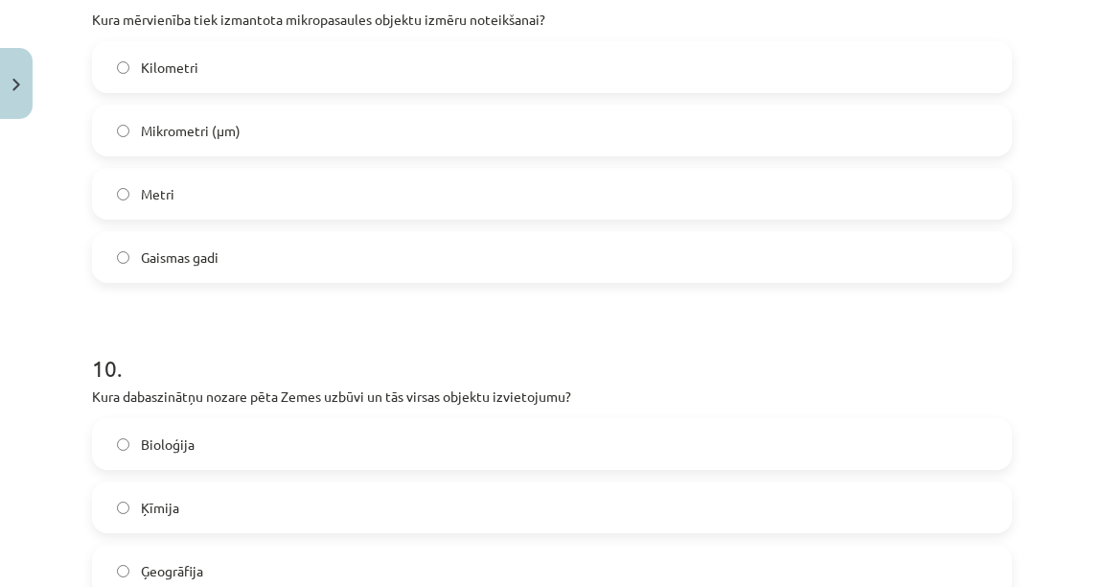
scroll to position [3604, 0]
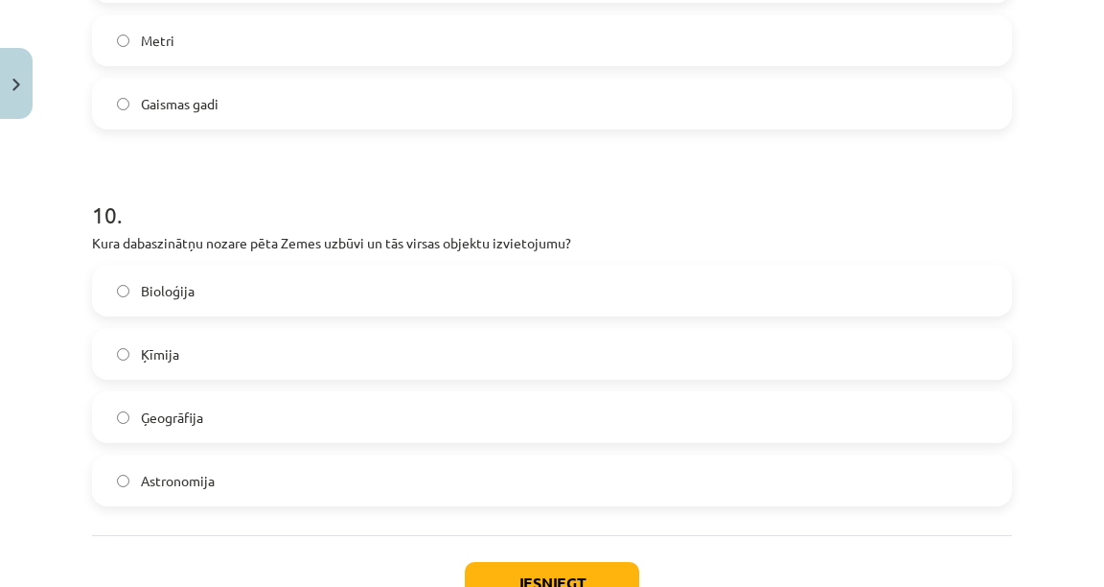
click at [226, 408] on label "Ģeogrāfija" at bounding box center [552, 417] width 916 height 48
click at [580, 566] on button "Iesniegt" at bounding box center [552, 583] width 174 height 42
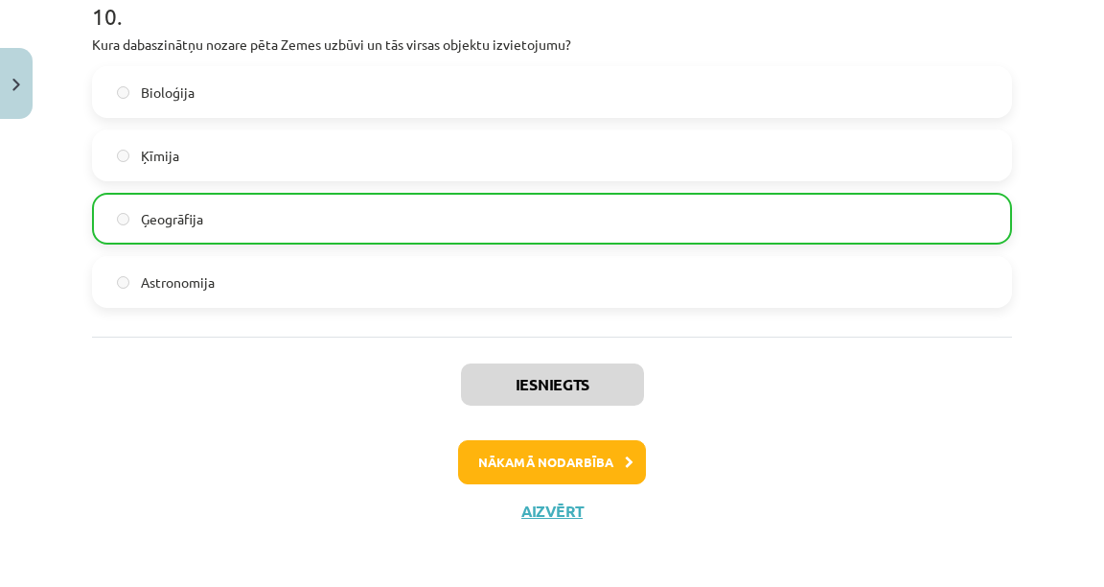
scroll to position [3806, 0]
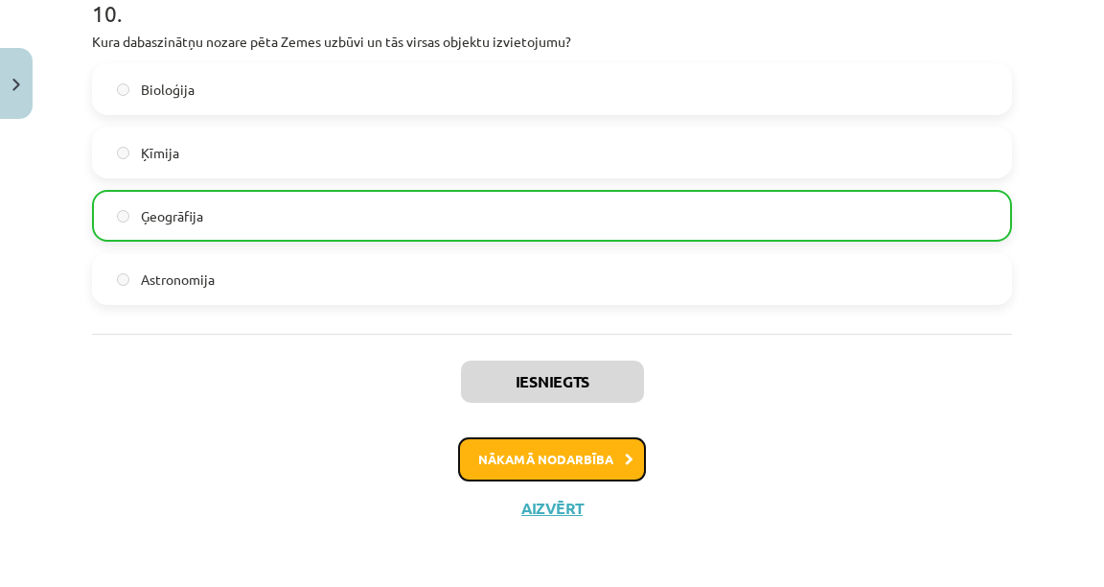
click at [542, 454] on button "Nākamā nodarbība" at bounding box center [552, 459] width 188 height 44
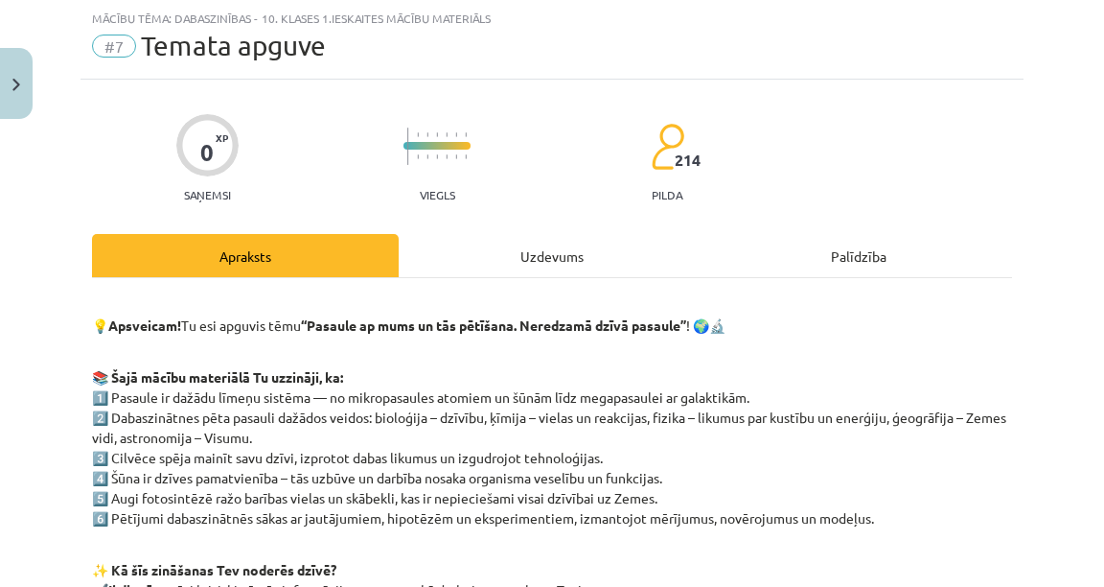
scroll to position [48, 0]
click at [534, 246] on div "Uzdevums" at bounding box center [552, 255] width 307 height 43
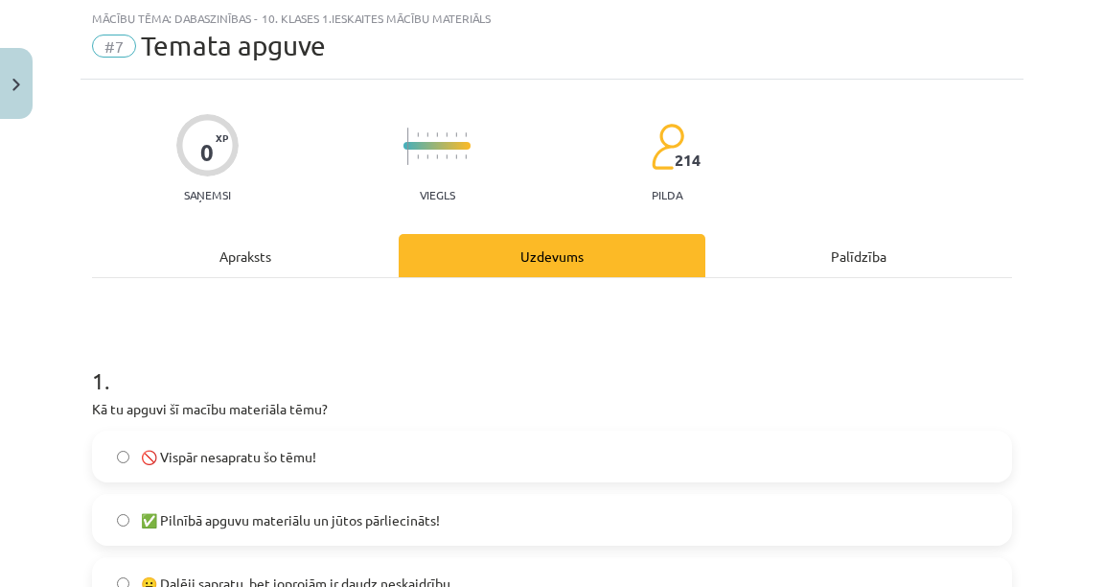
click at [305, 239] on div "Apraksts" at bounding box center [245, 255] width 307 height 43
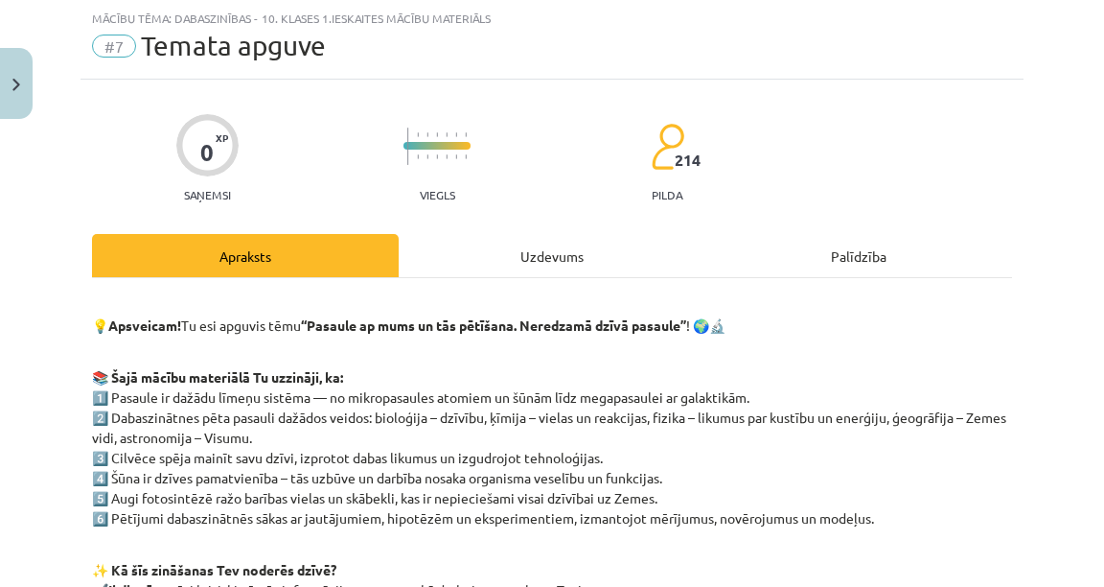
click at [516, 236] on div "Uzdevums" at bounding box center [552, 255] width 307 height 43
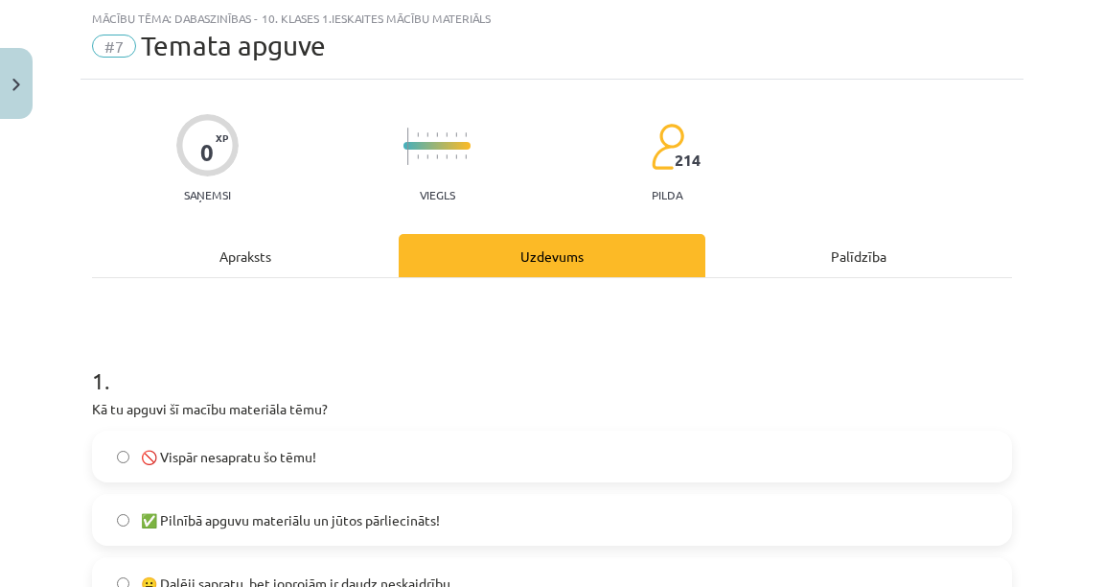
click at [526, 271] on div "Uzdevums" at bounding box center [552, 255] width 307 height 43
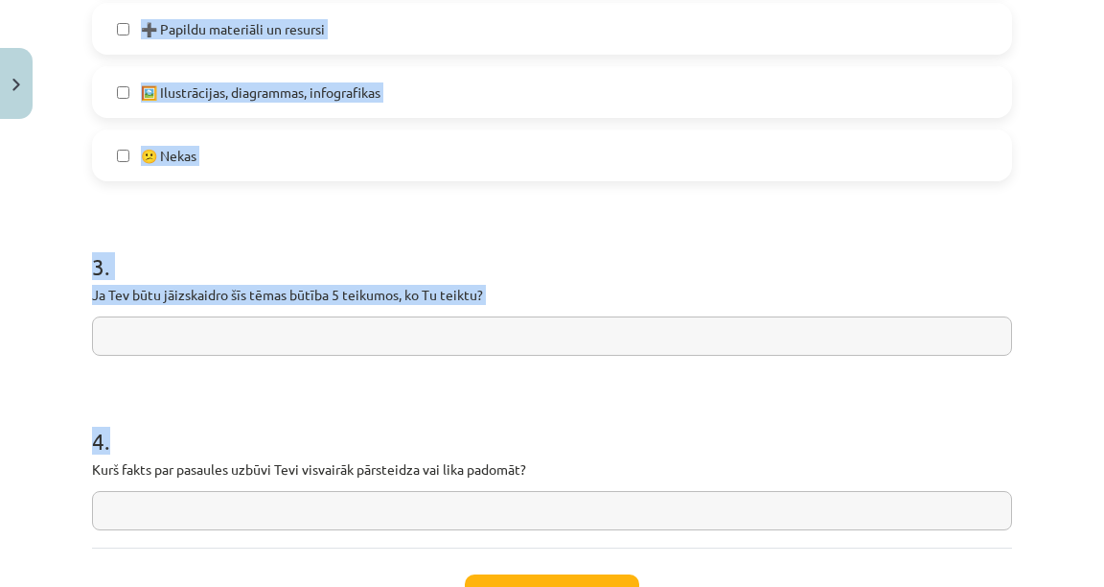
scroll to position [1417, 0]
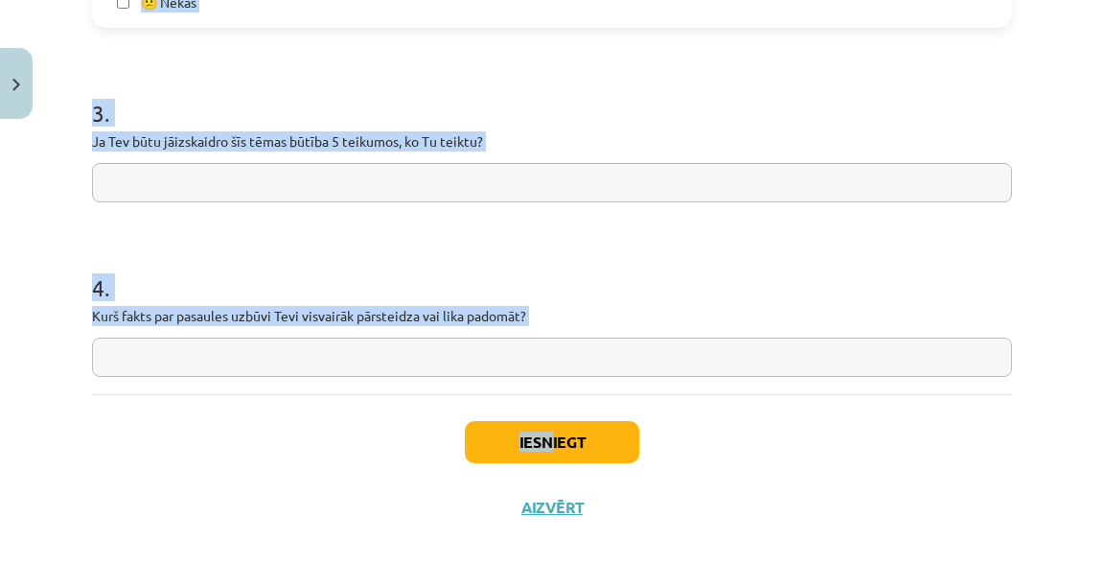
drag, startPoint x: 93, startPoint y: 234, endPoint x: 543, endPoint y: 422, distance: 487.3
click at [600, 320] on p "Kurš fakts par pasaules uzbūvi Tevi visvairāk pārsteidza vai lika padomāt?" at bounding box center [552, 316] width 920 height 20
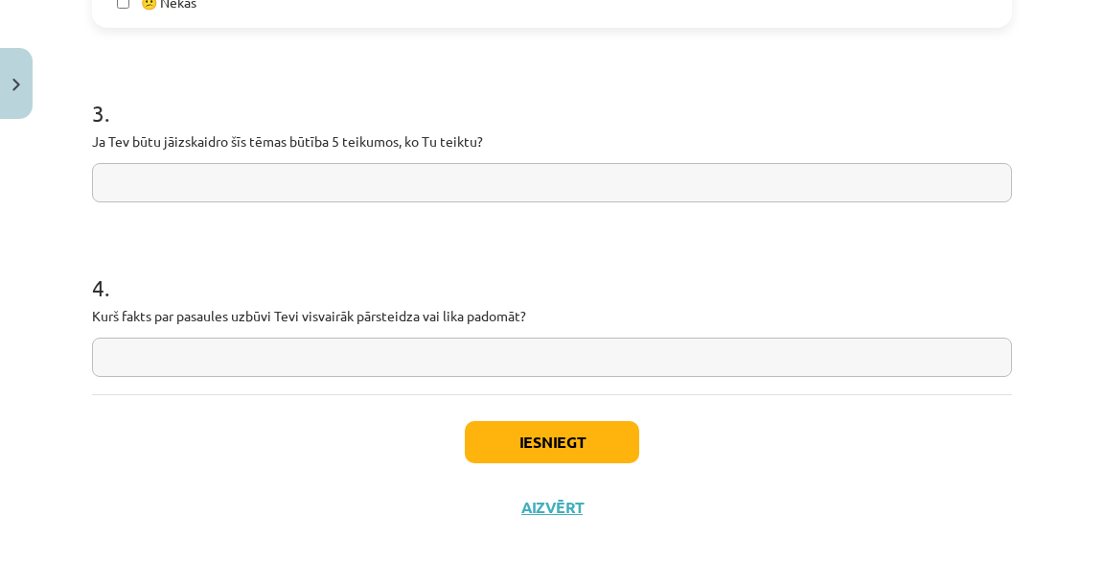
drag, startPoint x: 573, startPoint y: 328, endPoint x: 113, endPoint y: 326, distance: 460.1
click at [113, 326] on div "4 . Kurš fakts par pasaules uzbūvi Tevi visvairāk pārsteidza vai lika padomāt?" at bounding box center [552, 309] width 920 height 136
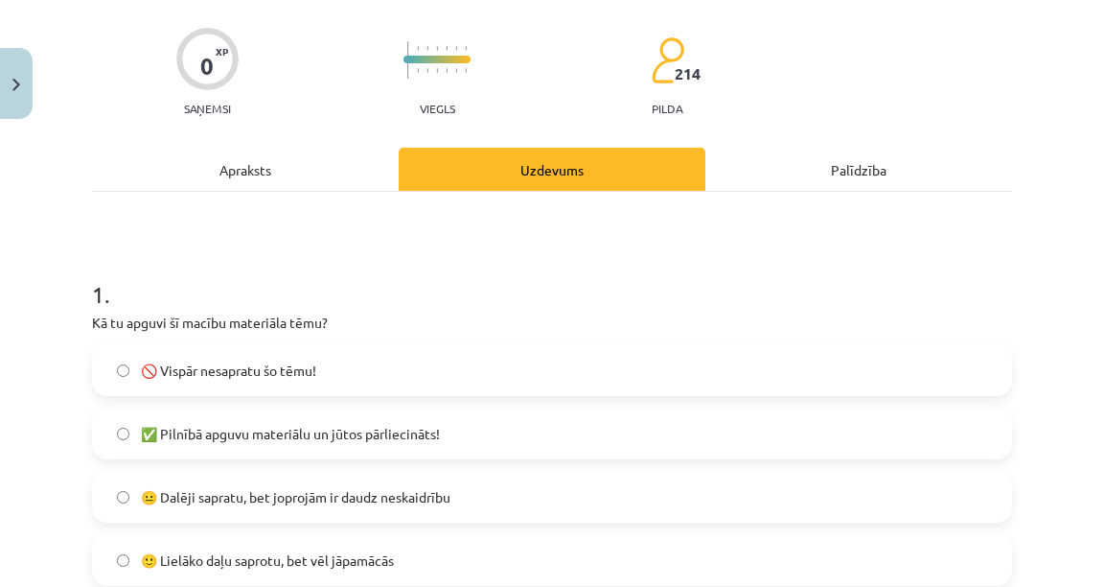
scroll to position [113, 0]
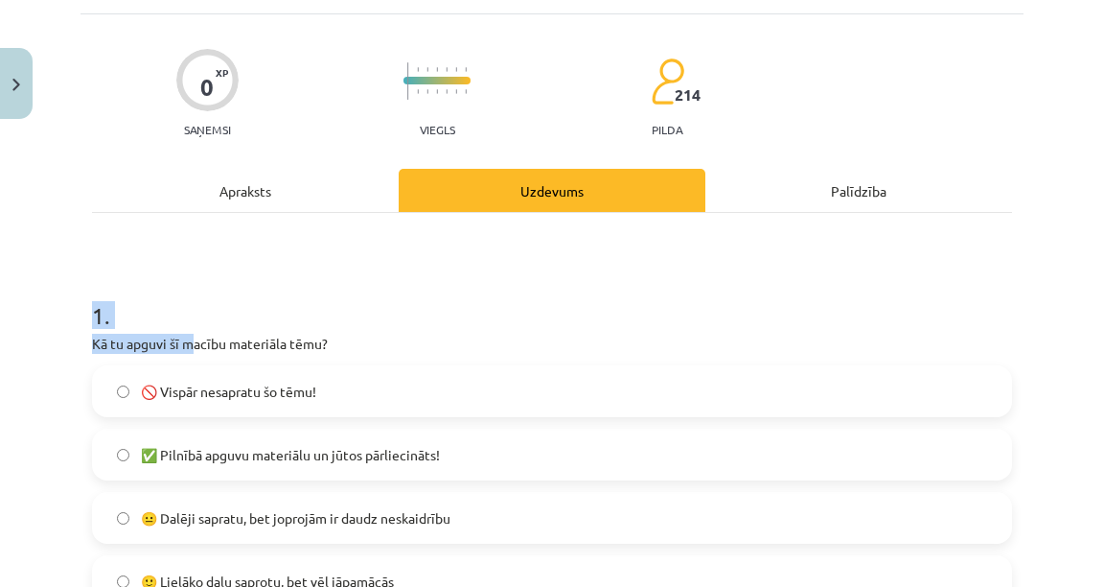
drag, startPoint x: 82, startPoint y: 326, endPoint x: 192, endPoint y: 341, distance: 110.4
click at [428, 388] on label "🚫 Vispār nesapratu šo tēmu!" at bounding box center [552, 391] width 916 height 48
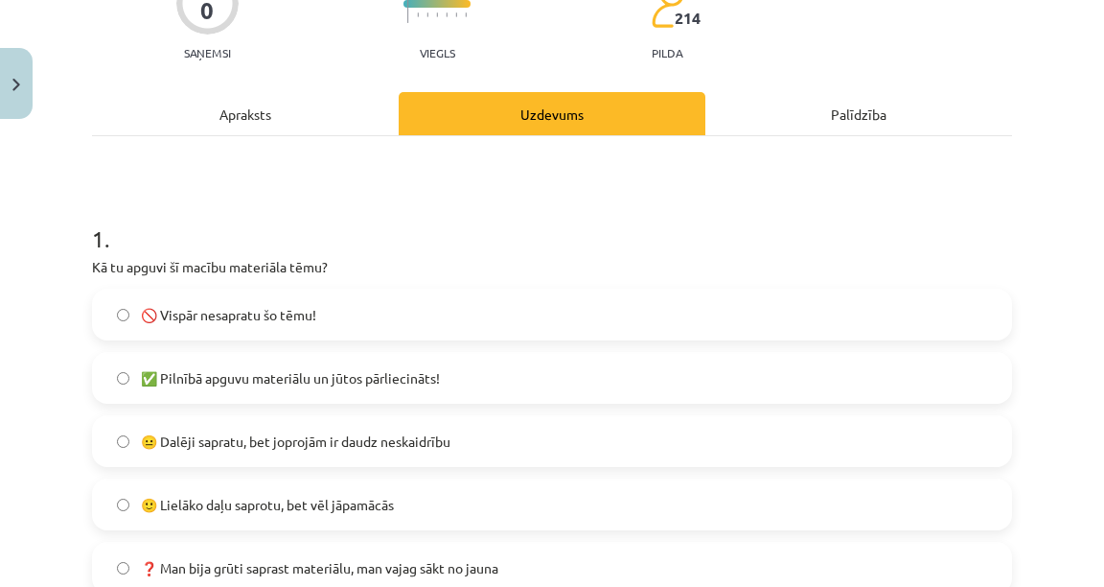
scroll to position [266, 0]
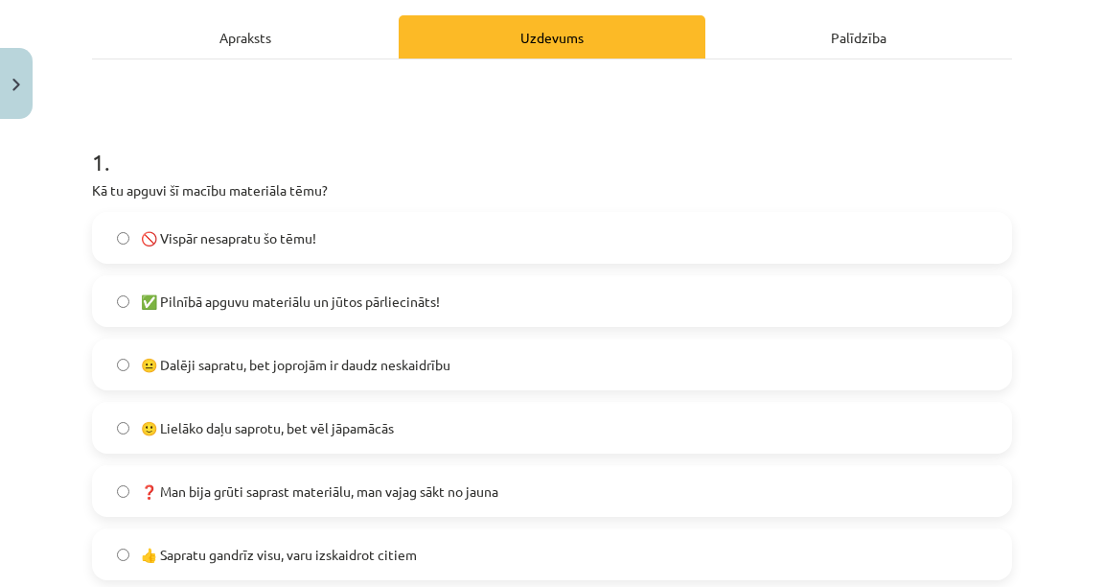
click at [387, 368] on span "😐 Dalēji sapratu, bet joprojām ir daudz neskaidrību" at bounding box center [296, 365] width 310 height 20
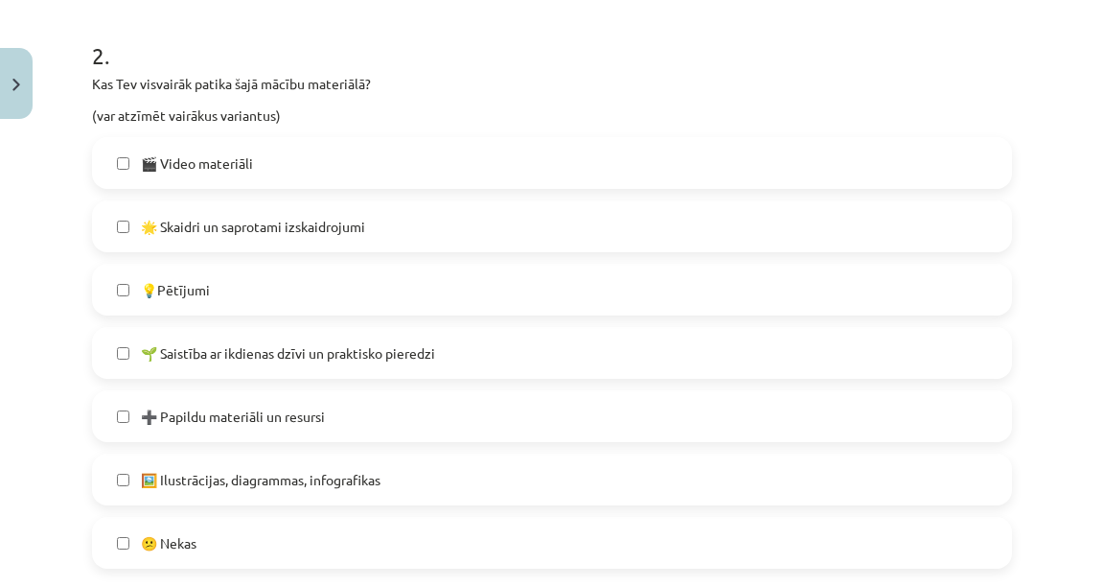
scroll to position [880, 0]
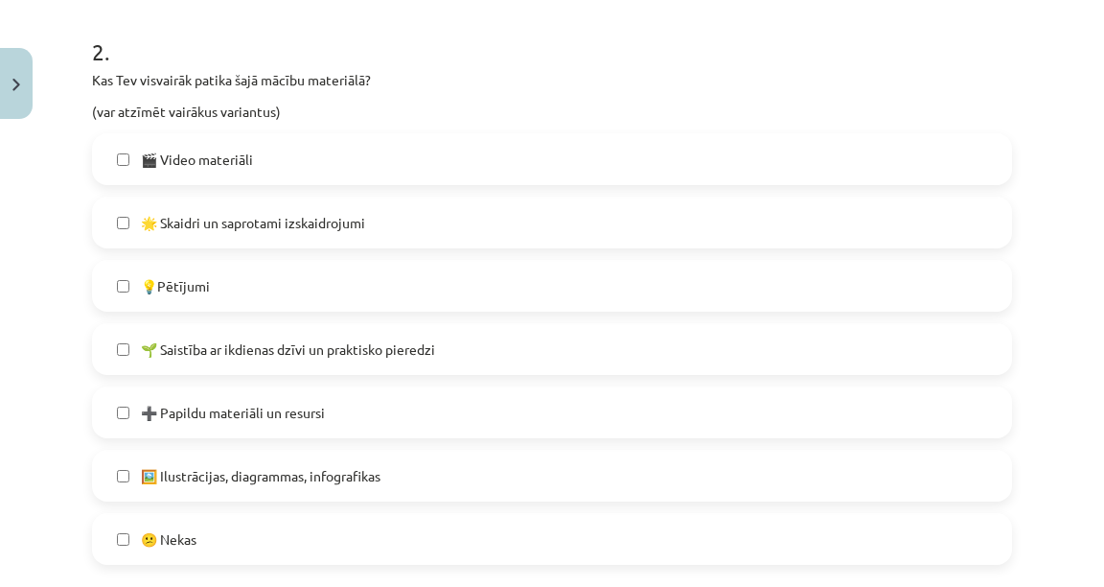
click at [326, 164] on label "🎬 Video materiāli" at bounding box center [552, 159] width 916 height 48
click at [326, 243] on label "🌟 Skaidri un saprotami izskaidrojumi" at bounding box center [552, 222] width 916 height 48
click at [329, 161] on label "🎬 Video materiāli" at bounding box center [552, 159] width 916 height 48
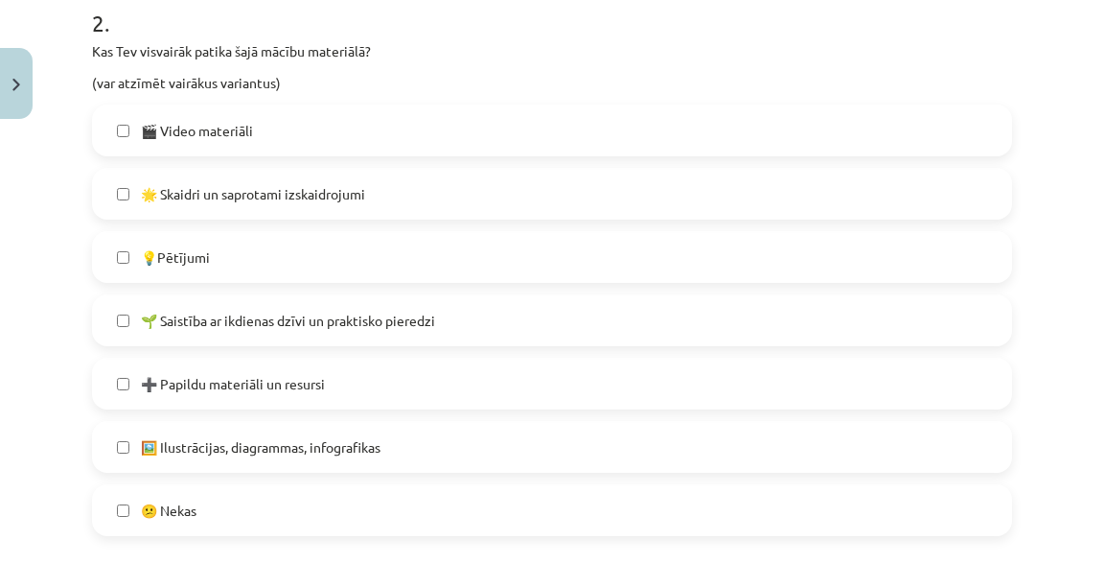
scroll to position [957, 0]
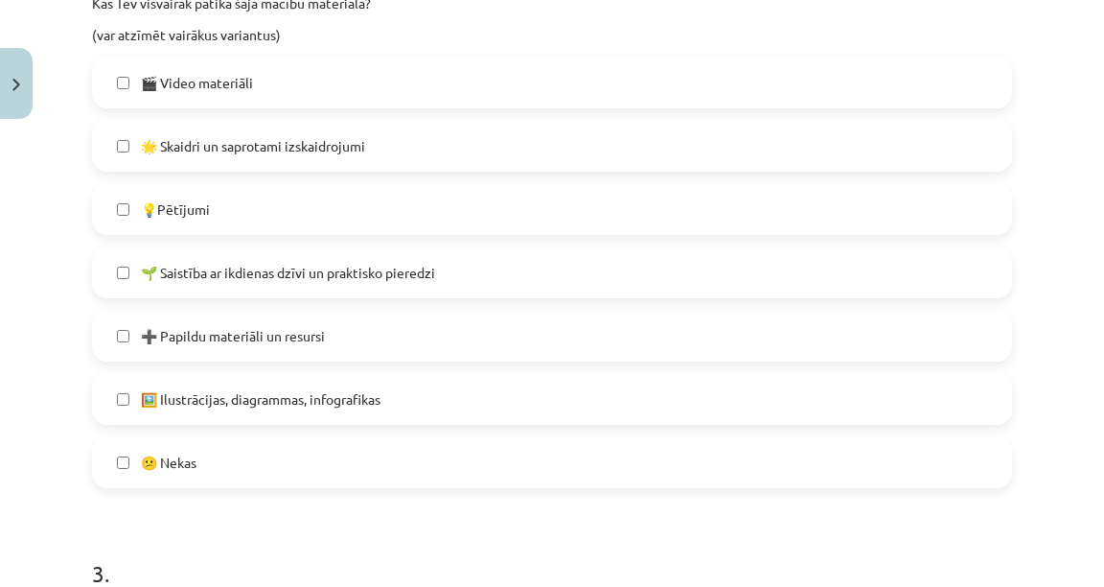
click at [320, 287] on label "🌱 Saistība ar ikdienas dzīvi un praktisko pieredzi" at bounding box center [552, 272] width 916 height 48
click at [329, 217] on label "💡Pētījumi" at bounding box center [552, 209] width 916 height 48
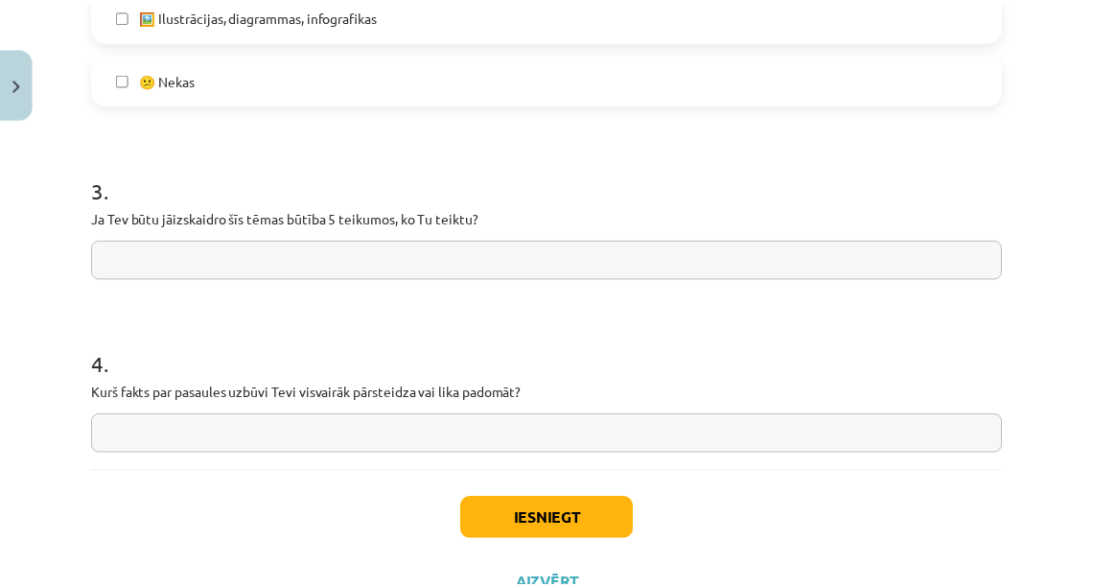
scroll to position [1340, 0]
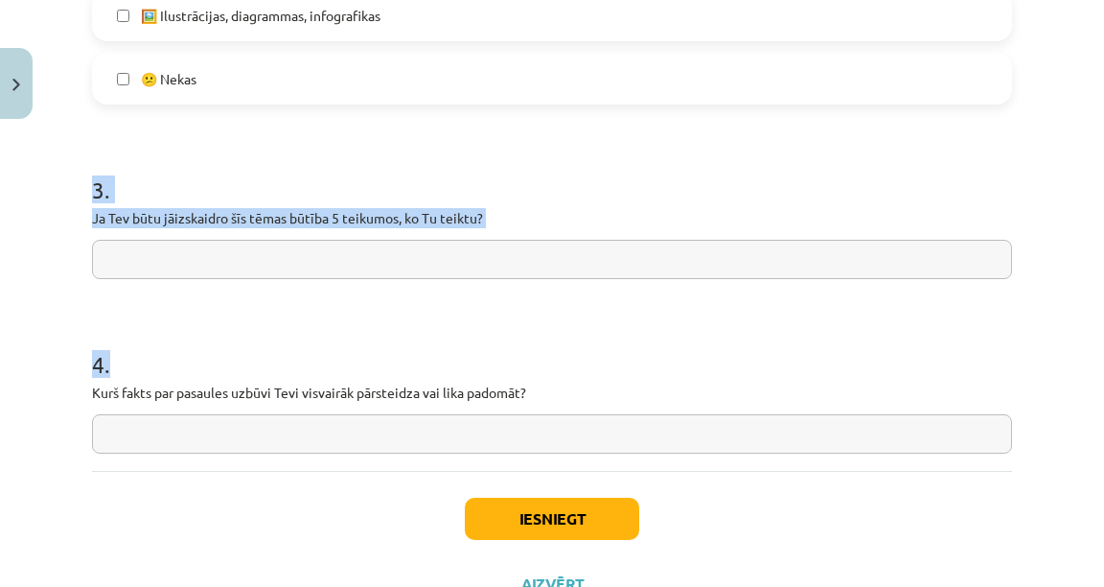
drag, startPoint x: 87, startPoint y: 182, endPoint x: 430, endPoint y: 404, distance: 408.4
copy form "3 . Ja Tev būtu jāizskaidro šīs tēmas būtība 5 teikumos, ko Tu teiktu? 4 ."
click at [436, 258] on input "text" at bounding box center [552, 259] width 920 height 39
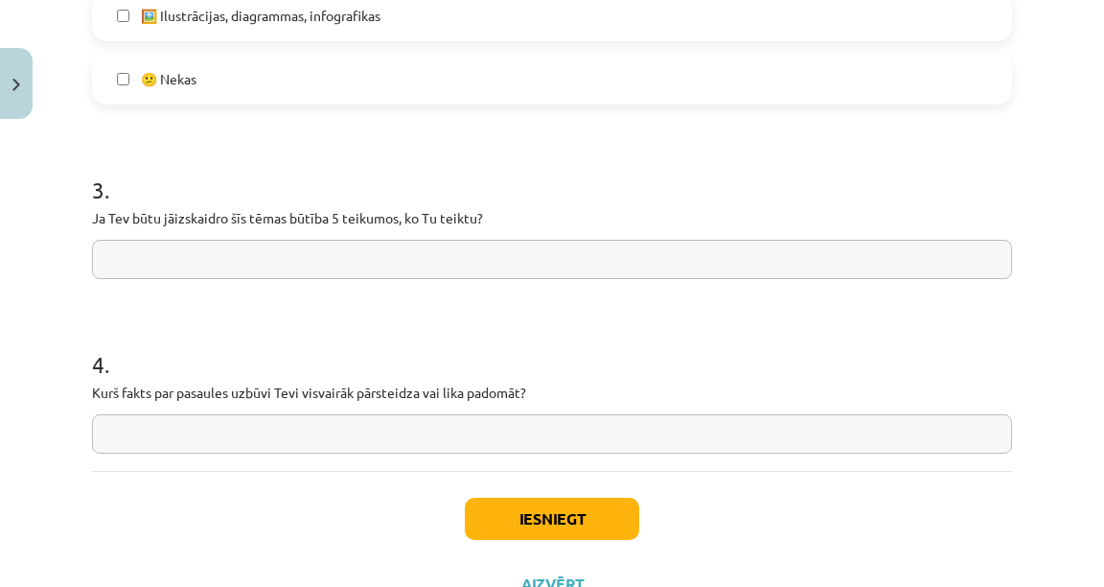
paste input "**********"
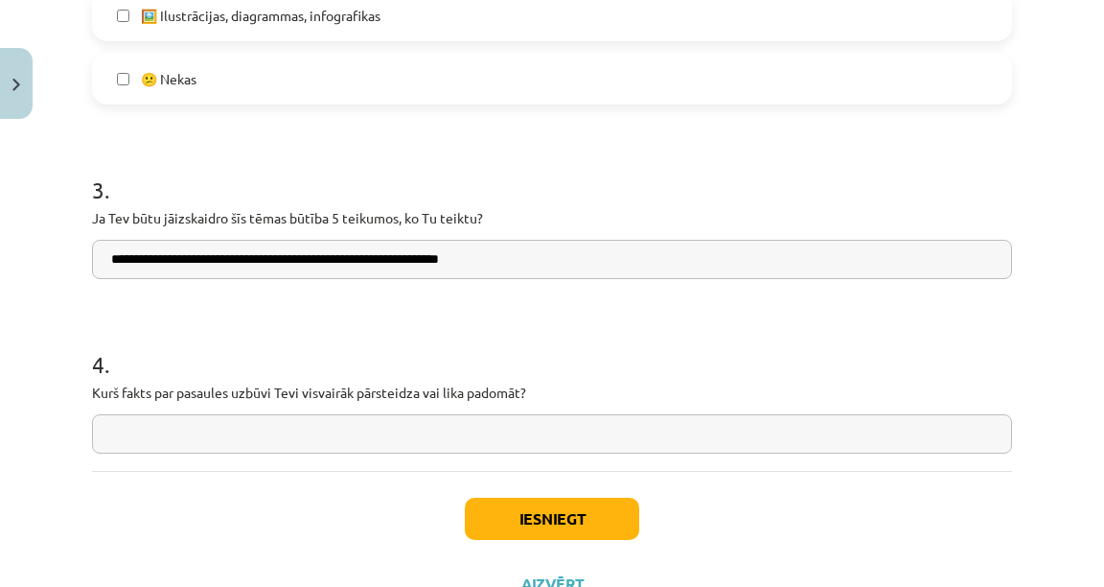
drag, startPoint x: 127, startPoint y: 258, endPoint x: 80, endPoint y: 266, distance: 47.6
click at [80, 266] on div "**********" at bounding box center [552, 293] width 1104 height 587
click at [278, 259] on input "**********" at bounding box center [552, 259] width 920 height 39
click at [269, 261] on input "**********" at bounding box center [552, 259] width 920 height 39
click at [462, 266] on input "**********" at bounding box center [552, 259] width 920 height 39
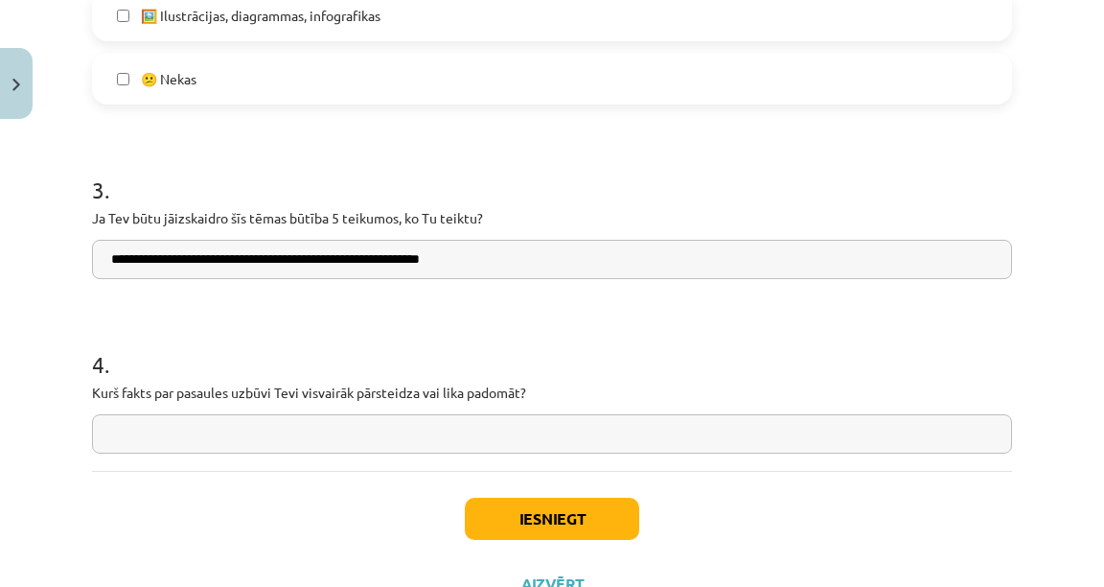
type input "**********"
click at [487, 426] on input "text" at bounding box center [552, 433] width 920 height 39
paste input "**********"
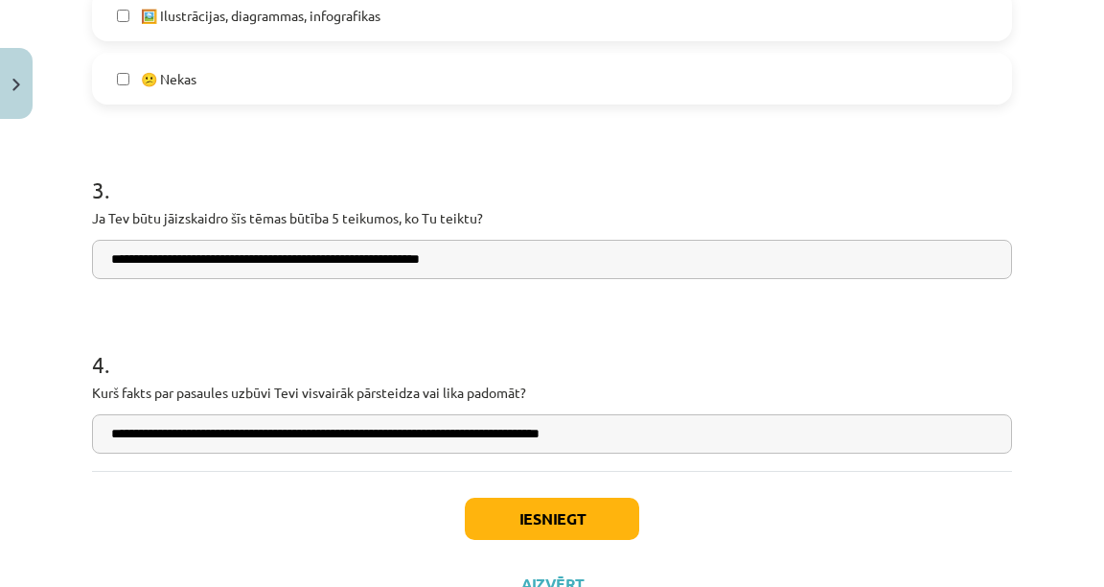
click at [237, 431] on input "**********" at bounding box center [552, 433] width 920 height 39
type input "**********"
click at [591, 514] on button "Iesniegt" at bounding box center [552, 519] width 174 height 42
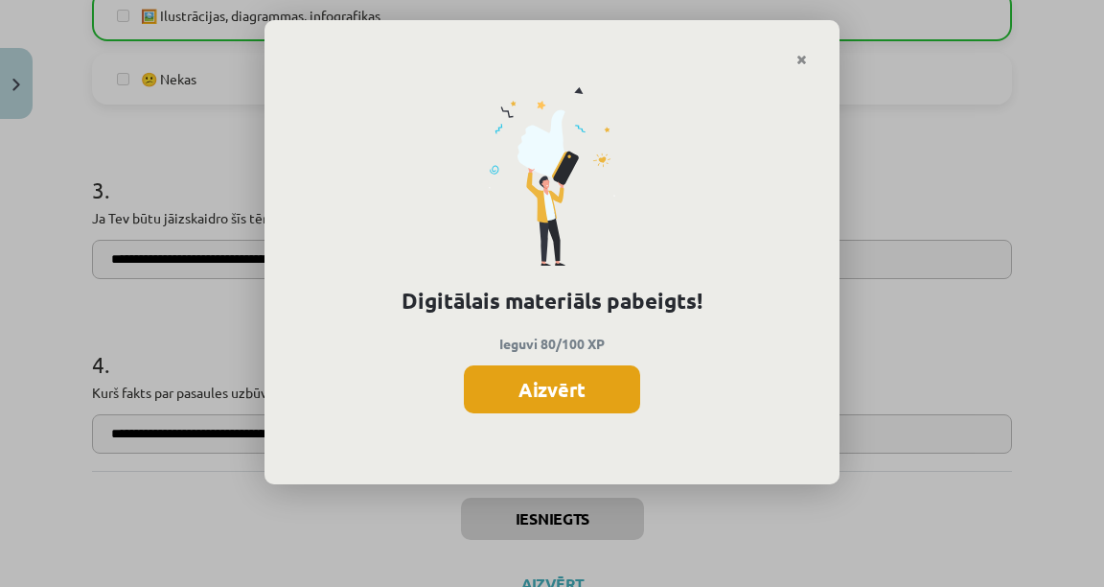
click at [567, 398] on button "Aizvērt" at bounding box center [552, 389] width 176 height 48
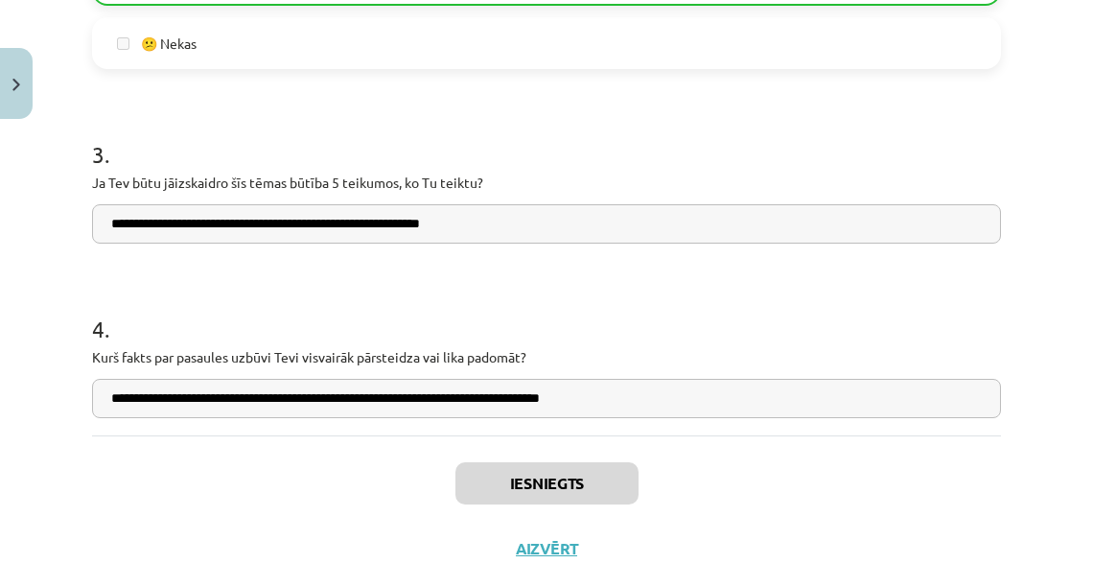
scroll to position [1417, 0]
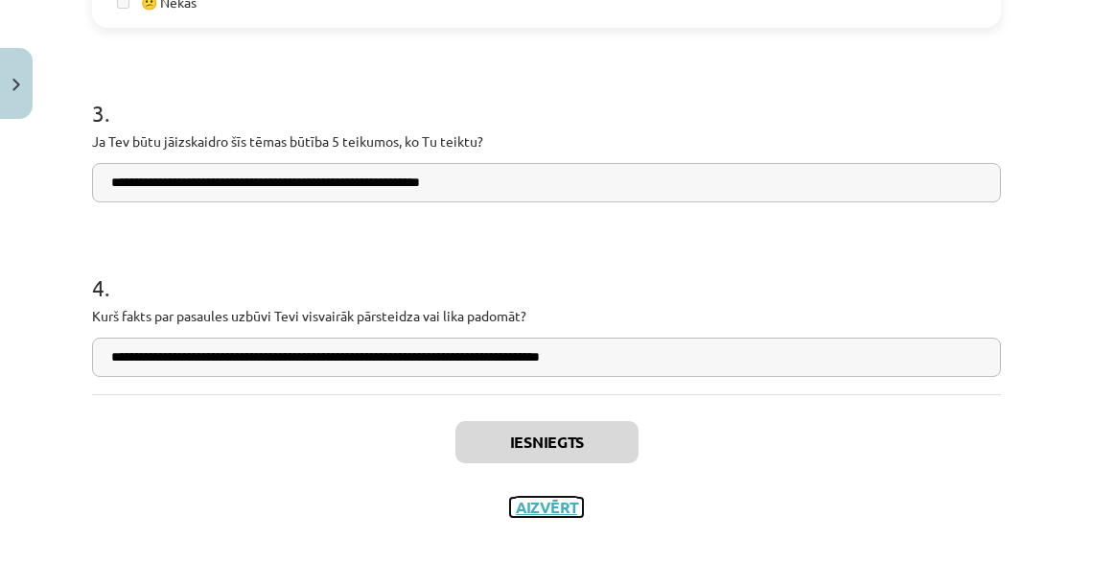
click at [551, 507] on button "Aizvērt" at bounding box center [546, 507] width 73 height 19
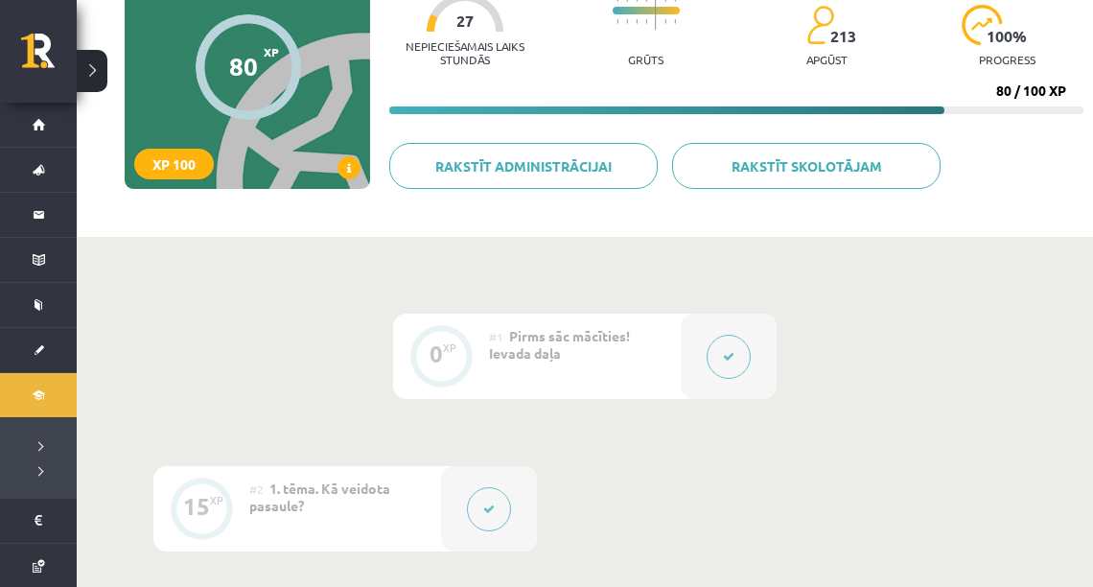
scroll to position [51, 0]
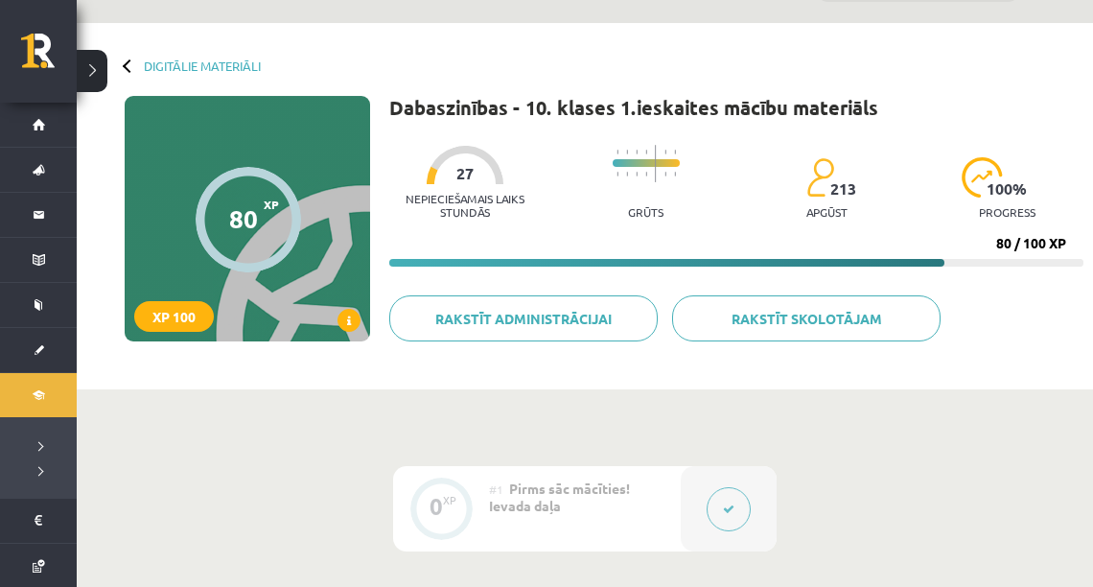
click at [103, 91] on div "Digitālie materiāli 80 XP XP 100 80 / 100 XP Dabaszinības - 10. klases 1.ieskai…" at bounding box center [585, 206] width 1016 height 366
click at [102, 86] on button at bounding box center [92, 71] width 31 height 42
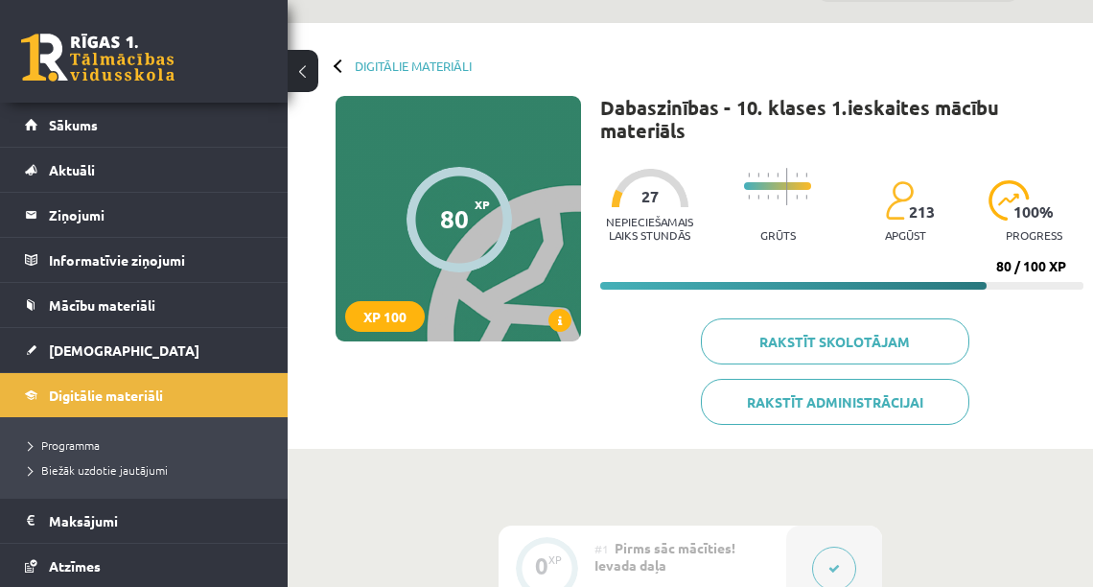
click at [318, 81] on div "Digitālie materiāli 80 XP XP 100 80 / 100 XP Dabaszinības - 10. klases 1.ieskai…" at bounding box center [690, 236] width 805 height 426
click at [364, 71] on link "Digitālie materiāli" at bounding box center [413, 65] width 117 height 14
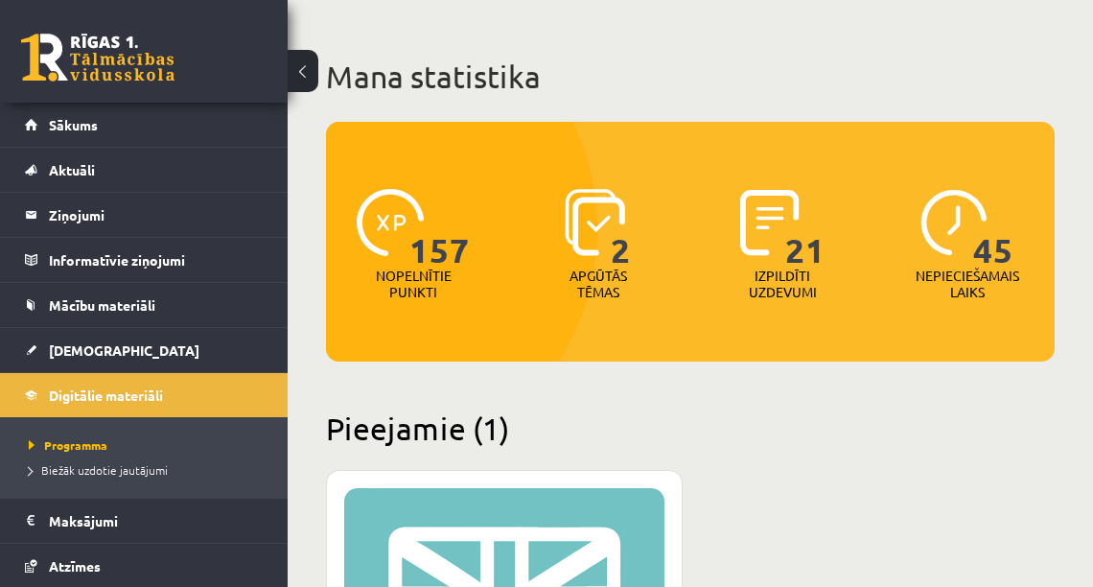
scroll to position [77, 0]
click at [603, 276] on p "Apgūtās tēmas" at bounding box center [598, 283] width 75 height 33
click at [580, 225] on img at bounding box center [595, 222] width 60 height 67
click at [575, 276] on p "Apgūtās tēmas" at bounding box center [598, 283] width 75 height 33
click at [579, 278] on p "Apgūtās tēmas" at bounding box center [598, 283] width 75 height 33
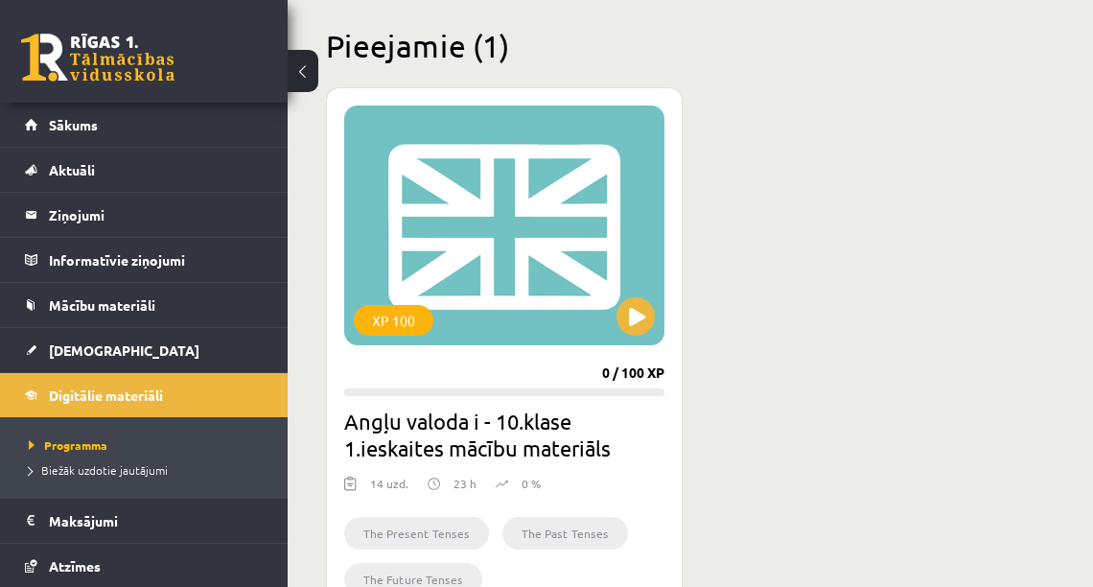
scroll to position [460, 0]
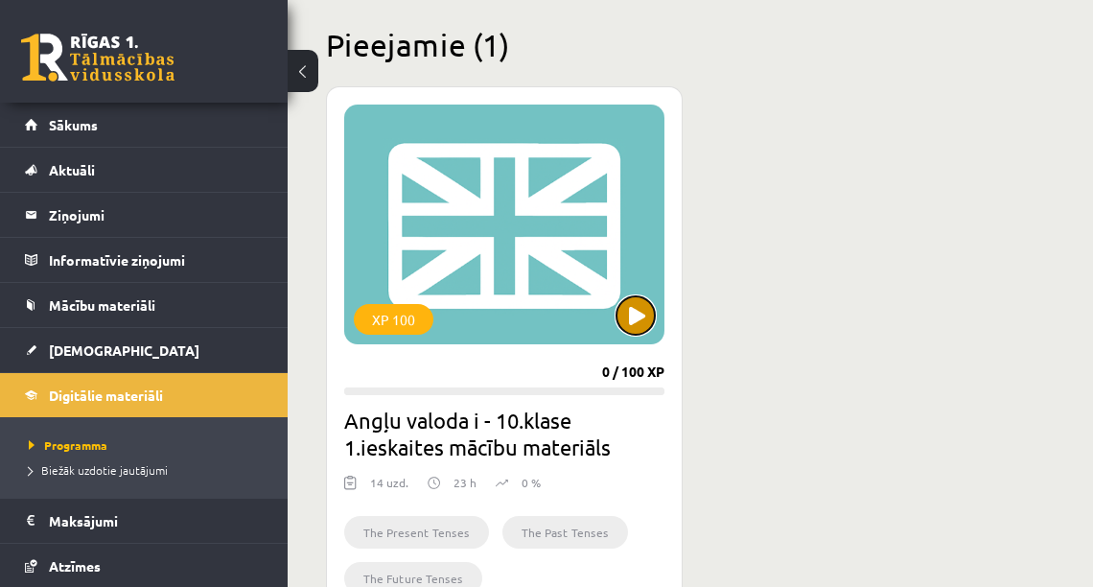
click at [631, 328] on button at bounding box center [635, 315] width 38 height 38
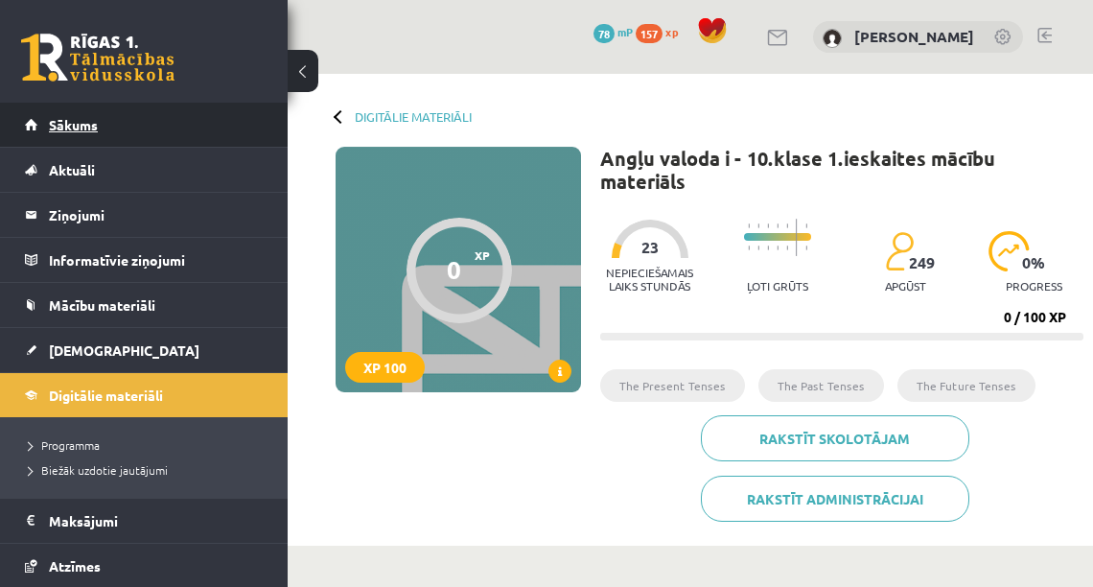
click at [64, 127] on span "Sākums" at bounding box center [73, 124] width 49 height 17
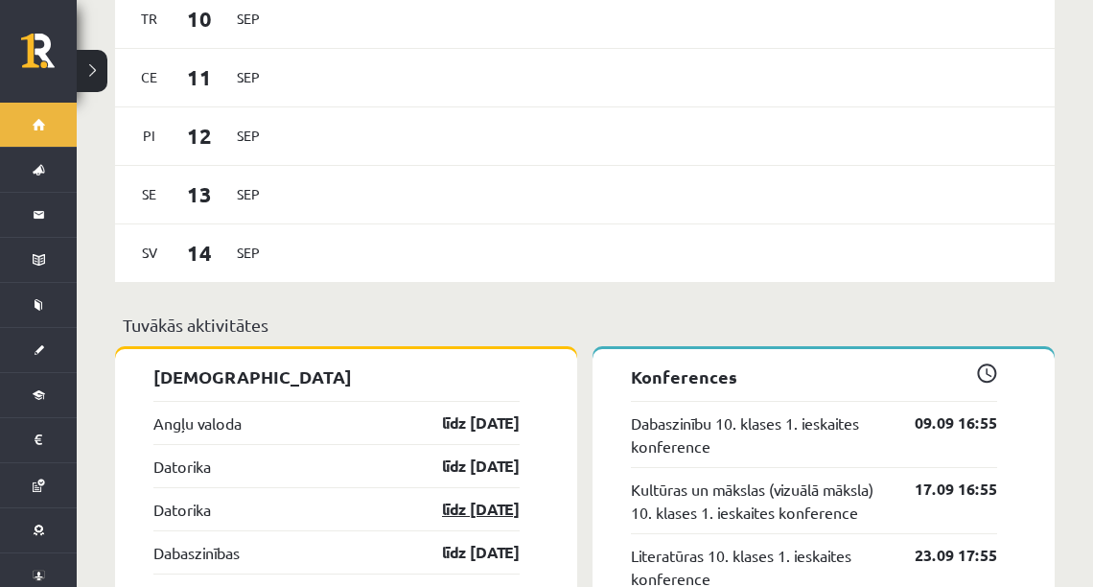
scroll to position [1304, 0]
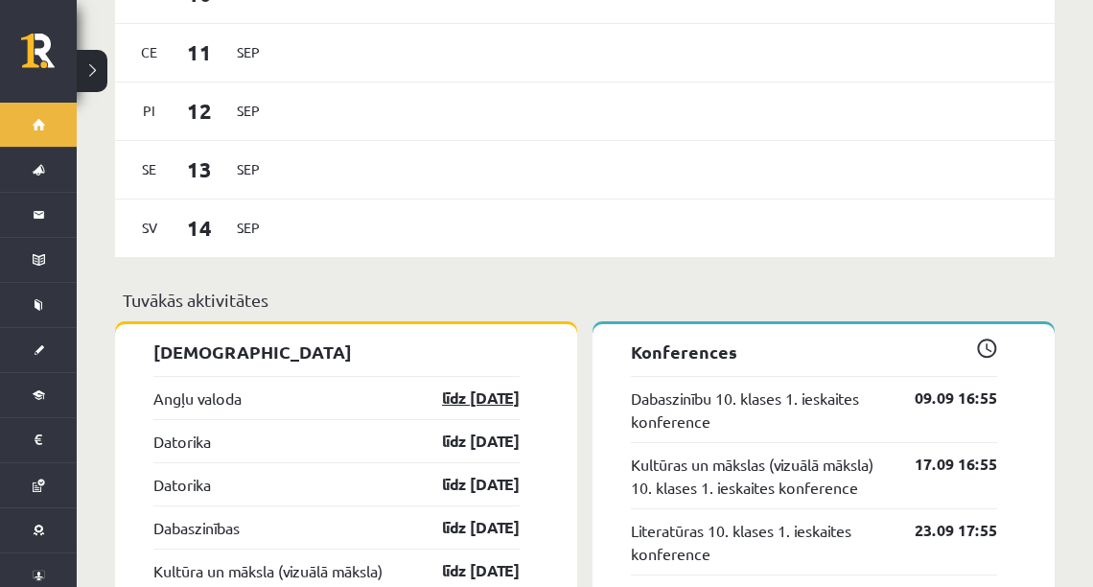
click at [479, 386] on link "līdz [DATE]" at bounding box center [463, 397] width 111 height 23
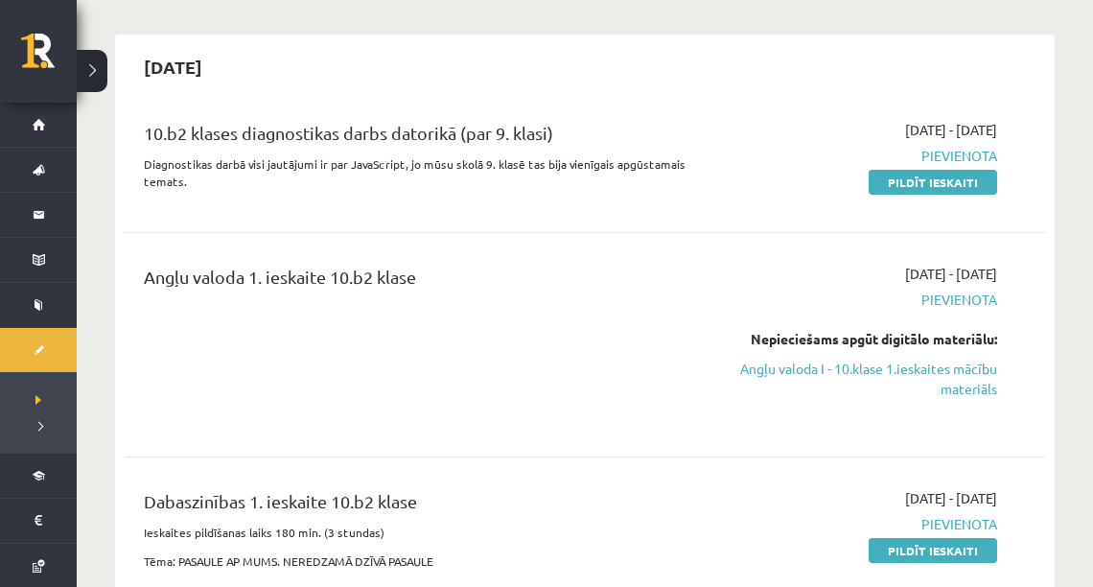
scroll to position [153, 0]
click at [971, 307] on span "Pievienota" at bounding box center [864, 300] width 266 height 20
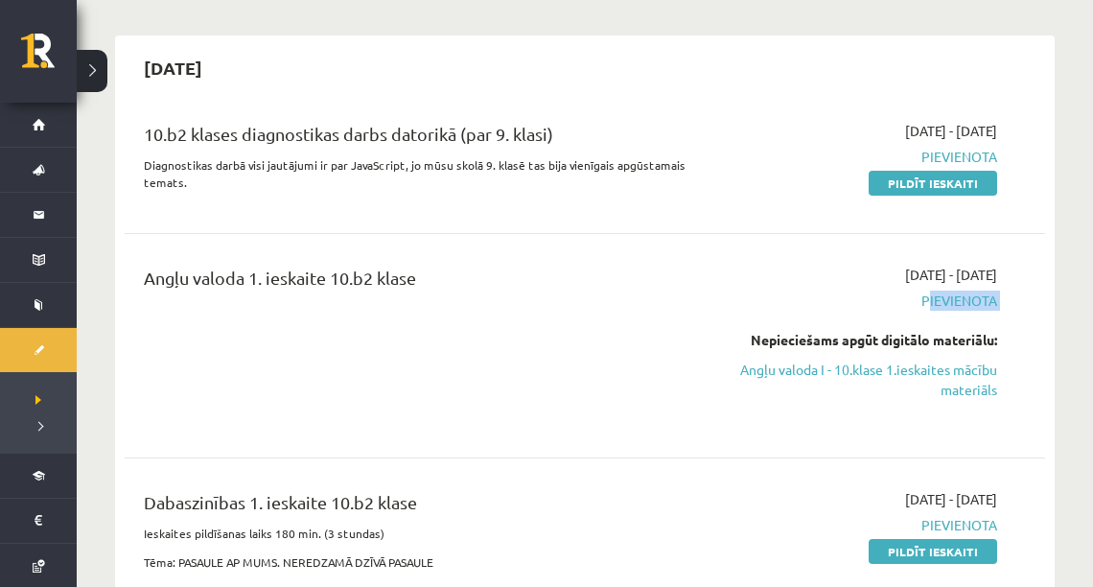
click at [971, 307] on span "Pievienota" at bounding box center [864, 300] width 266 height 20
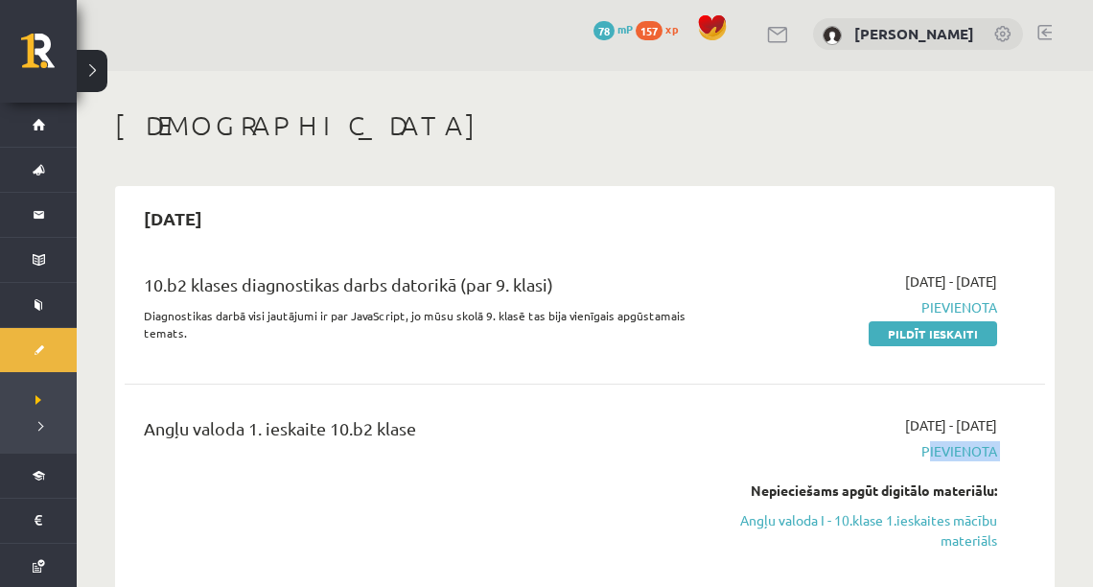
scroll to position [0, 0]
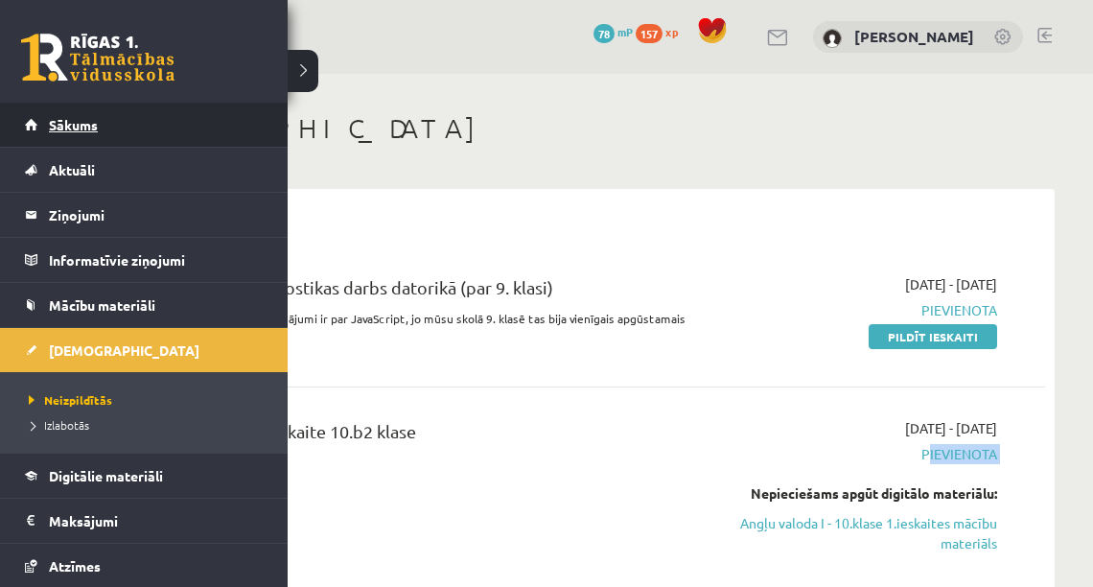
click at [37, 116] on link "Sākums" at bounding box center [144, 125] width 239 height 44
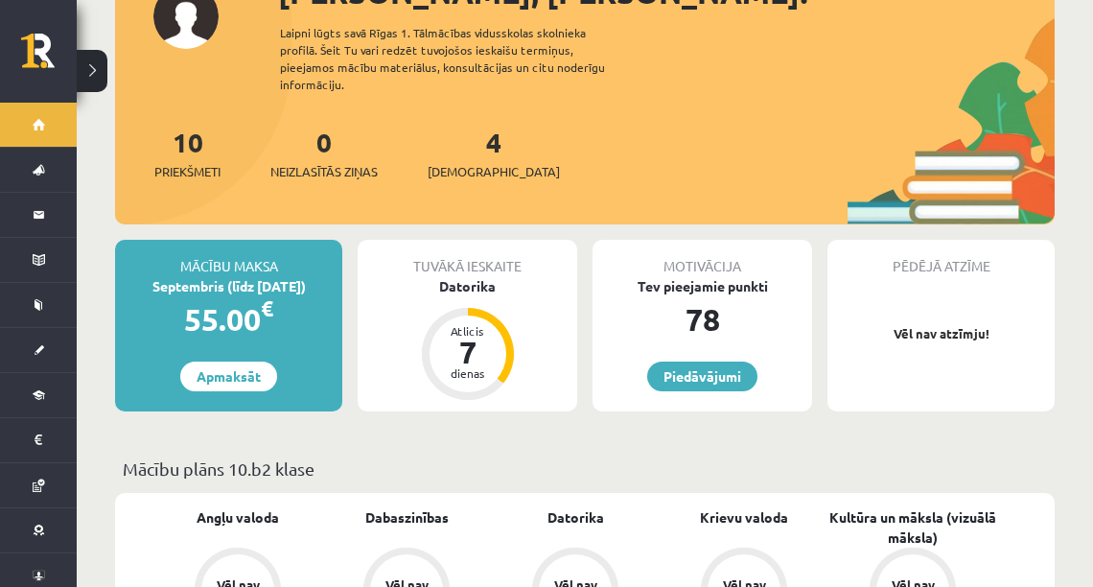
scroll to position [153, 0]
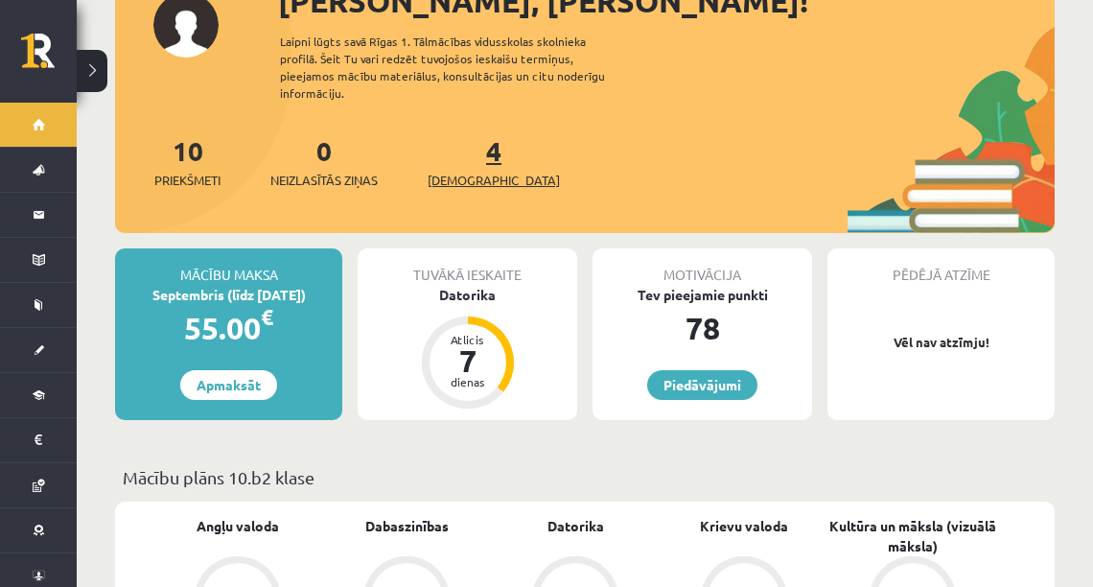
click at [471, 171] on span "[DEMOGRAPHIC_DATA]" at bounding box center [494, 180] width 132 height 19
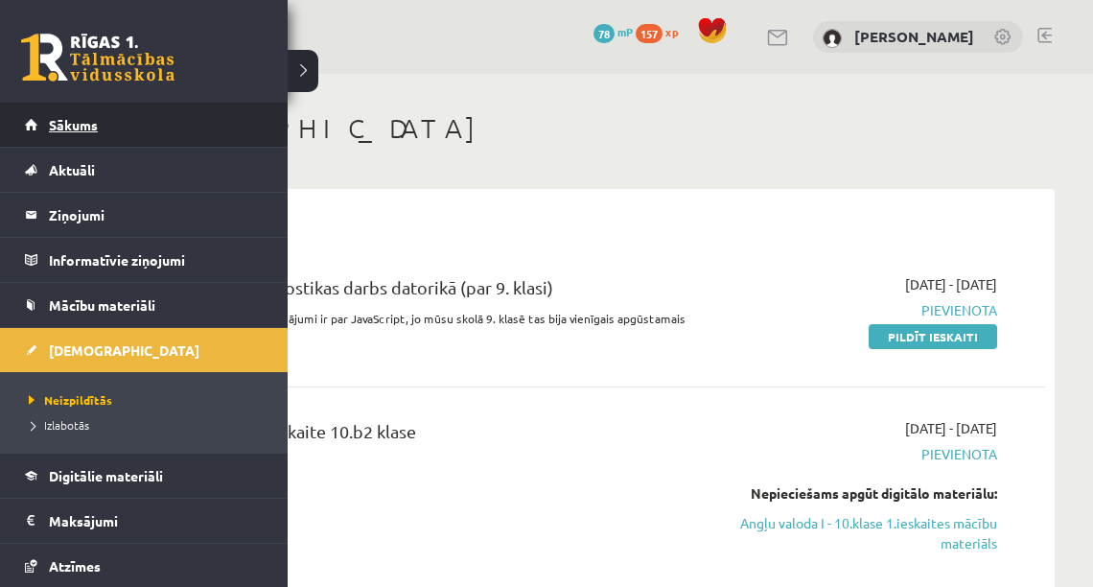
click at [44, 125] on link "Sākums" at bounding box center [144, 125] width 239 height 44
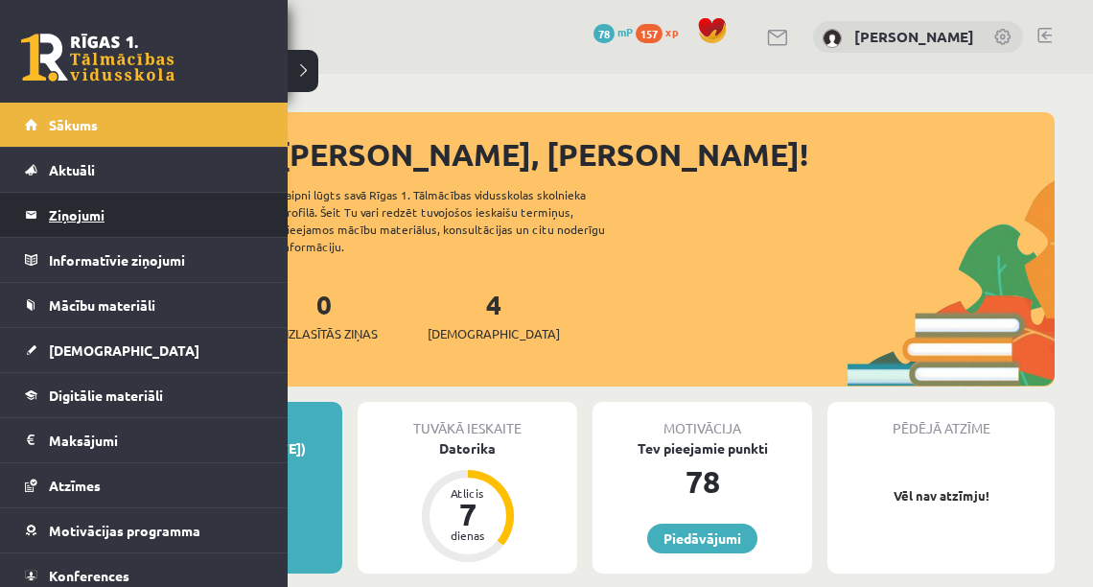
click at [58, 225] on legend "Ziņojumi 0" at bounding box center [156, 215] width 215 height 44
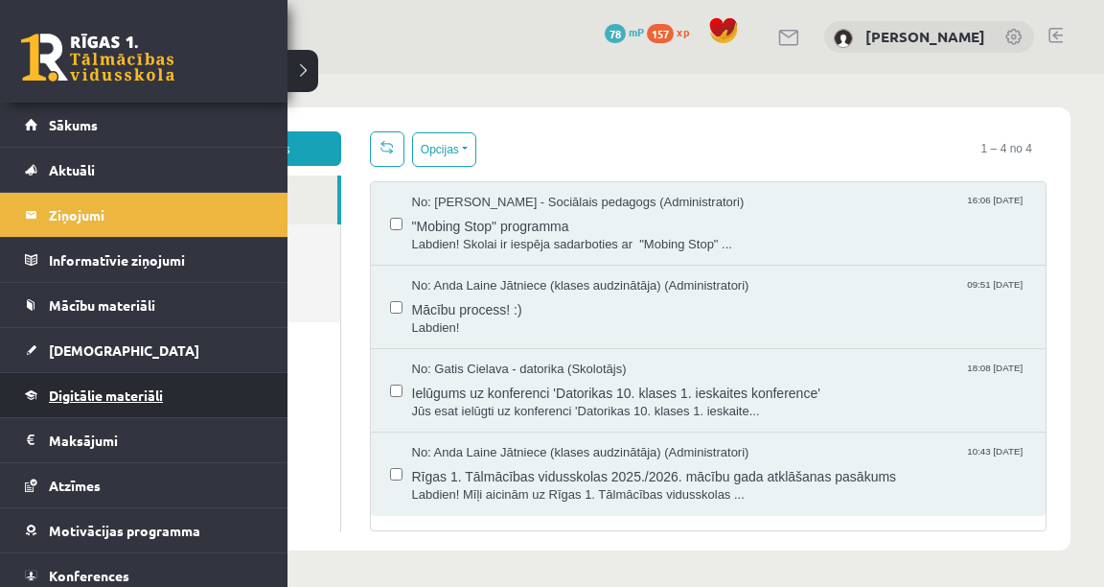
click at [104, 408] on link "Digitālie materiāli" at bounding box center [144, 395] width 239 height 44
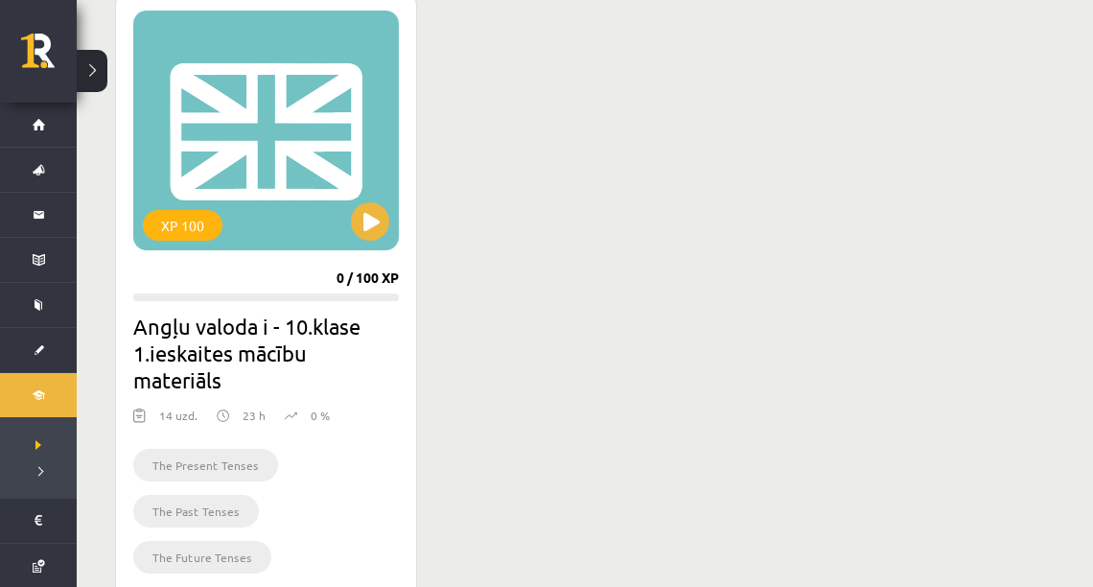
scroll to position [548, 0]
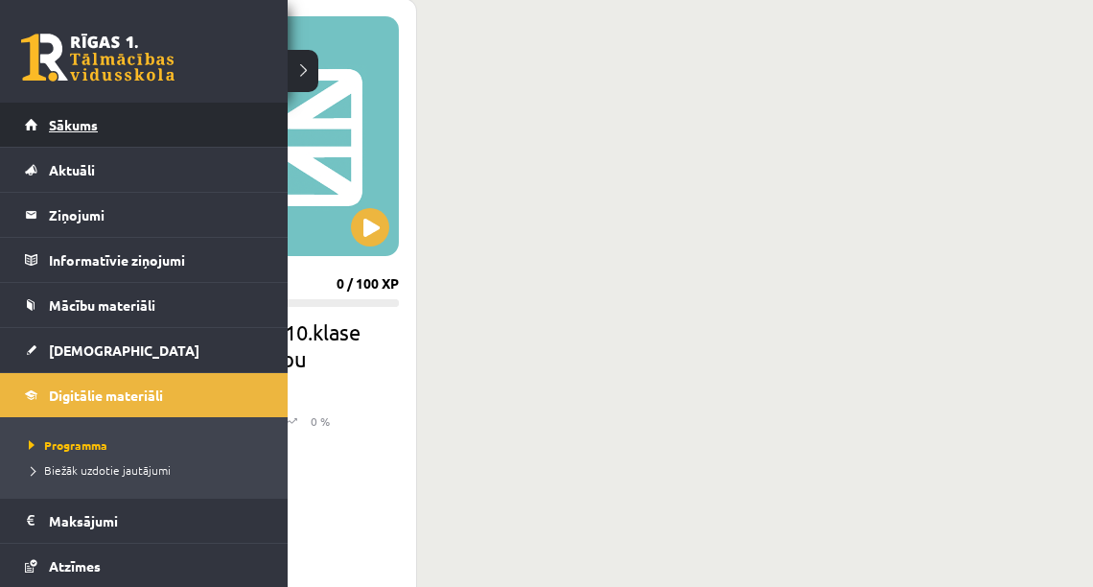
click span "Sākums"
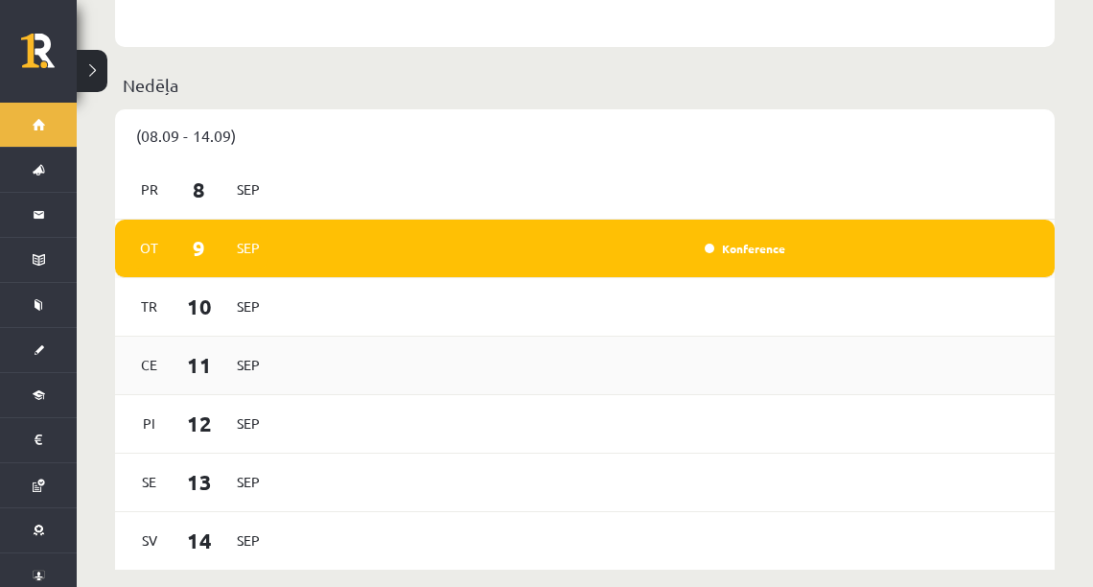
scroll to position [1227, 0]
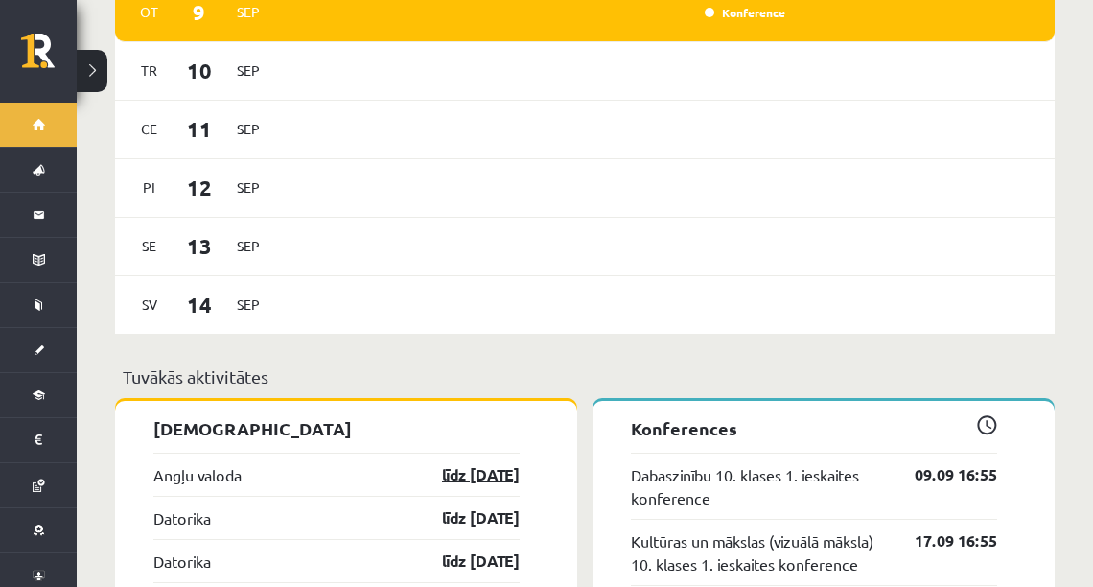
click at [451, 463] on link "līdz [DATE]" at bounding box center [463, 474] width 111 height 23
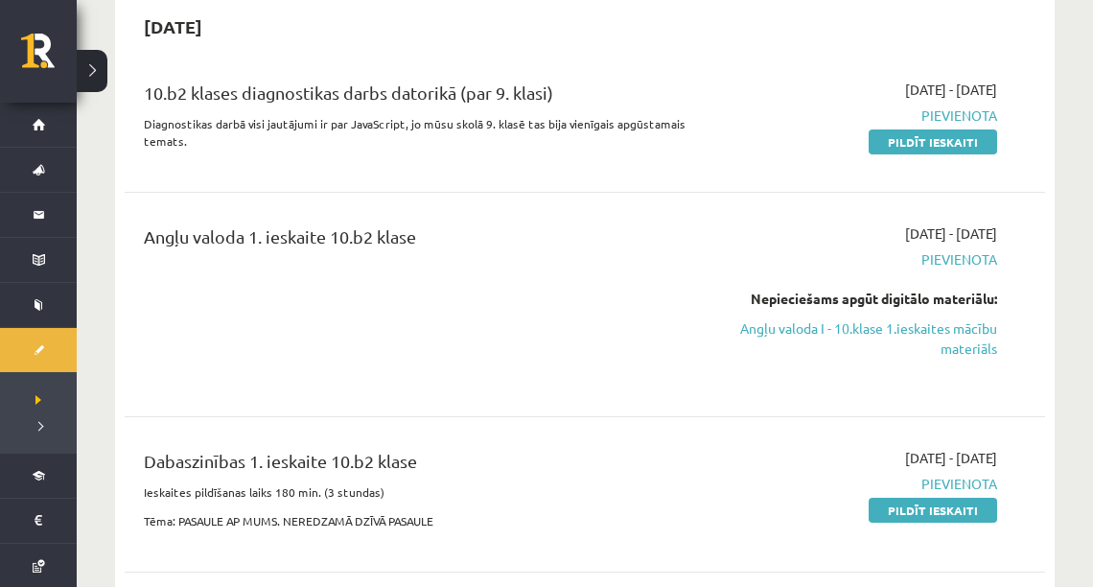
scroll to position [153, 0]
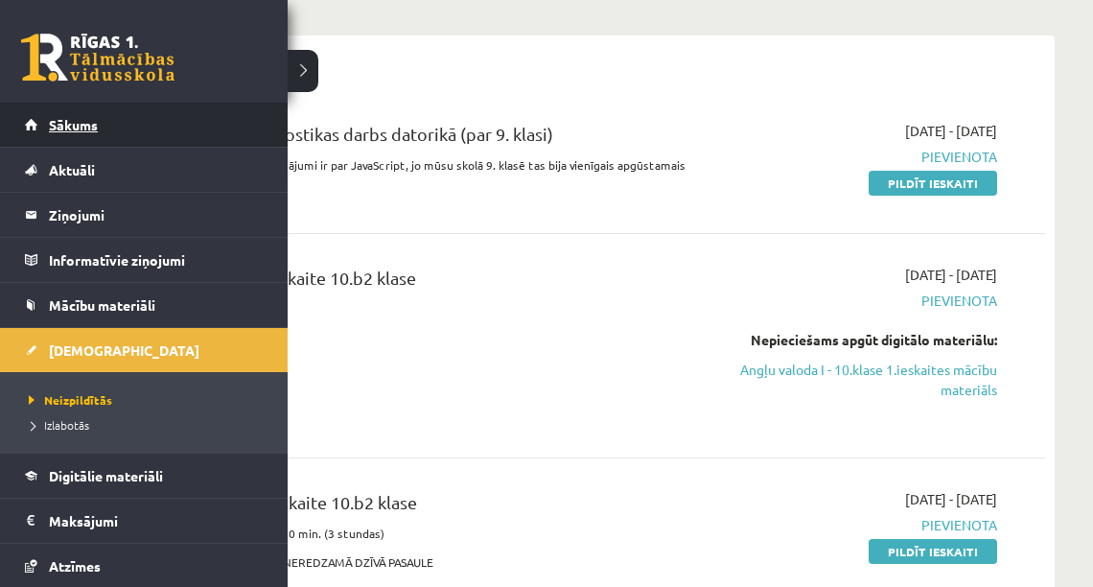
click at [90, 109] on link "Sākums" at bounding box center [144, 125] width 239 height 44
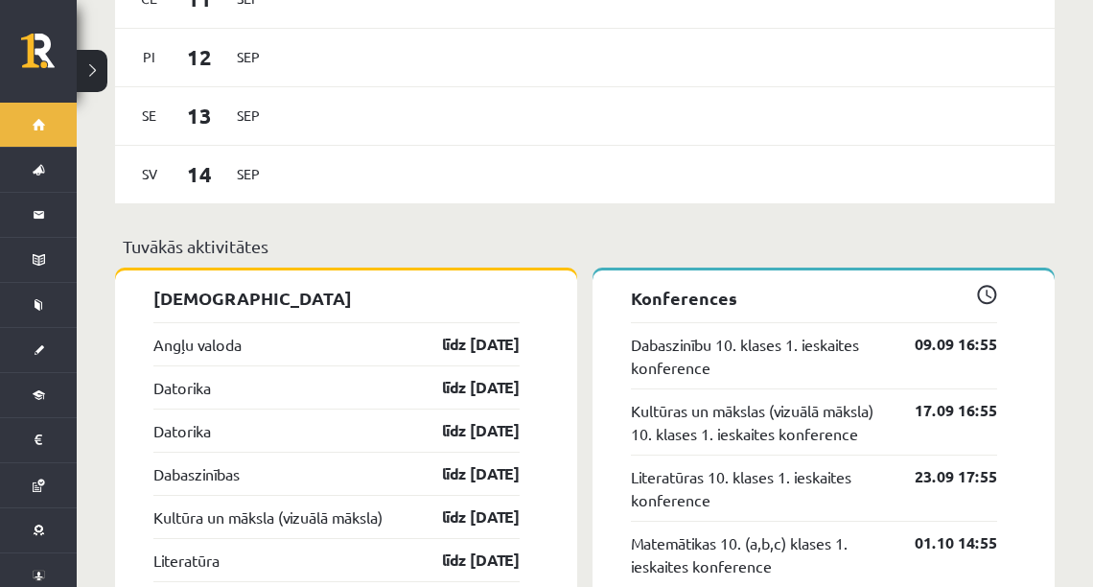
scroll to position [1610, 0]
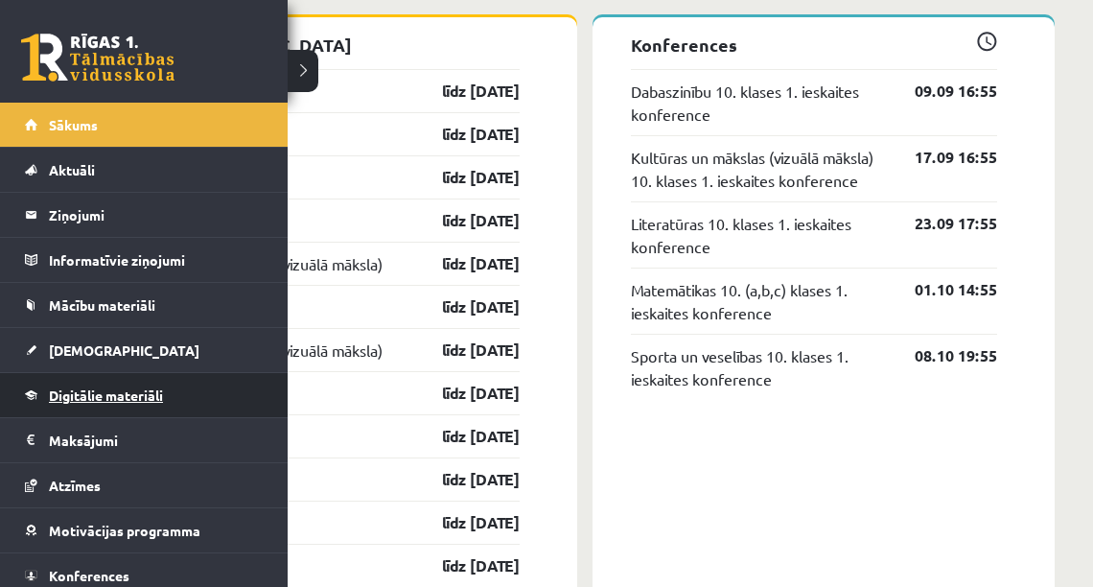
click at [88, 384] on link "Digitālie materiāli" at bounding box center [144, 395] width 239 height 44
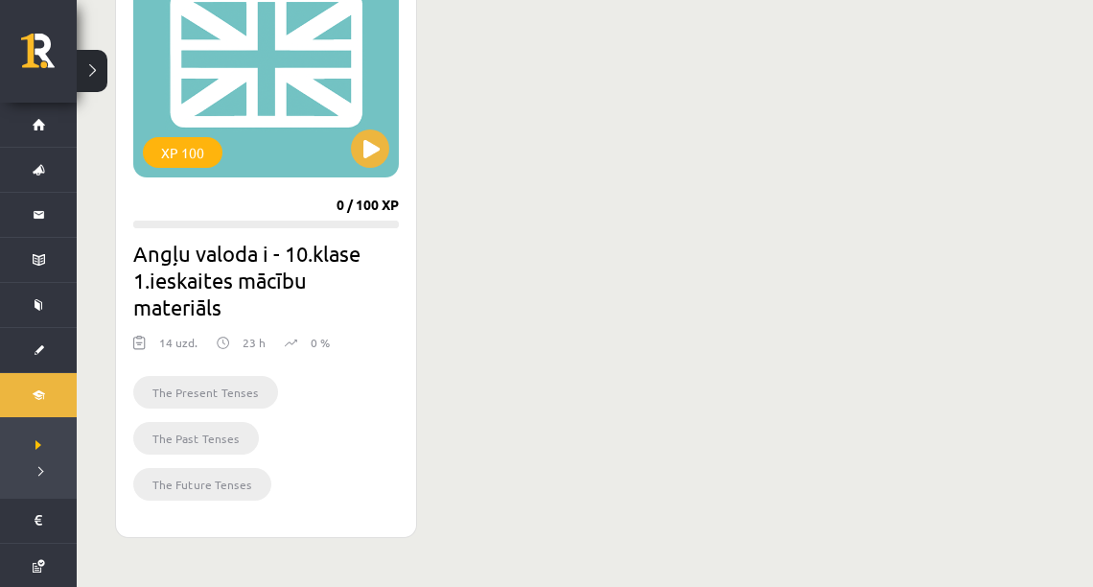
scroll to position [625, 0]
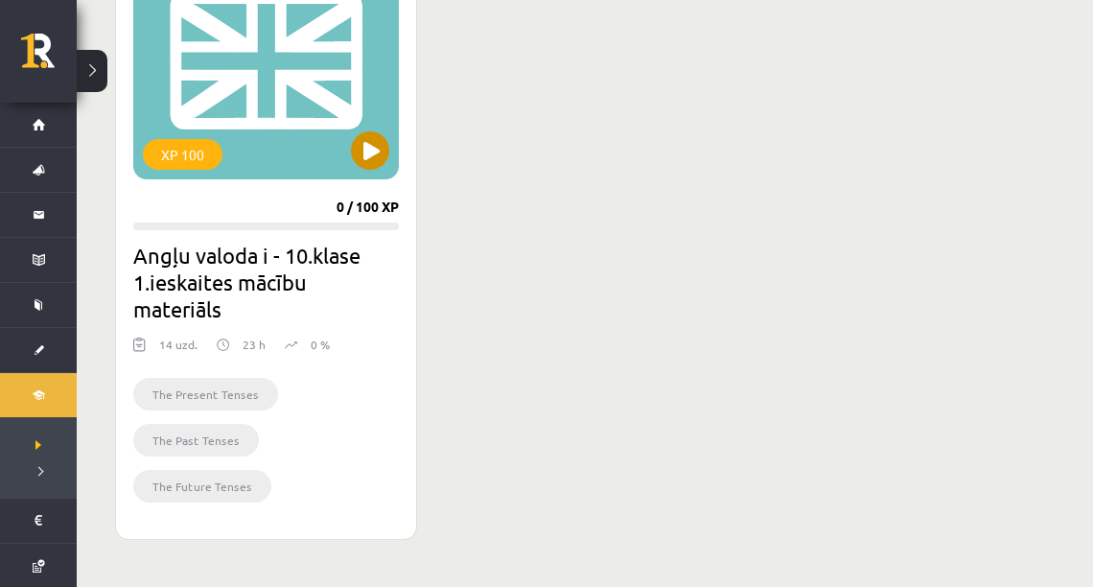
click at [342, 153] on div "XP 100" at bounding box center [266, 60] width 266 height 240
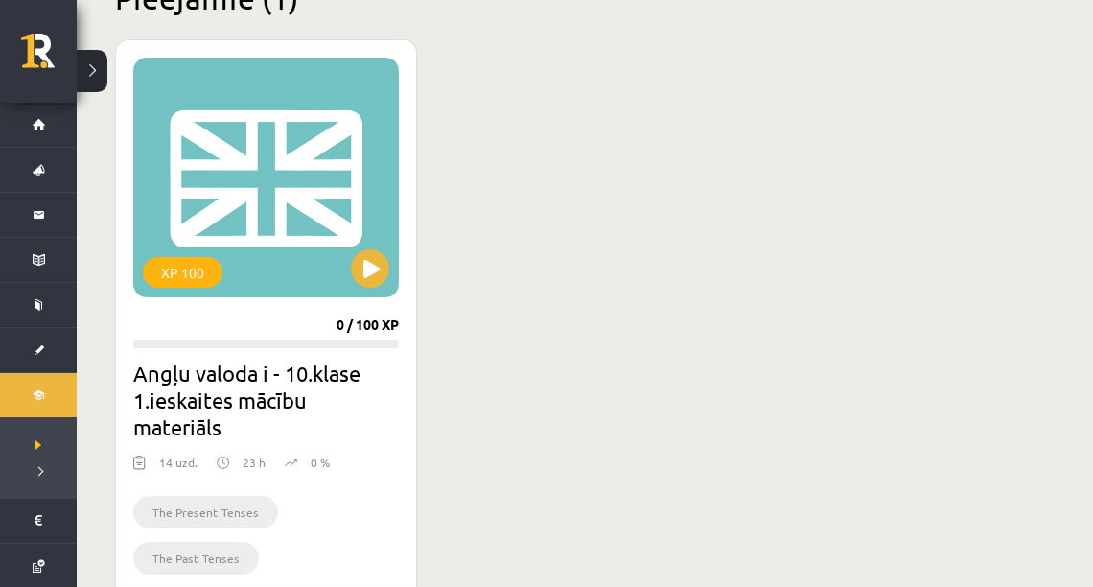
scroll to position [472, 0]
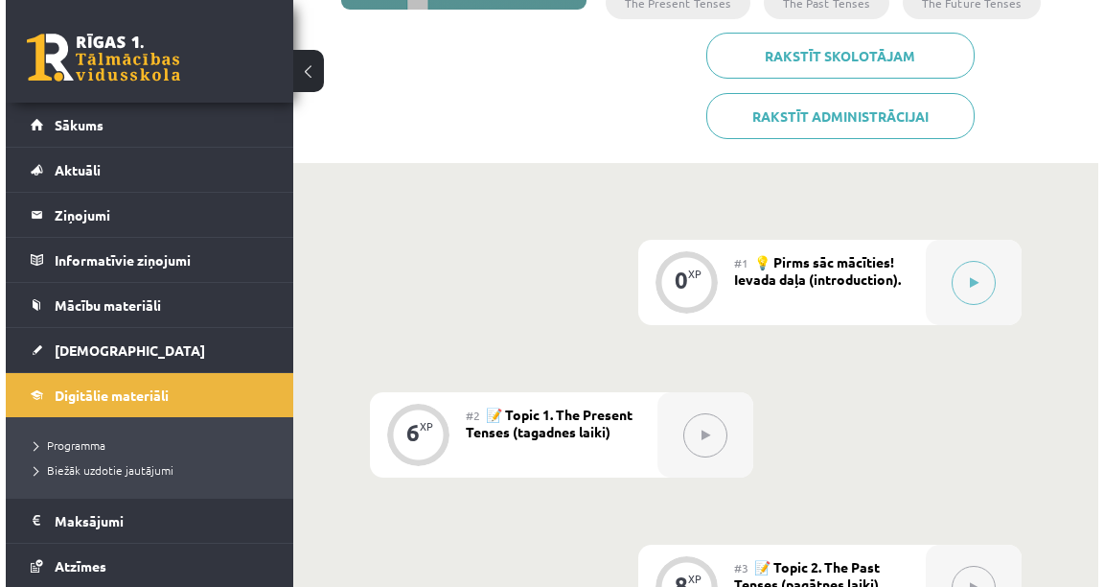
scroll to position [383, 0]
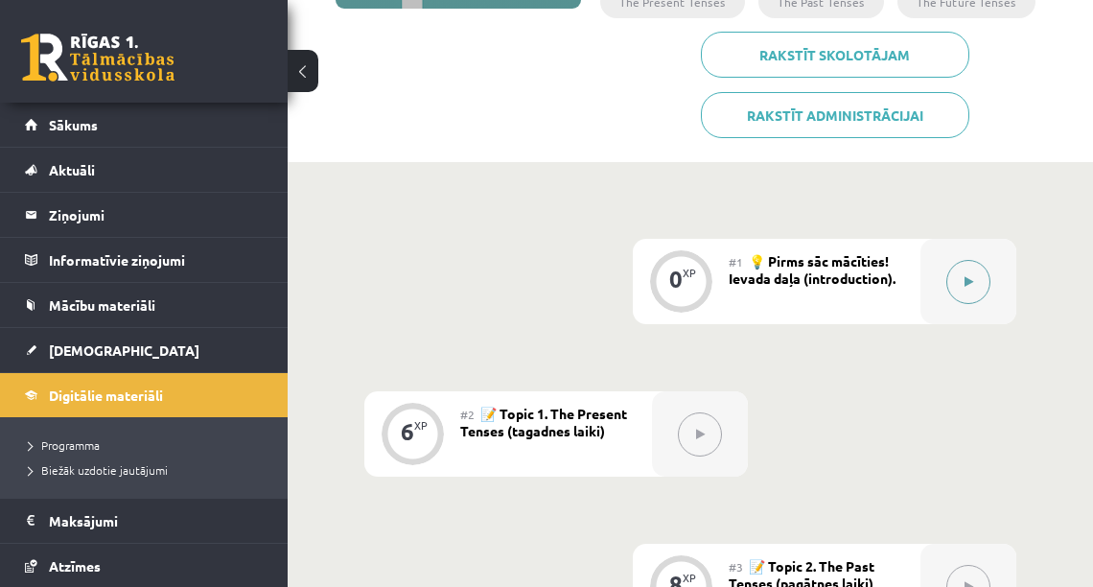
click at [953, 262] on button at bounding box center [968, 282] width 44 height 44
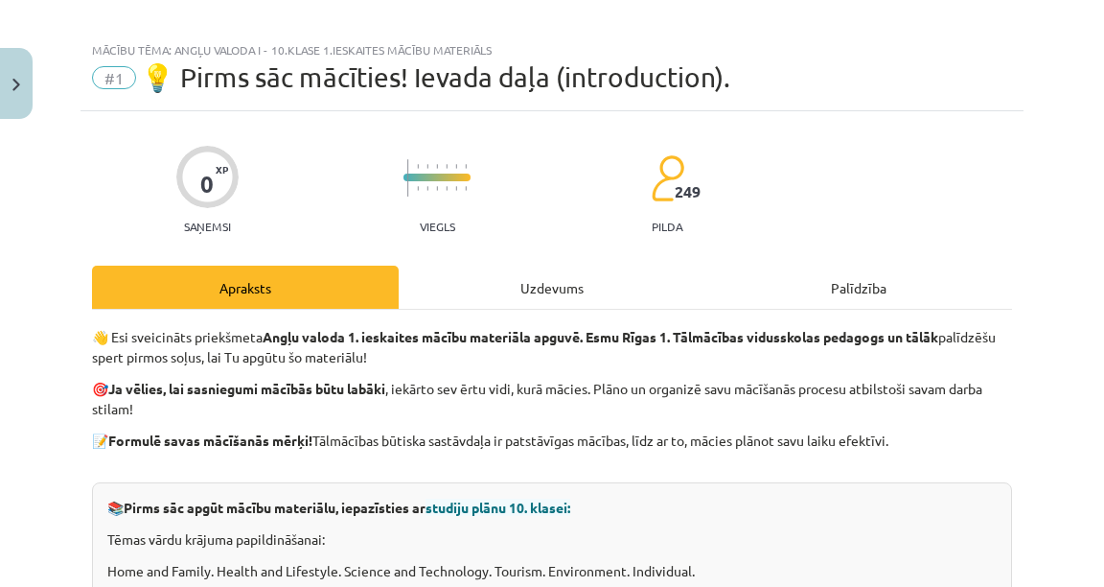
scroll to position [0, 0]
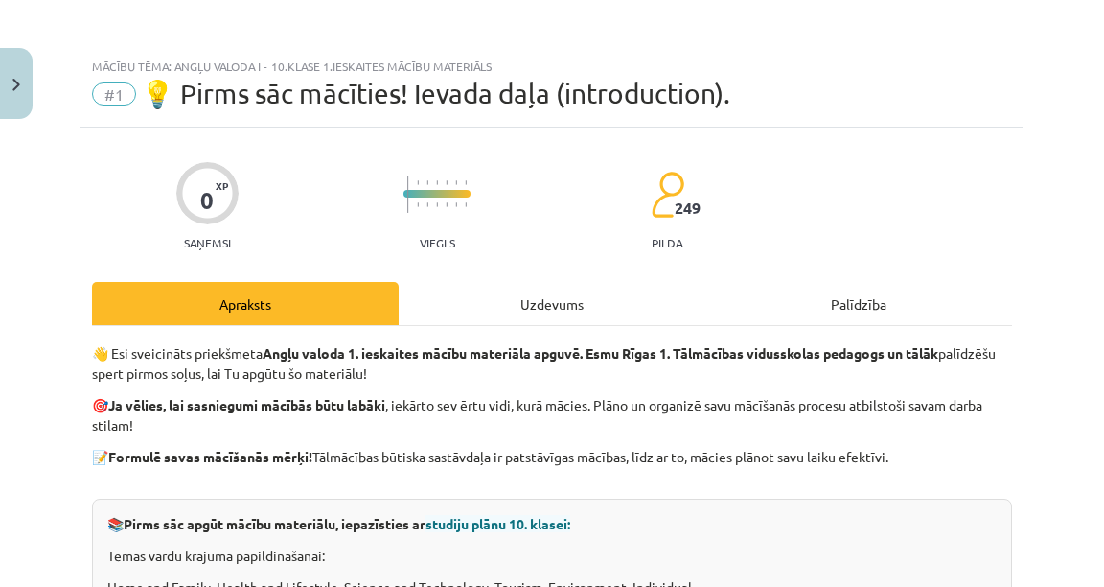
click at [548, 311] on div "Uzdevums" at bounding box center [552, 303] width 307 height 43
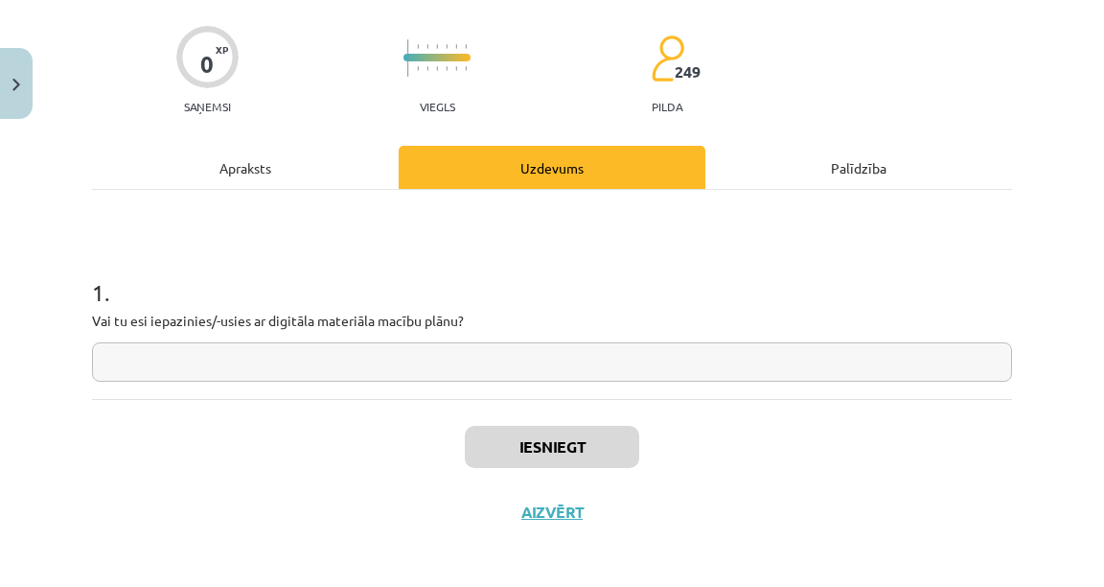
scroll to position [141, 0]
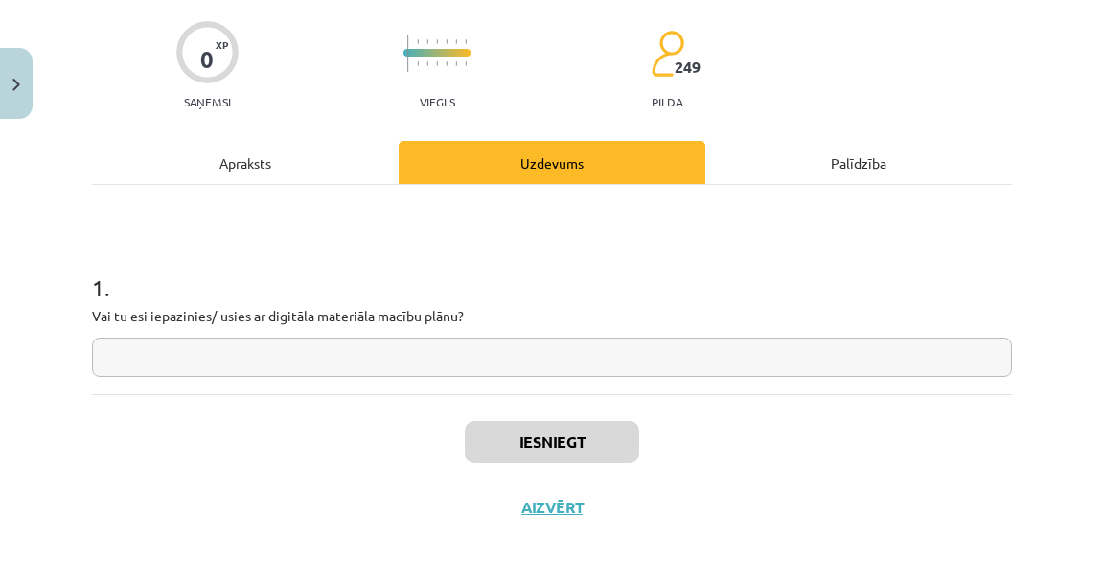
click at [164, 358] on input "text" at bounding box center [552, 356] width 920 height 39
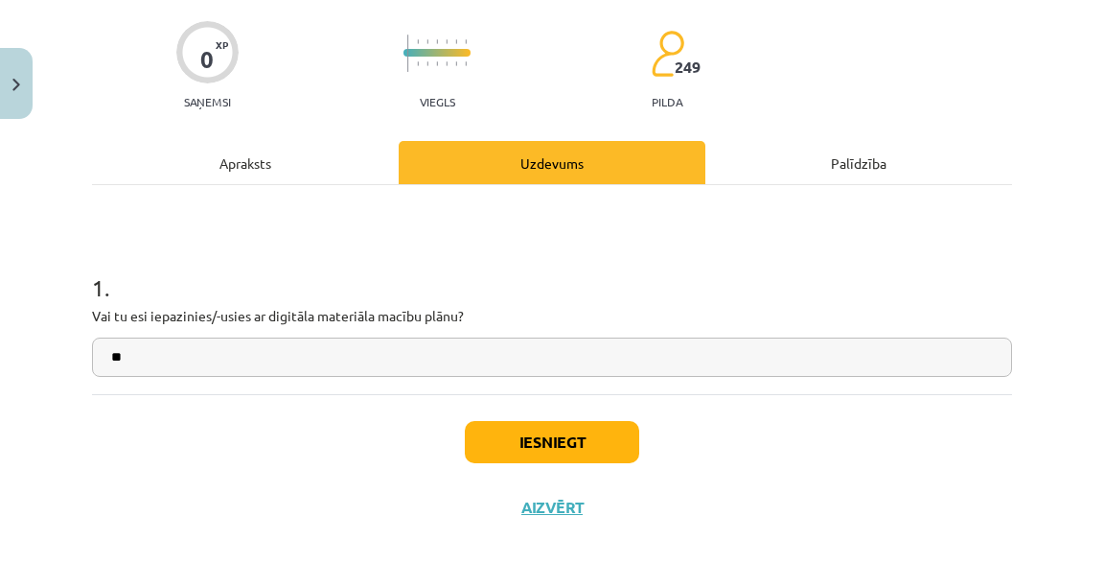
type input "**"
click at [537, 477] on div "Iesniegt Aizvērt" at bounding box center [552, 461] width 920 height 134
click at [540, 457] on button "Iesniegt" at bounding box center [552, 442] width 174 height 42
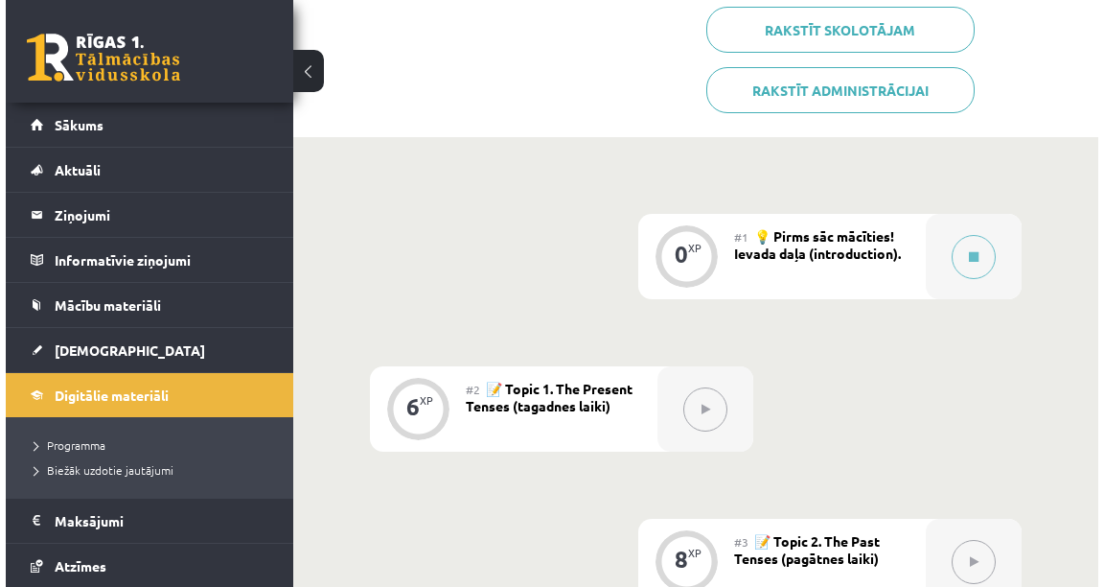
scroll to position [460, 0]
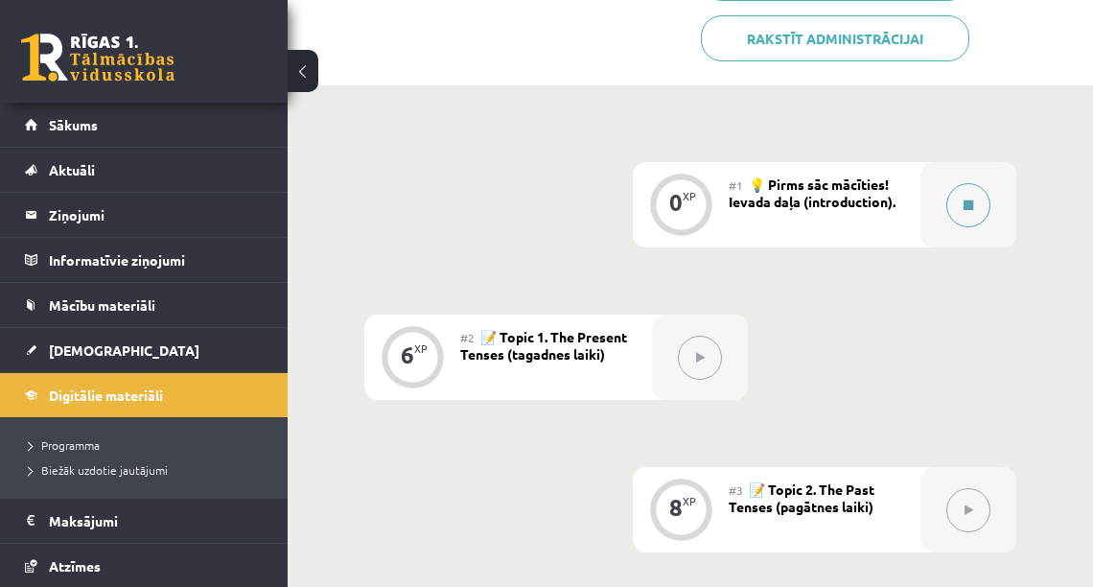
click at [972, 199] on icon at bounding box center [968, 205] width 10 height 12
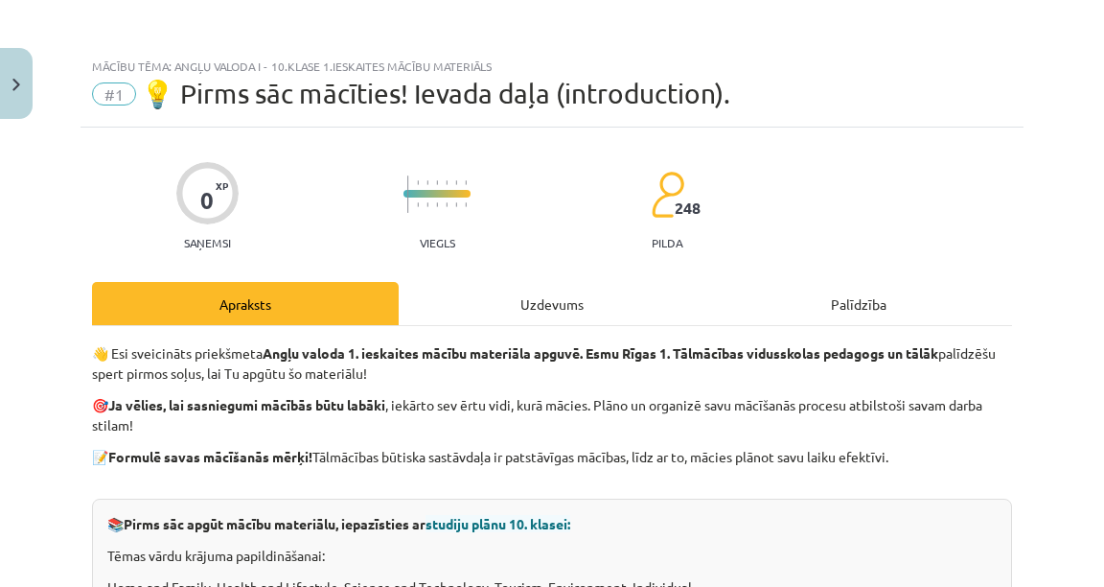
click at [529, 313] on div "Uzdevums" at bounding box center [552, 303] width 307 height 43
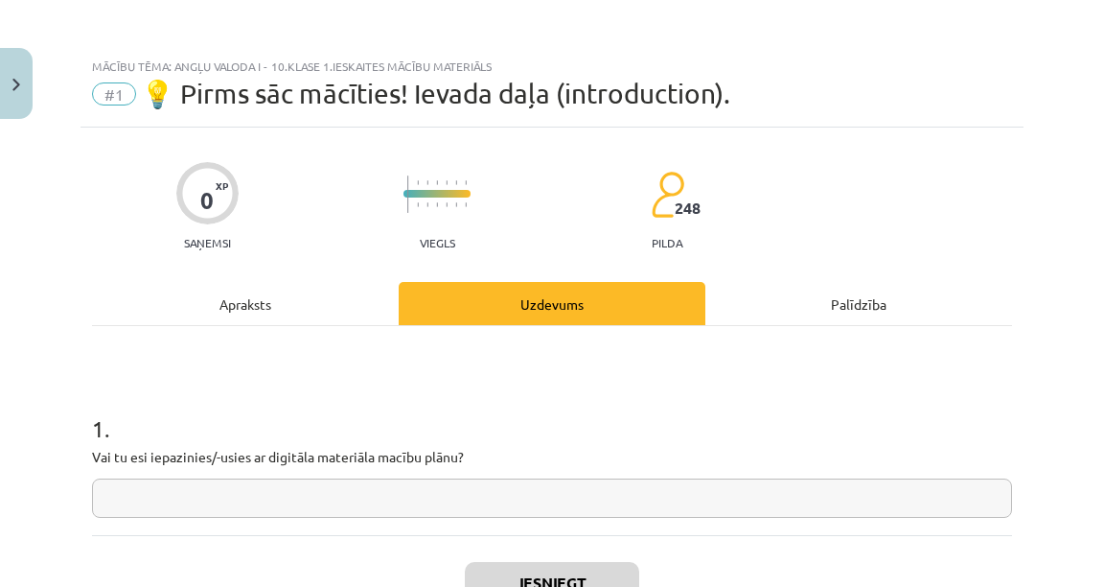
scroll to position [48, 0]
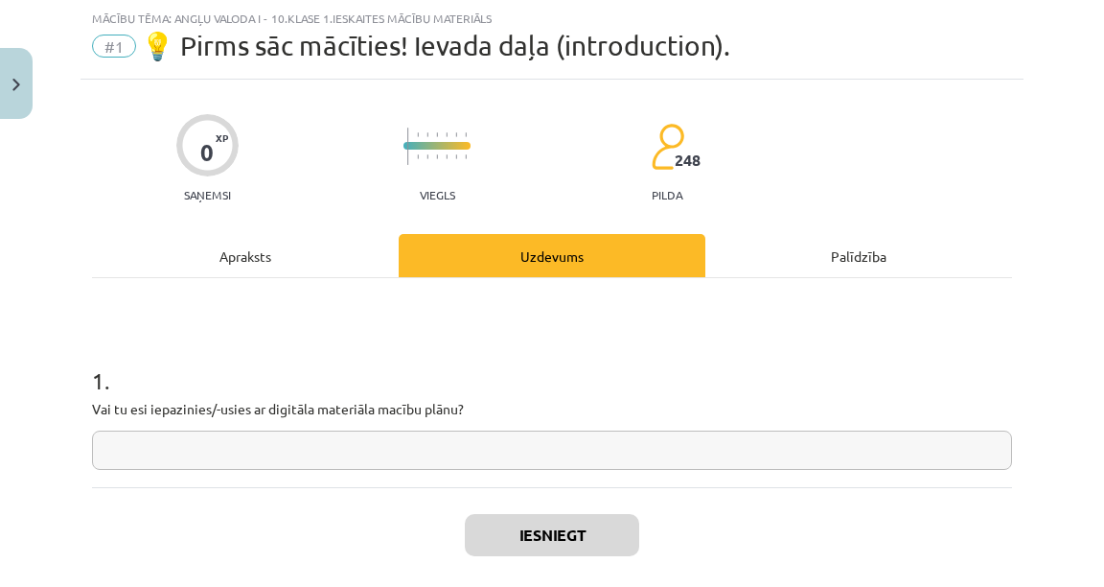
click at [508, 449] on input "text" at bounding box center [552, 449] width 920 height 39
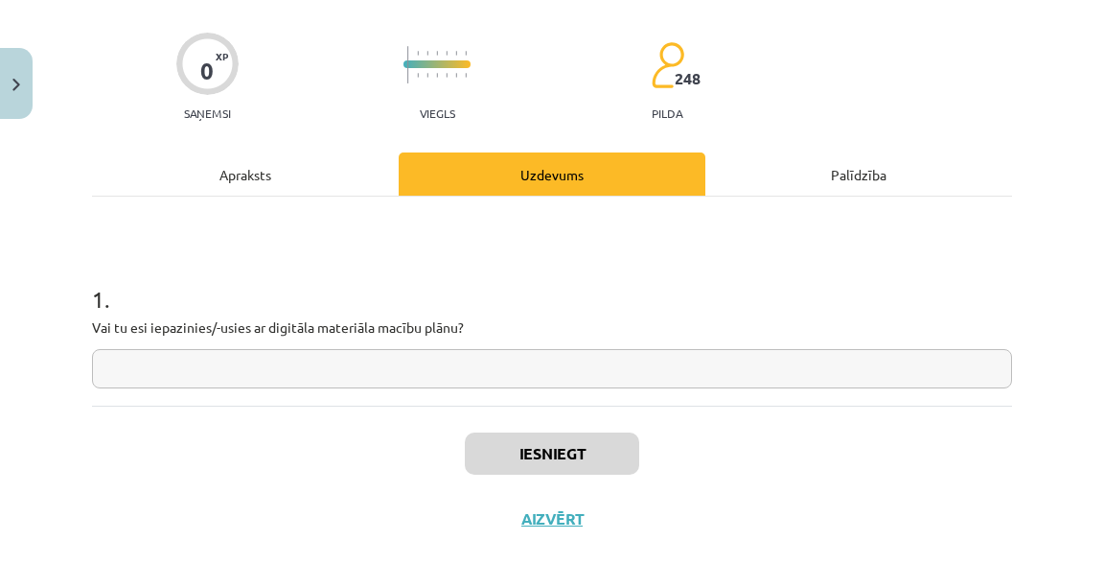
scroll to position [141, 0]
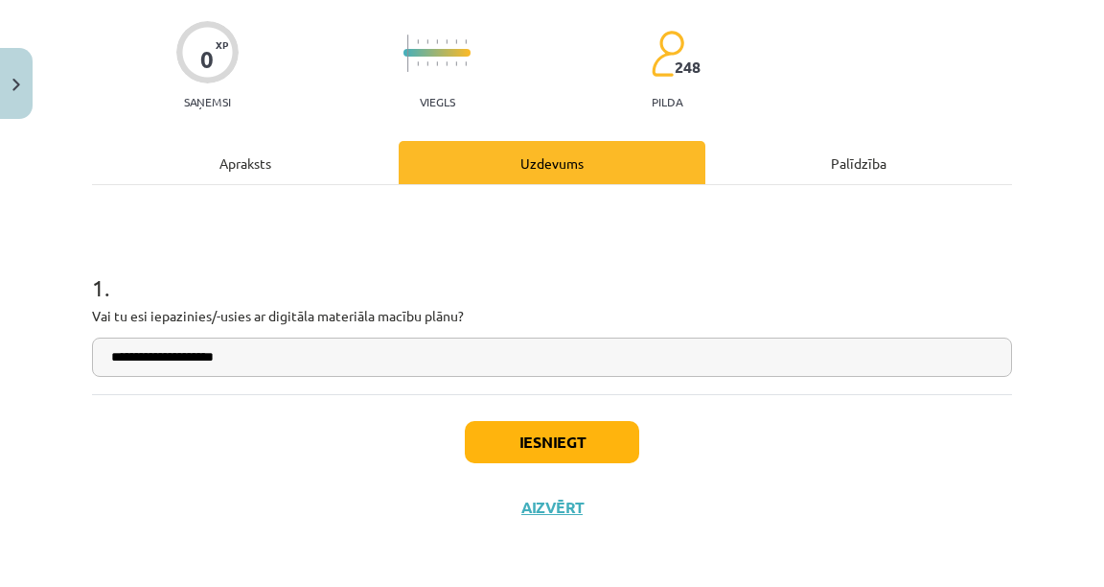
type input "**********"
click at [526, 455] on button "Iesniegt" at bounding box center [552, 442] width 174 height 42
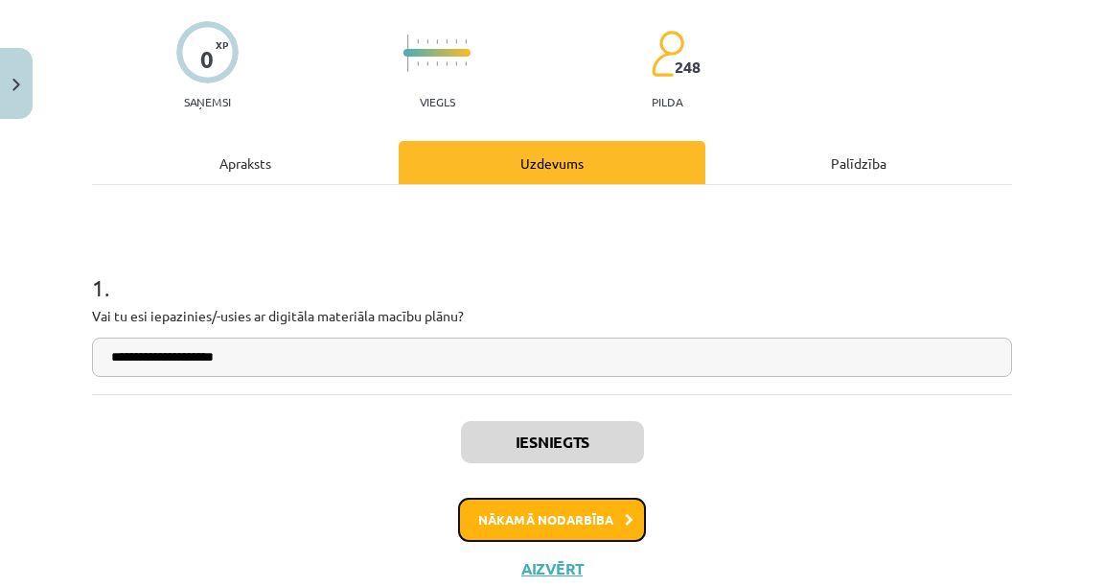
click at [539, 502] on button "Nākamā nodarbība" at bounding box center [552, 520] width 188 height 44
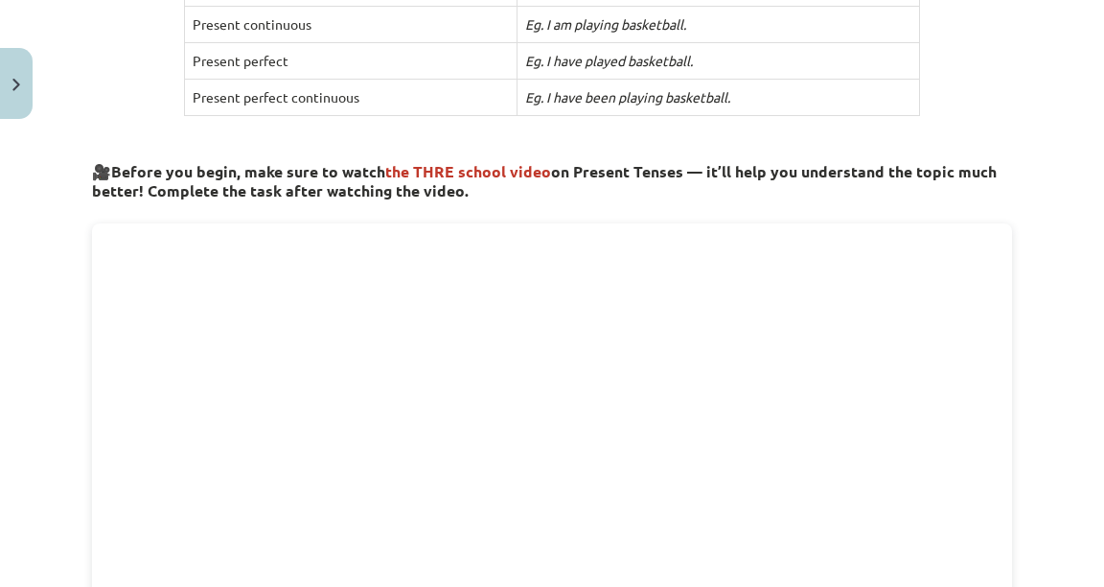
scroll to position [738, 0]
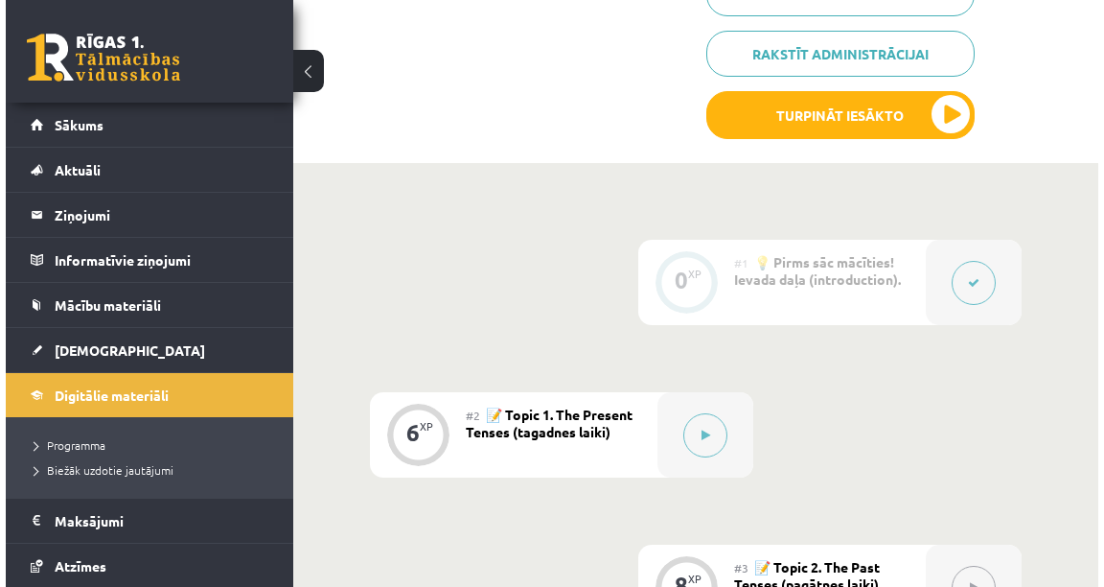
scroll to position [460, 0]
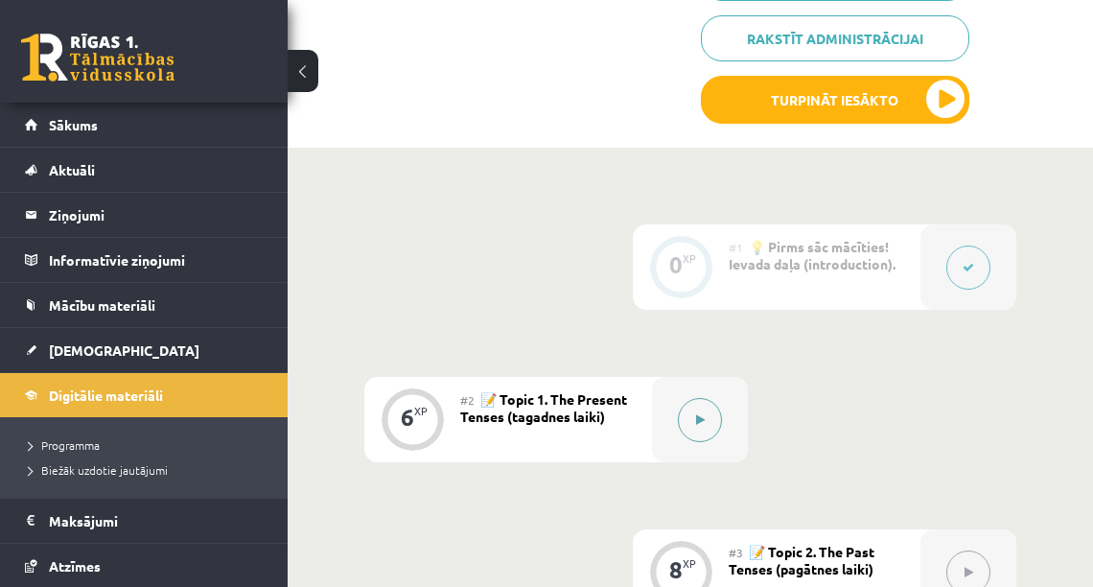
click at [694, 401] on button at bounding box center [700, 420] width 44 height 44
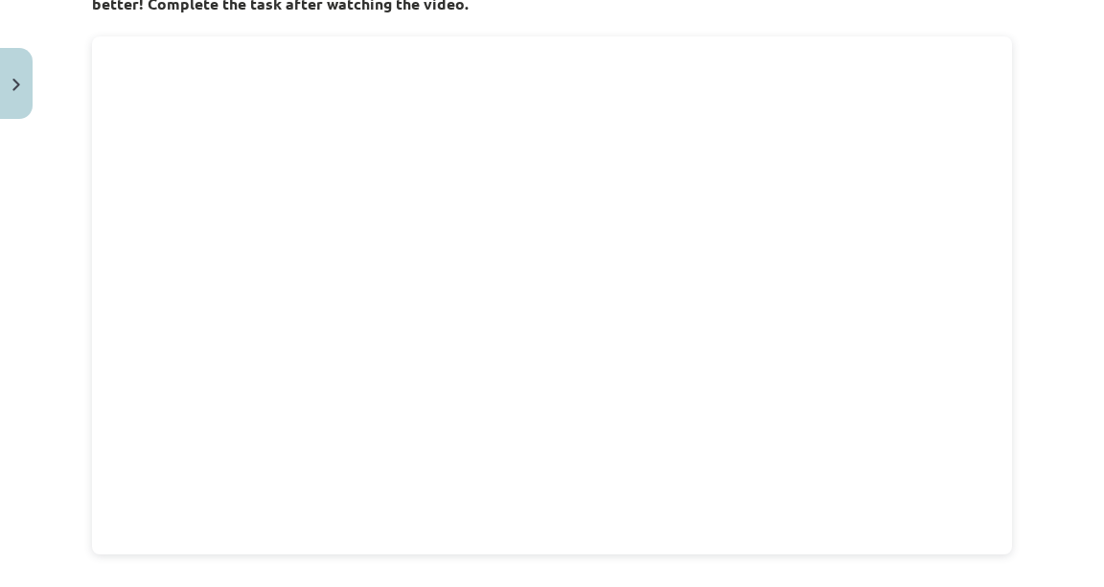
scroll to position [690, 0]
